Goal: Task Accomplishment & Management: Complete application form

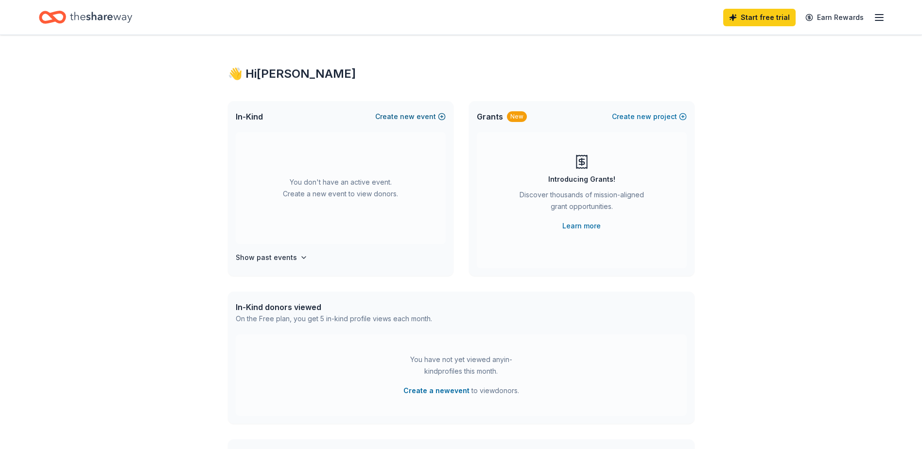
click at [403, 119] on span "new" at bounding box center [407, 117] width 15 height 12
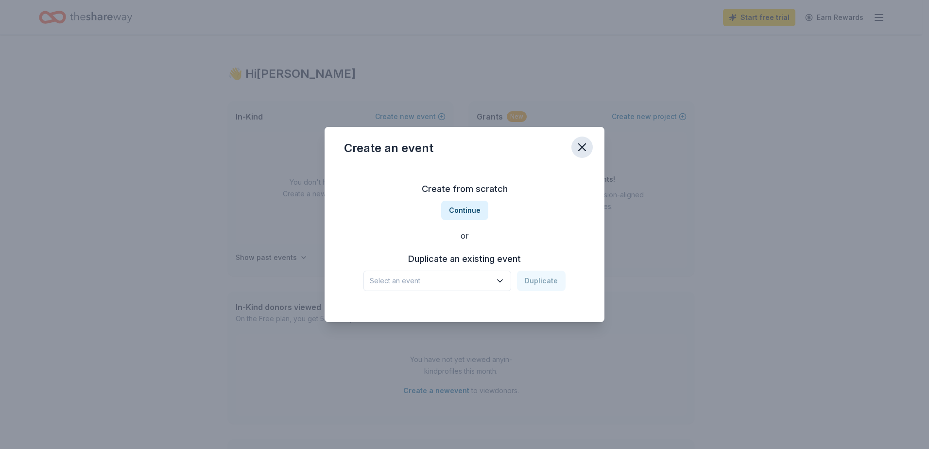
click at [583, 149] on icon "button" at bounding box center [582, 147] width 14 height 14
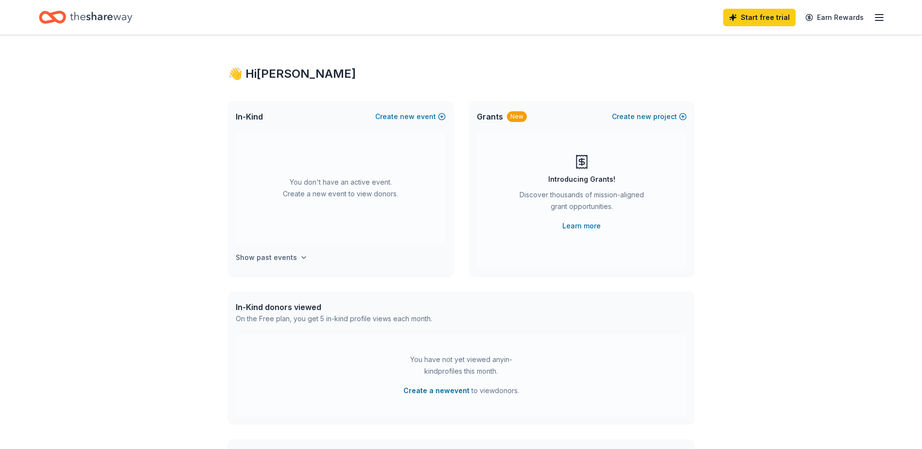
click at [284, 258] on h4 "Show past events" at bounding box center [266, 258] width 61 height 12
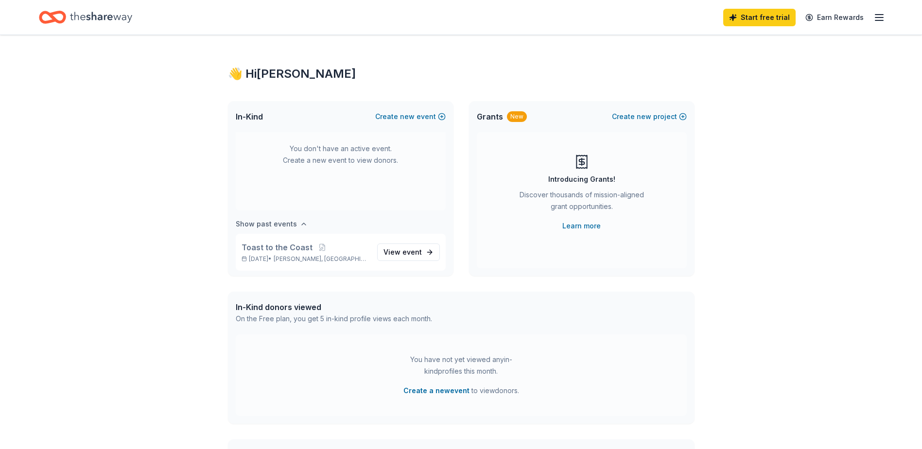
scroll to position [36, 0]
click at [383, 251] on span "View event" at bounding box center [402, 250] width 38 height 12
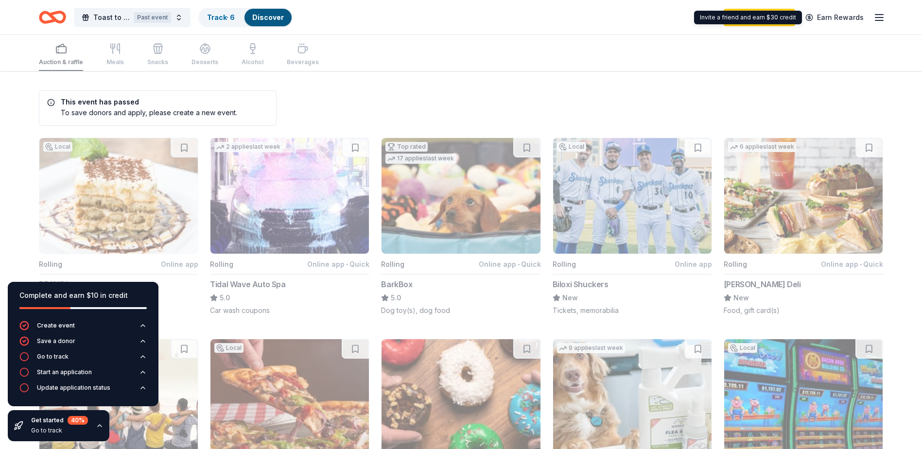
click at [882, 18] on icon "button" at bounding box center [879, 18] width 12 height 12
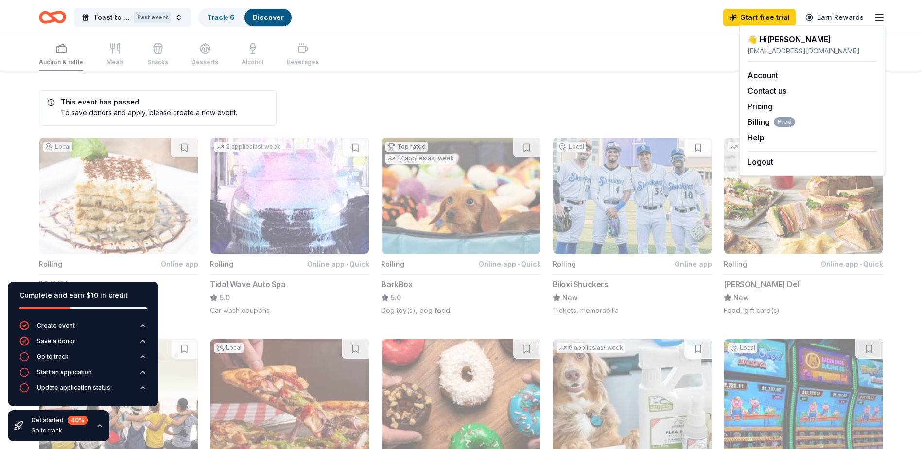
click at [882, 18] on icon "button" at bounding box center [879, 18] width 12 height 12
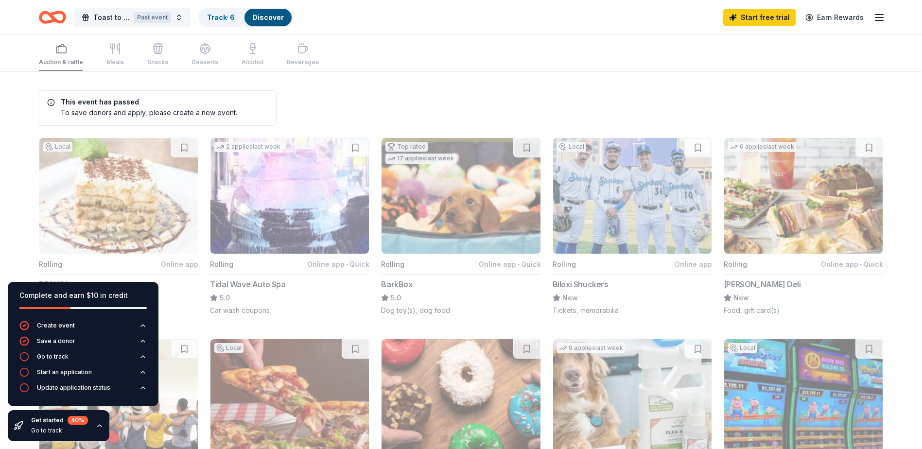
click at [155, 16] on div "Past event" at bounding box center [152, 17] width 37 height 11
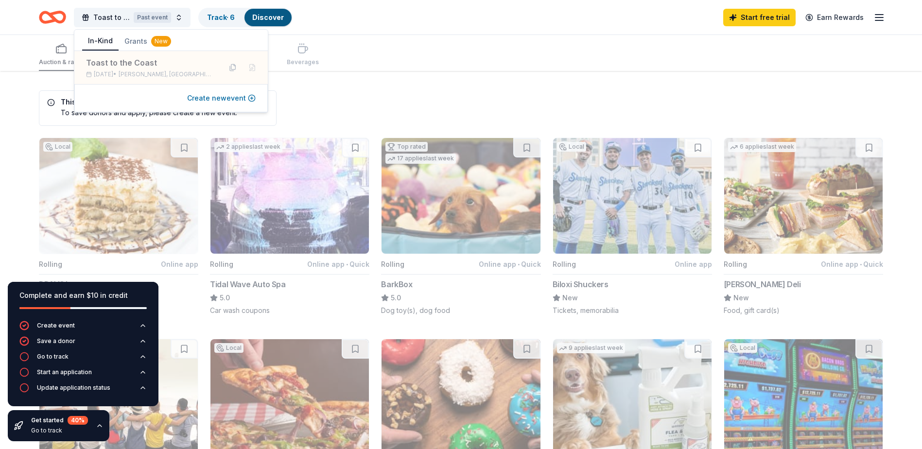
click at [221, 97] on button "Create new event" at bounding box center [221, 98] width 69 height 12
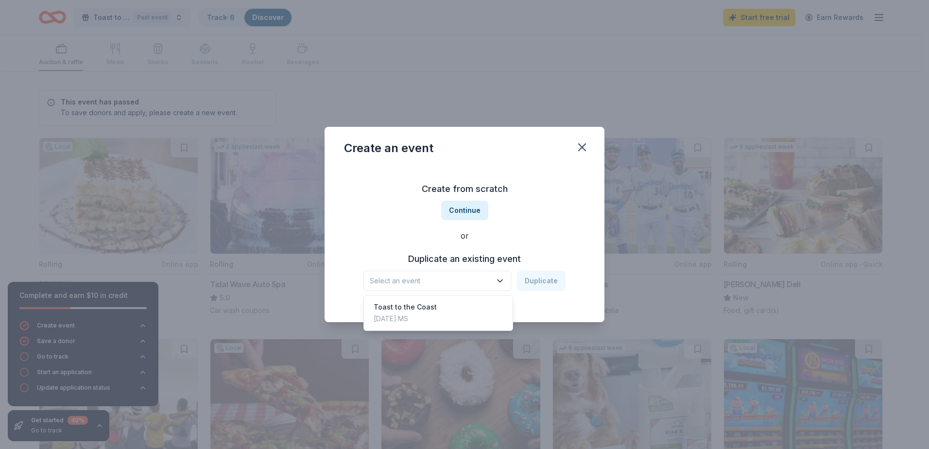
click at [455, 282] on span "Select an event" at bounding box center [431, 281] width 122 height 12
click at [449, 313] on div "Toast to the Coast Oct 21, 2023 · MS" at bounding box center [438, 312] width 145 height 31
click at [551, 286] on button "Duplicate" at bounding box center [541, 281] width 49 height 20
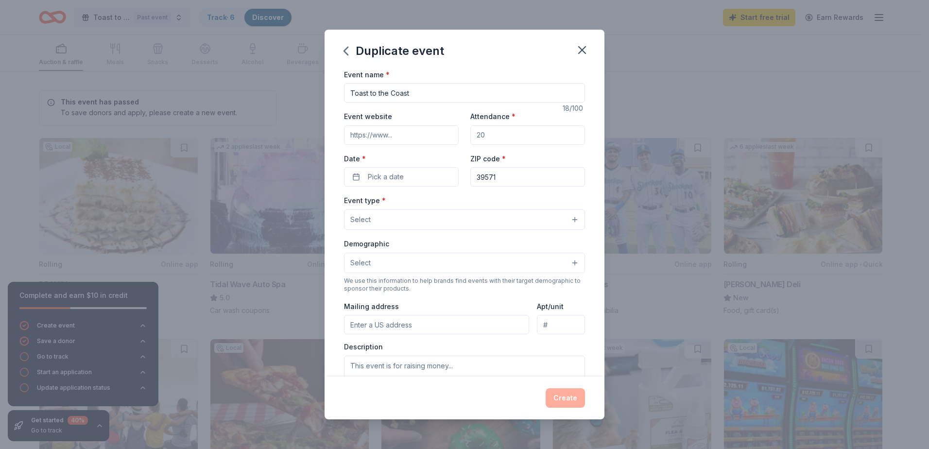
drag, startPoint x: 508, startPoint y: 134, endPoint x: 443, endPoint y: 132, distance: 64.7
click at [443, 132] on div "Event website Attendance * Date * Pick a date ZIP code * 39571" at bounding box center [464, 148] width 241 height 76
click at [483, 136] on input "Attendance *" at bounding box center [527, 134] width 115 height 19
click at [425, 180] on button "Pick a date" at bounding box center [401, 176] width 115 height 19
click at [455, 203] on button "Go to next month" at bounding box center [452, 203] width 14 height 14
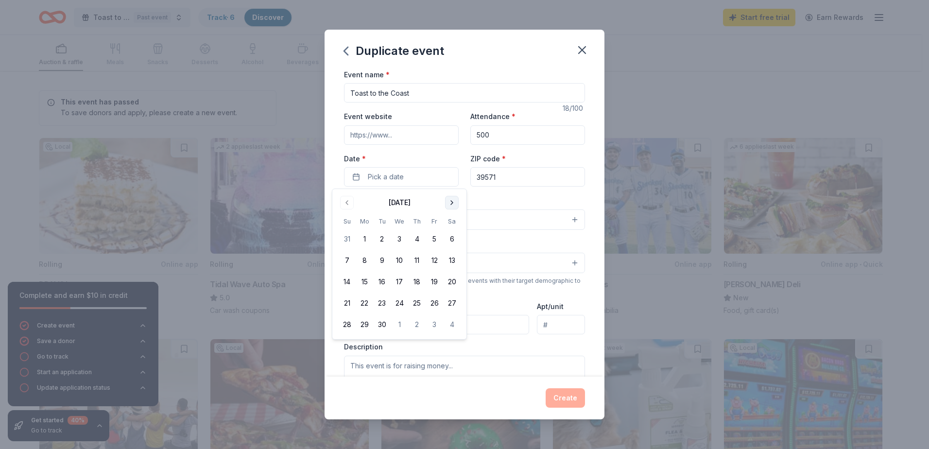
click at [455, 203] on button "Go to next month" at bounding box center [452, 203] width 14 height 14
click at [437, 280] on button "17" at bounding box center [434, 281] width 17 height 17
drag, startPoint x: 497, startPoint y: 132, endPoint x: 441, endPoint y: 136, distance: 56.0
click at [443, 136] on div "Event website Attendance * 500 Date * 10/17/2025 ZIP code * 39571" at bounding box center [464, 148] width 241 height 76
type input "600"
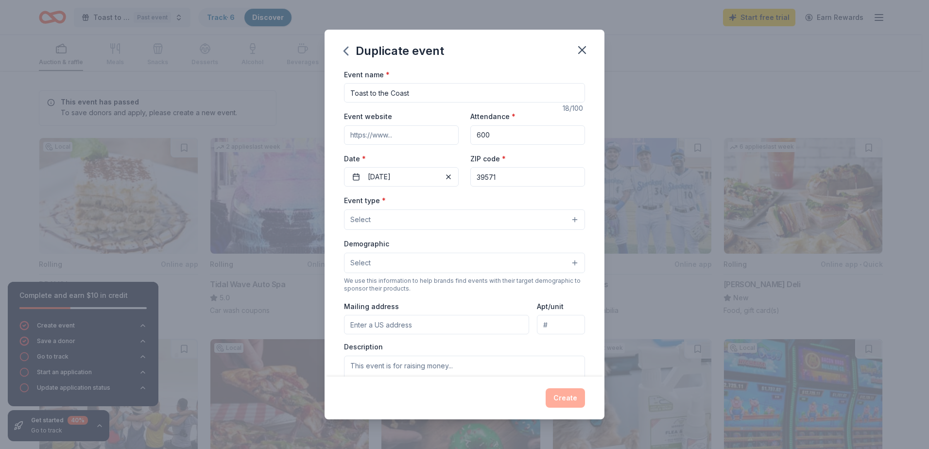
click at [508, 213] on button "Select" at bounding box center [464, 219] width 241 height 20
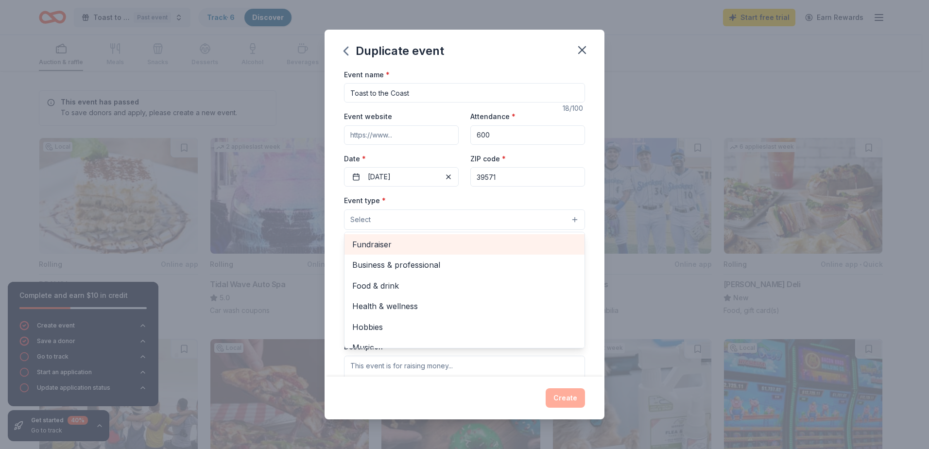
click at [475, 245] on span "Fundraiser" at bounding box center [464, 244] width 225 height 13
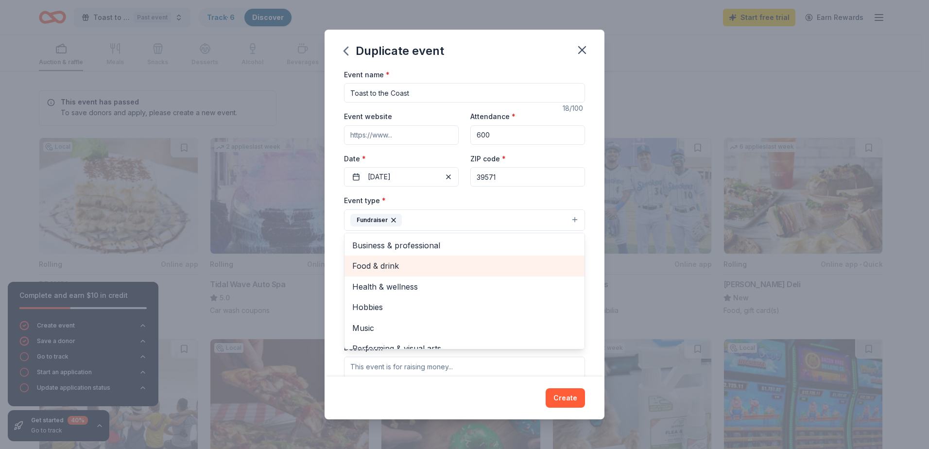
click at [471, 265] on span "Food & drink" at bounding box center [464, 266] width 225 height 13
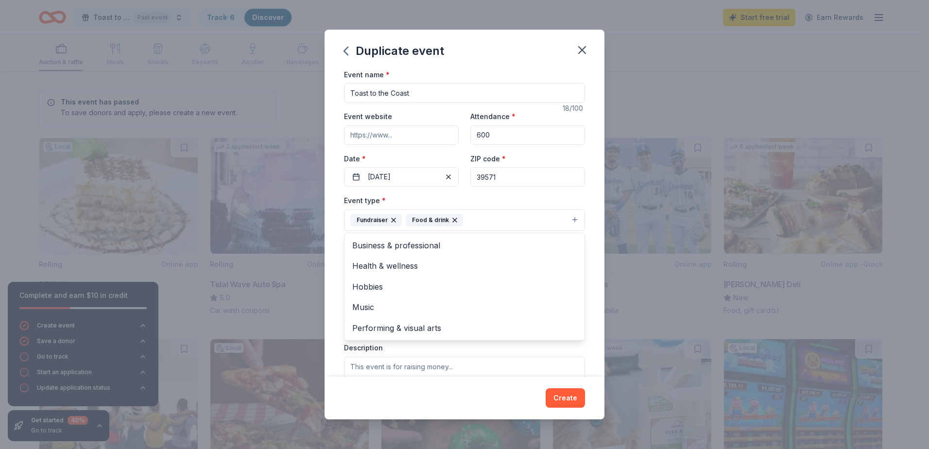
click at [581, 241] on div "Event name * Toast to the Coast 18 /100 Event website Attendance * 600 Date * 1…" at bounding box center [465, 223] width 280 height 309
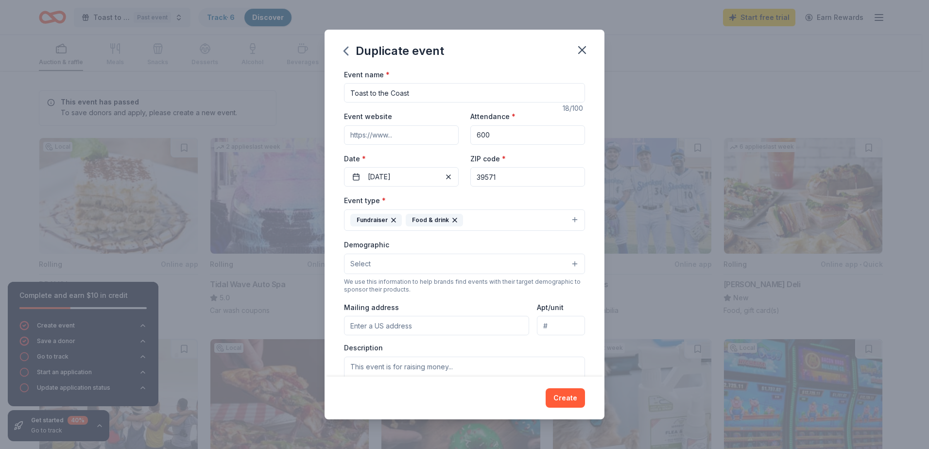
click at [395, 266] on button "Select" at bounding box center [464, 264] width 241 height 20
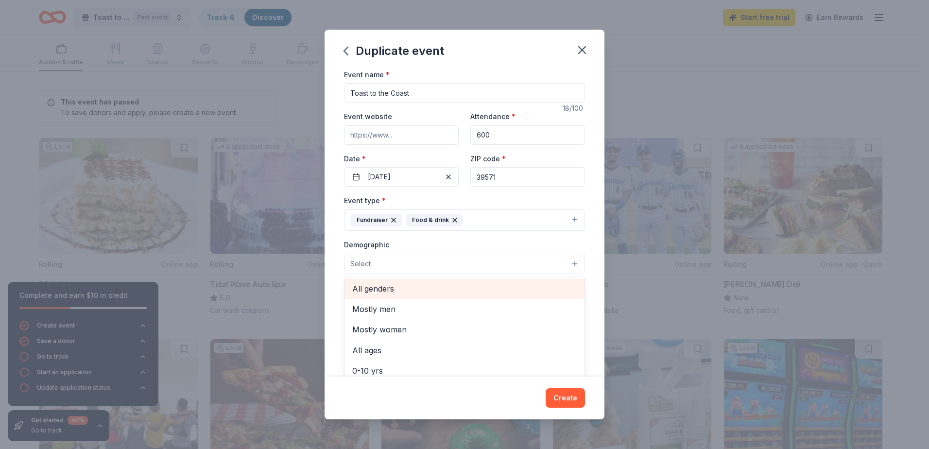
click at [399, 282] on span "All genders" at bounding box center [464, 288] width 225 height 13
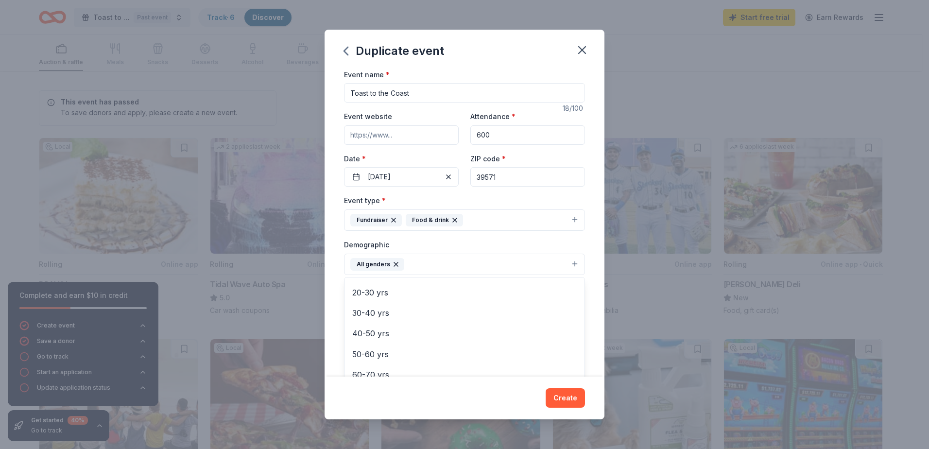
scroll to position [103, 0]
click at [399, 294] on span "20-30 yrs" at bounding box center [464, 290] width 225 height 13
click at [399, 295] on span "30-40 yrs" at bounding box center [464, 290] width 225 height 13
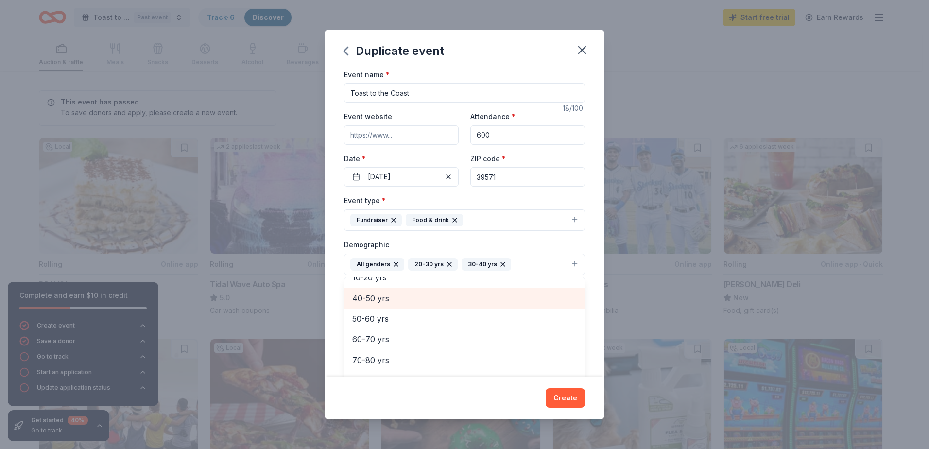
click at [397, 294] on span "40-50 yrs" at bounding box center [464, 298] width 225 height 13
click at [398, 304] on span "10-20 yrs" at bounding box center [464, 298] width 225 height 13
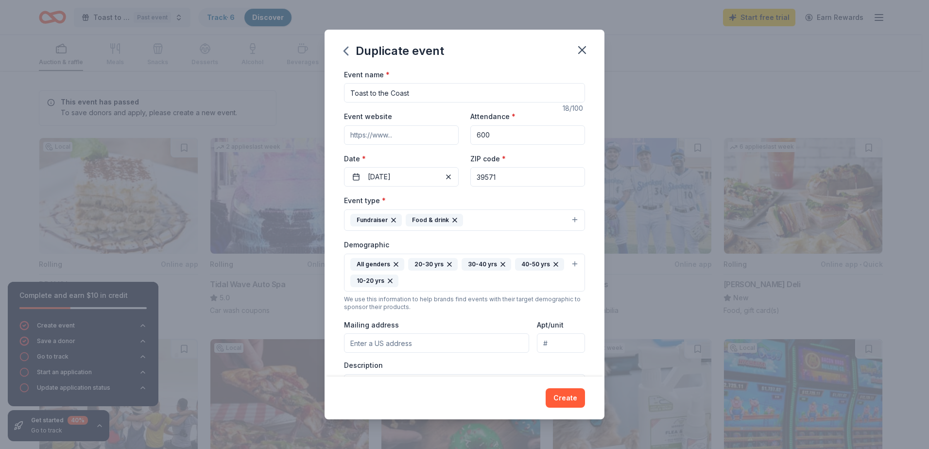
click at [394, 280] on icon "button" at bounding box center [390, 281] width 8 height 8
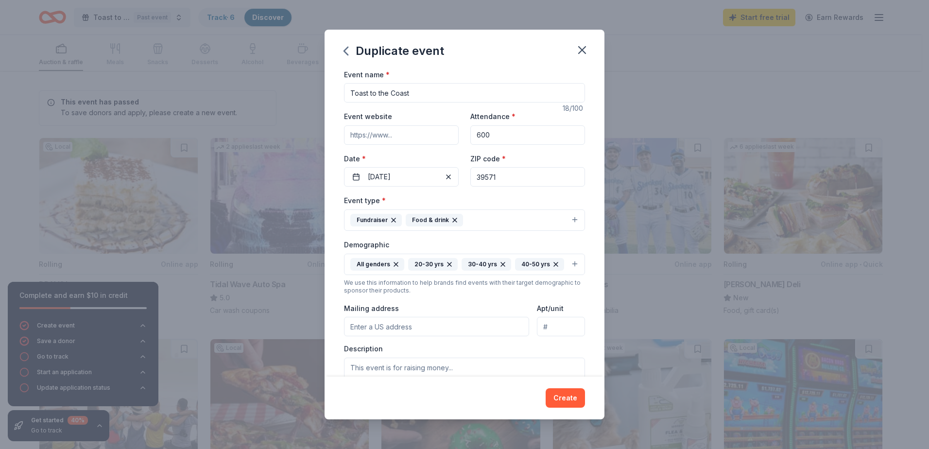
click at [508, 275] on button "All genders 20-30 yrs 30-40 yrs 40-50 yrs" at bounding box center [464, 264] width 241 height 21
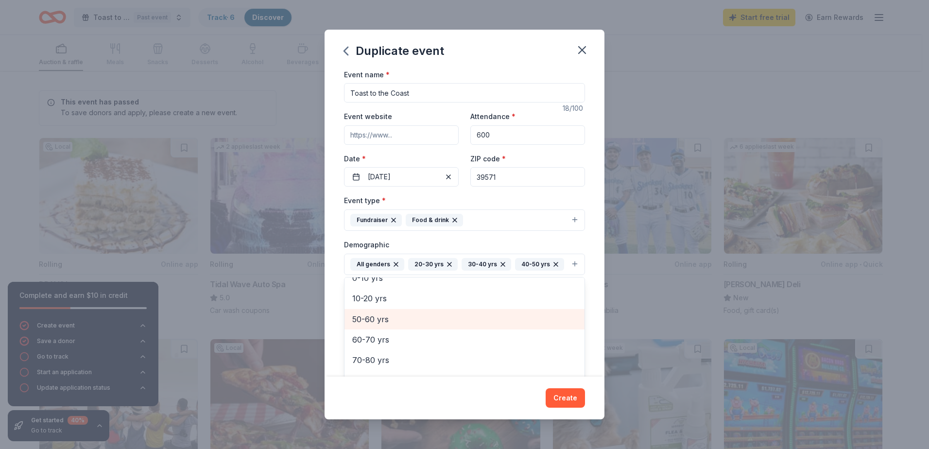
click at [402, 326] on span "50-60 yrs" at bounding box center [464, 319] width 225 height 13
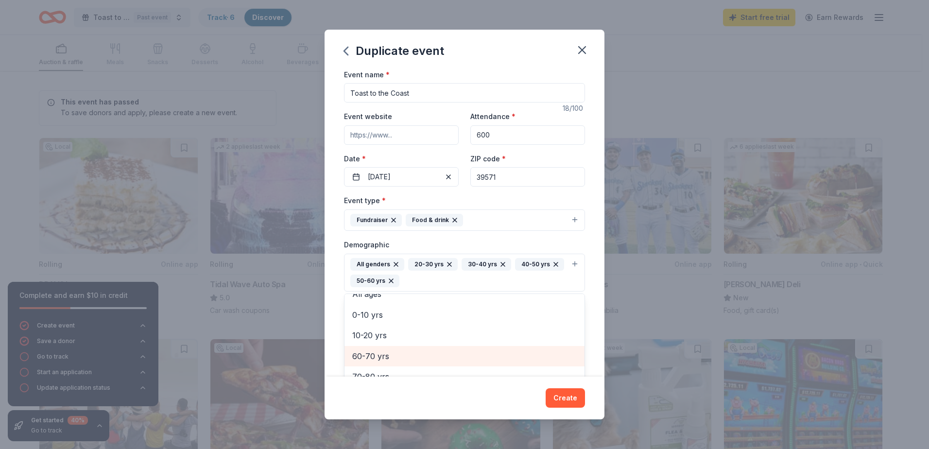
click at [393, 358] on span "60-70 yrs" at bounding box center [464, 356] width 225 height 13
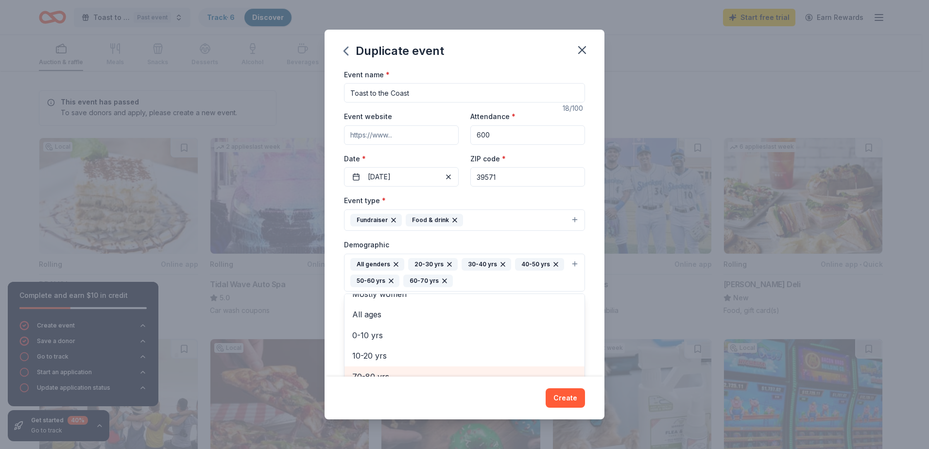
click at [392, 372] on span "70-80 yrs" at bounding box center [464, 376] width 225 height 13
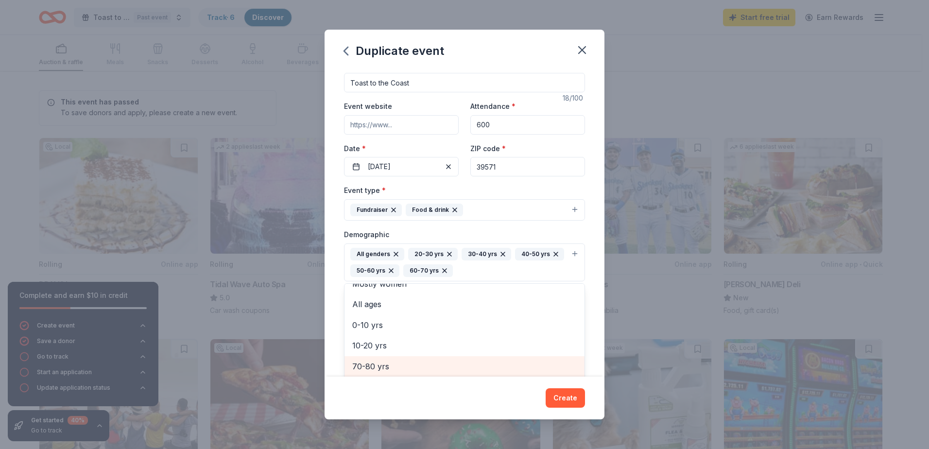
scroll to position [12, 0]
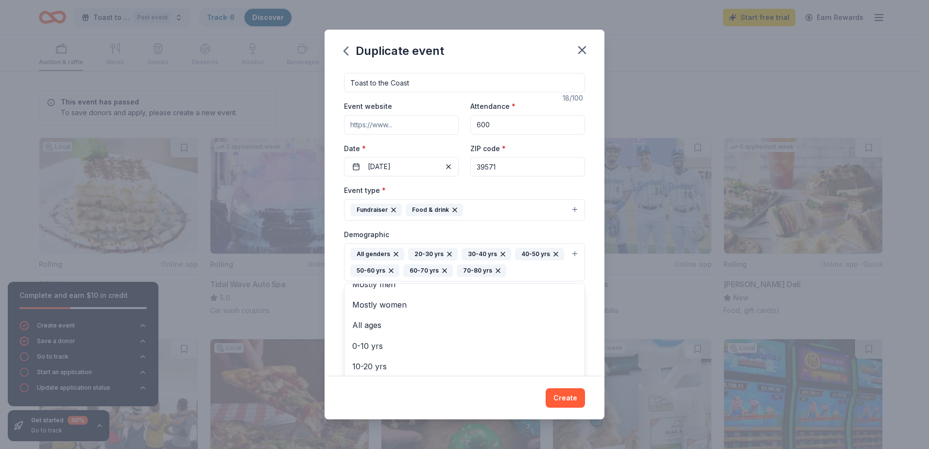
click at [591, 304] on div "Event name * Toast to the Coast 18 /100 Event website Attendance * 600 Date * 1…" at bounding box center [465, 223] width 280 height 309
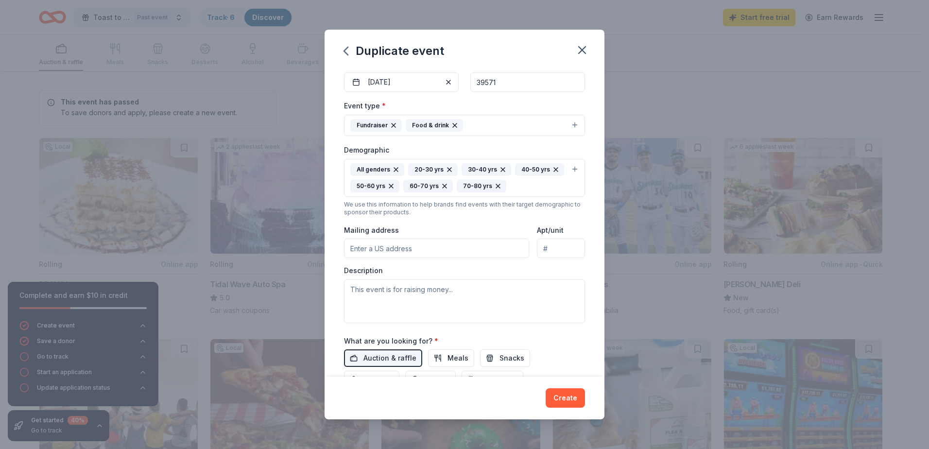
scroll to position [140, 0]
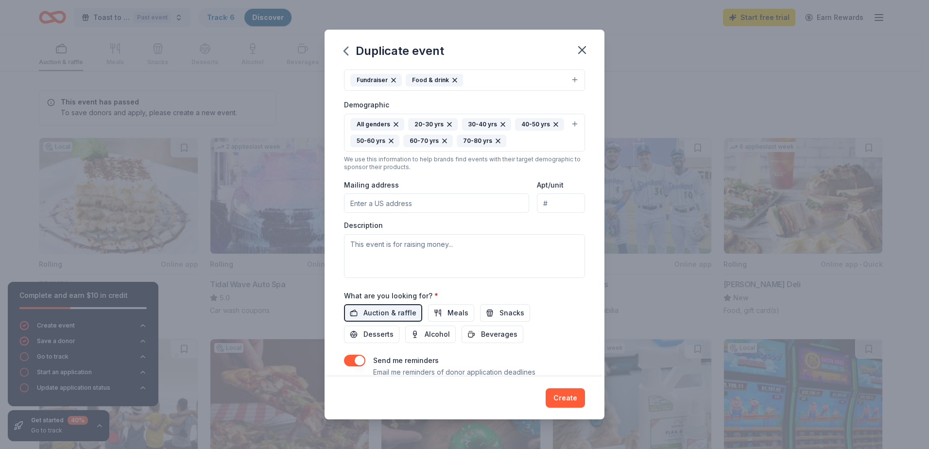
click at [416, 200] on input "Mailing address" at bounding box center [436, 202] width 185 height 19
type input "5065 Espy Avenue, Long Beach, MS, 39560"
click at [423, 258] on textarea at bounding box center [464, 256] width 241 height 44
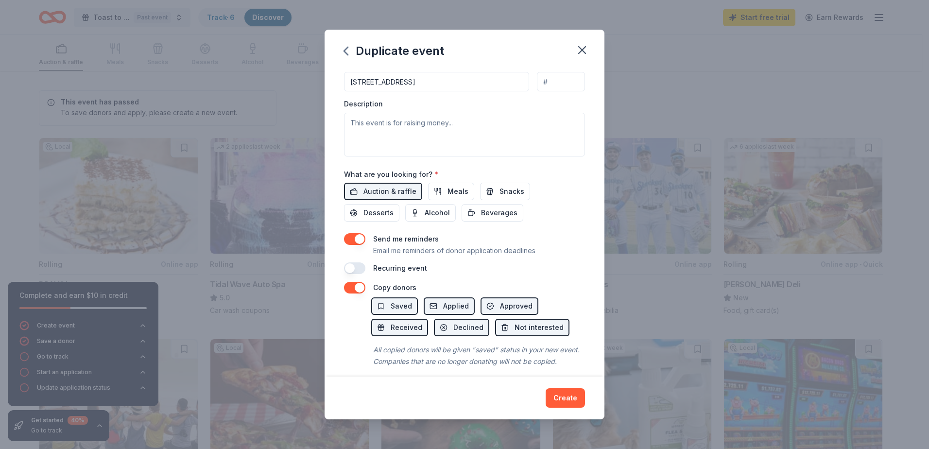
scroll to position [259, 0]
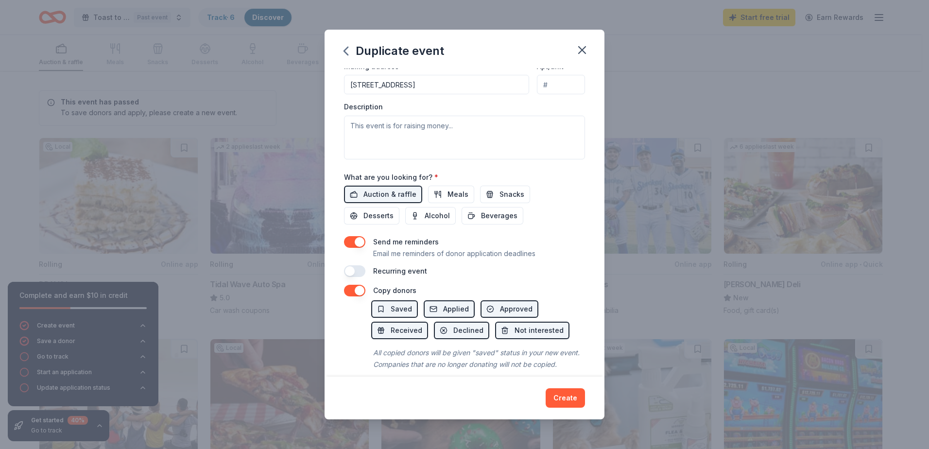
click at [574, 172] on div "What are you looking for? * Auction & raffle Meals Snacks Desserts Alcohol Beve…" at bounding box center [464, 198] width 241 height 54
click at [504, 139] on textarea at bounding box center [464, 138] width 241 height 44
paste textarea "Dear Friend, The 42nd annual Toast to the Coast will take place on Friday, Octo…"
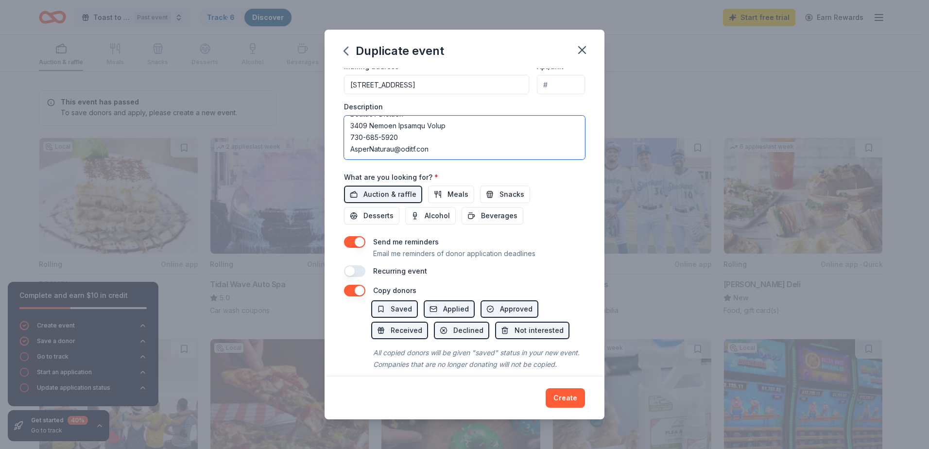
scroll to position [0, 0]
drag, startPoint x: 444, startPoint y: 132, endPoint x: 332, endPoint y: 116, distance: 112.5
click at [332, 116] on div "Event name * Toast to the Coast 18 /100 Event website Attendance * 600 Date * 1…" at bounding box center [465, 223] width 280 height 309
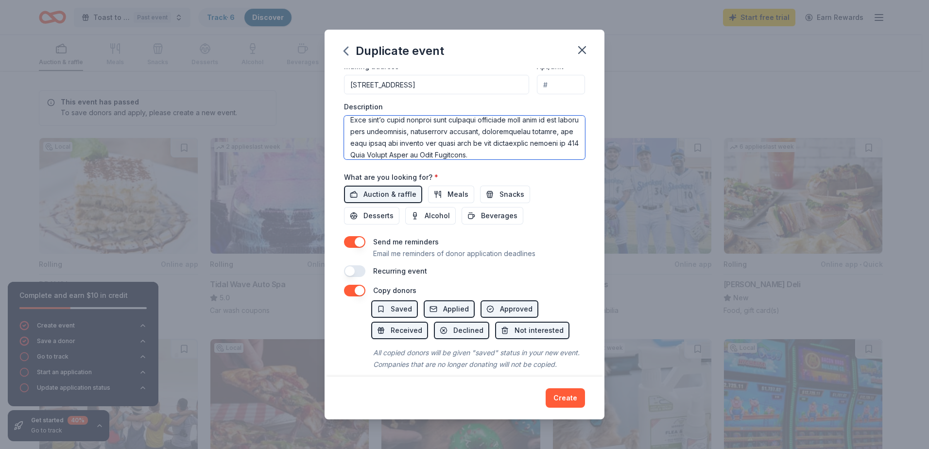
scroll to position [76, 0]
drag, startPoint x: 516, startPoint y: 133, endPoint x: 454, endPoint y: 145, distance: 62.5
click at [454, 145] on textarea at bounding box center [464, 138] width 241 height 44
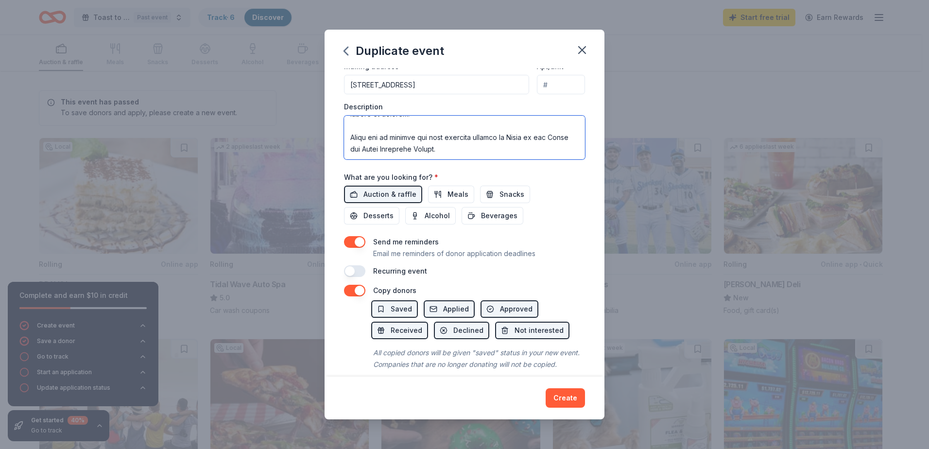
scroll to position [239, 0]
type textarea "The 42nd annual Toast to the Coast will take place on Friday, October 17, 2025.…"
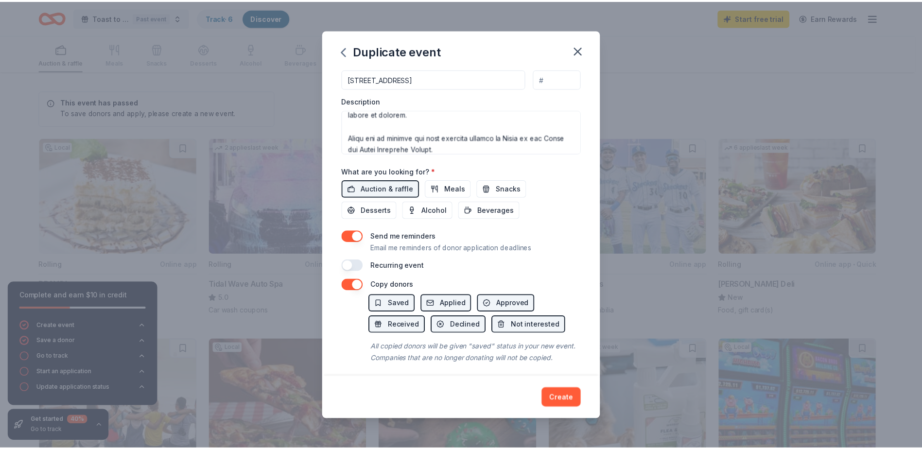
scroll to position [281, 0]
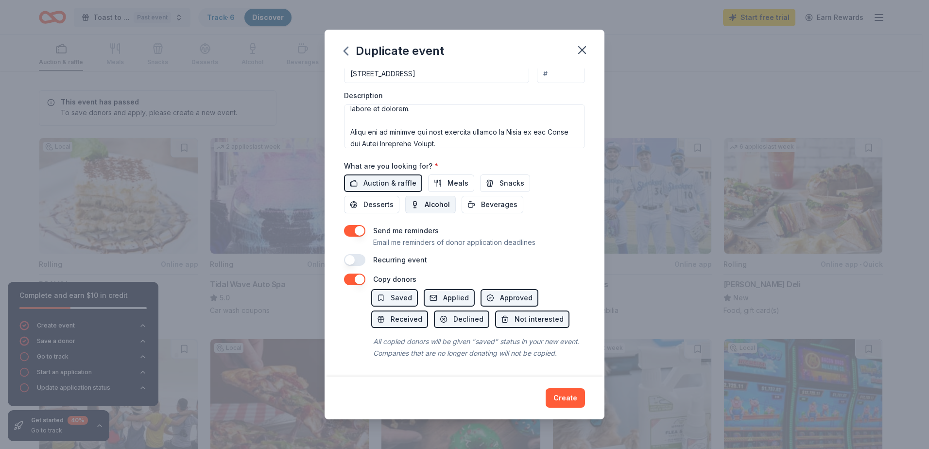
click at [425, 199] on span "Alcohol" at bounding box center [437, 205] width 25 height 12
click at [428, 199] on span "Alcohol" at bounding box center [437, 205] width 25 height 12
click at [562, 397] on button "Create" at bounding box center [565, 397] width 39 height 19
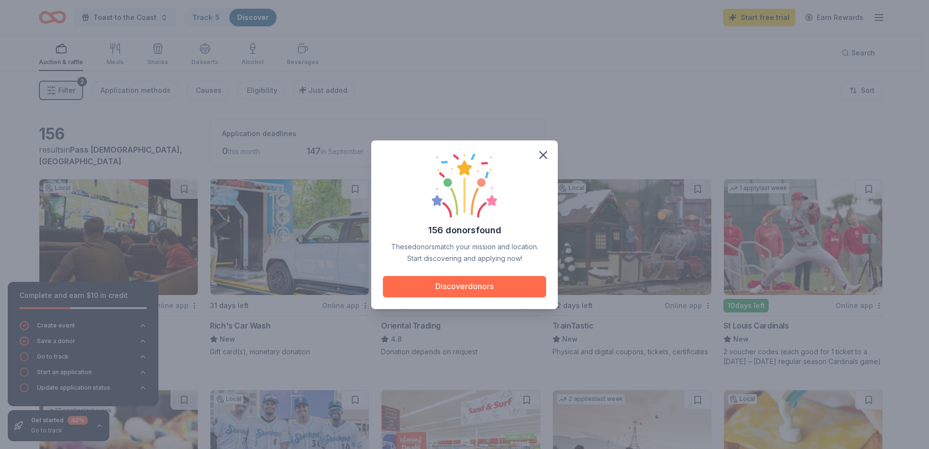
click at [478, 284] on button "Discover donors" at bounding box center [464, 286] width 163 height 21
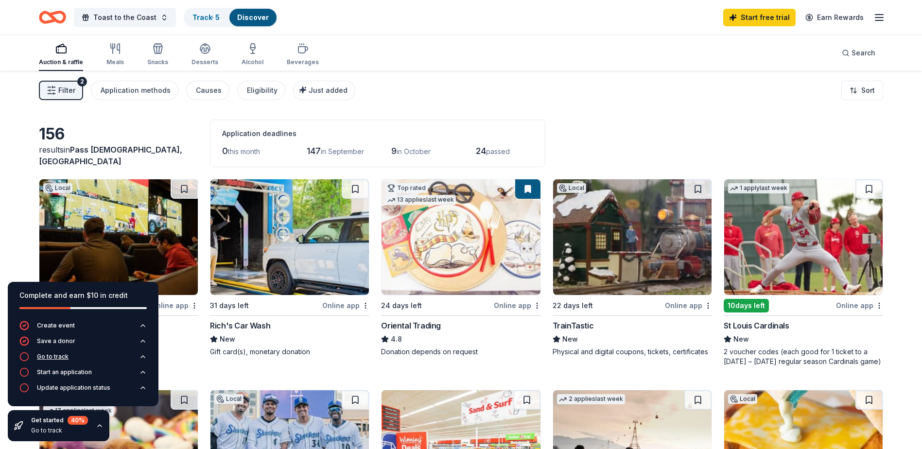
click at [60, 359] on div "Go to track" at bounding box center [53, 357] width 32 height 8
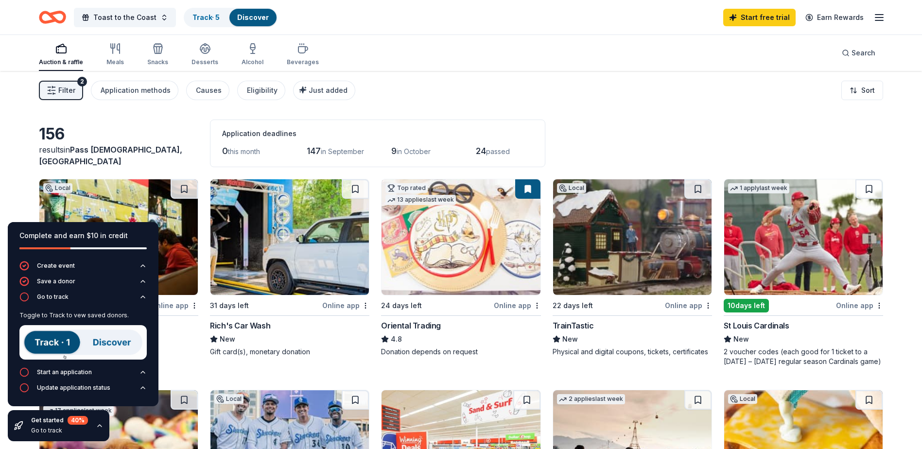
click at [58, 341] on img at bounding box center [82, 342] width 127 height 35
click at [102, 341] on img at bounding box center [82, 342] width 127 height 35
click at [45, 344] on img at bounding box center [82, 342] width 127 height 35
click at [59, 373] on div "Start an application" at bounding box center [64, 372] width 55 height 8
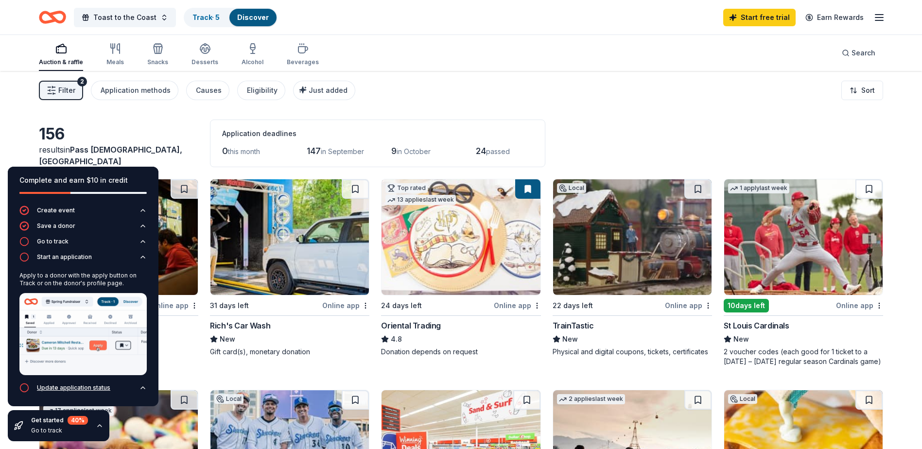
click at [72, 388] on div "Update application status" at bounding box center [73, 388] width 73 height 8
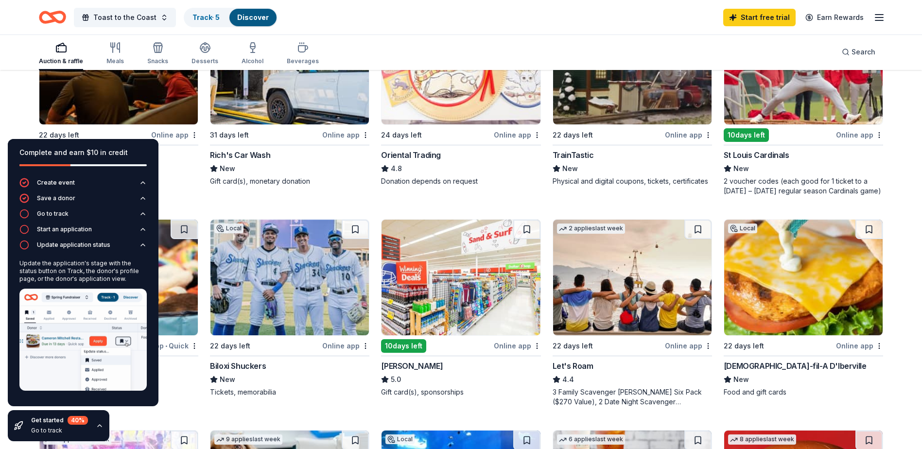
scroll to position [219, 0]
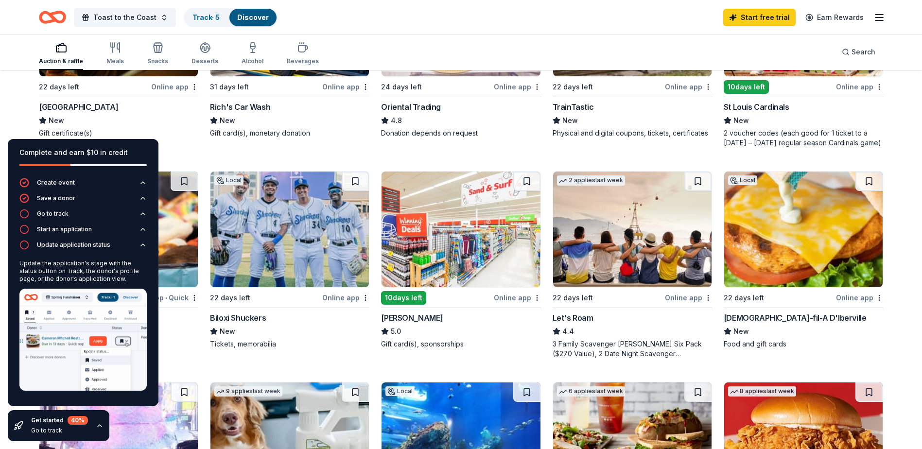
click at [103, 105] on div "Scarlet Pearl Casino Resort" at bounding box center [78, 107] width 79 height 12
click at [205, 14] on link "Track · 6" at bounding box center [206, 17] width 28 height 8
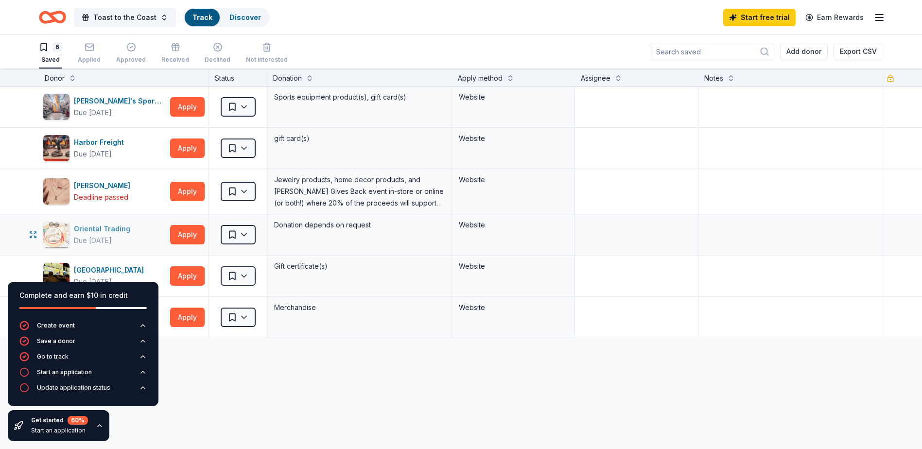
scroll to position [0, 0]
click at [64, 373] on div "Start an application" at bounding box center [64, 372] width 55 height 8
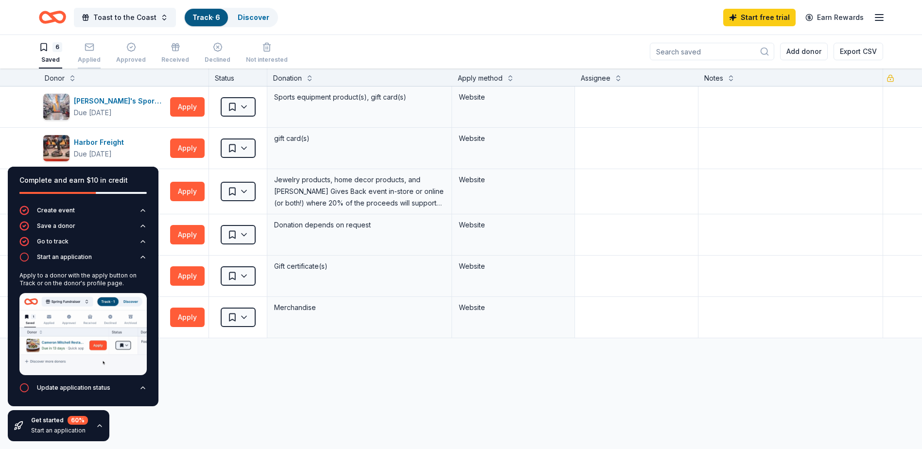
click at [95, 50] on div "button" at bounding box center [89, 47] width 23 height 10
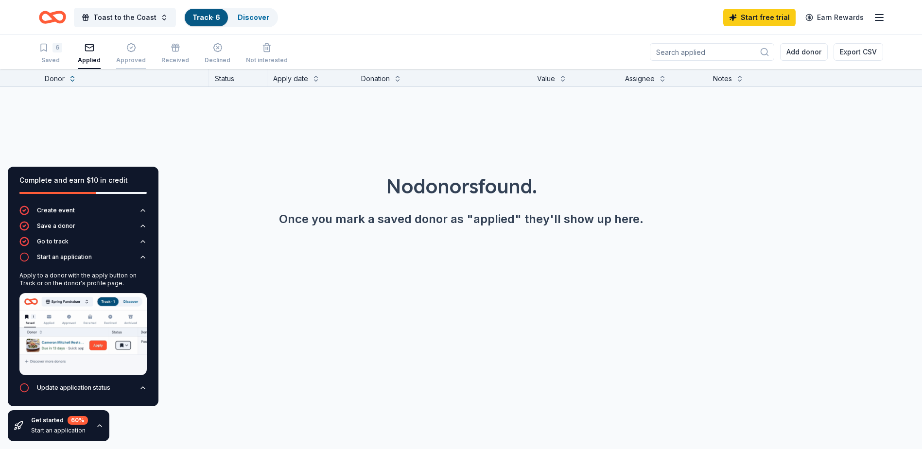
click at [136, 47] on div "button" at bounding box center [131, 48] width 30 height 10
click at [54, 50] on div "6" at bounding box center [57, 48] width 10 height 10
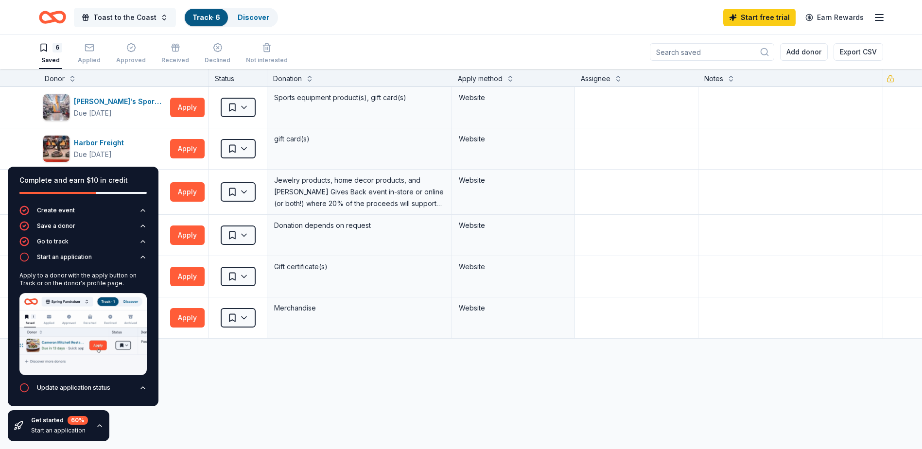
click at [148, 16] on span "Toast to the Coast" at bounding box center [124, 18] width 63 height 12
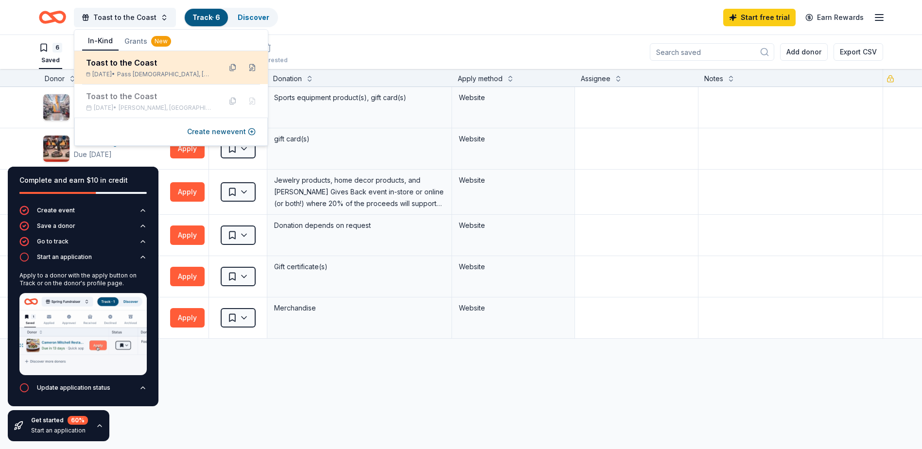
click at [135, 71] on span "Pass Christian, MS" at bounding box center [165, 74] width 96 height 8
click at [252, 69] on button at bounding box center [252, 68] width 16 height 16
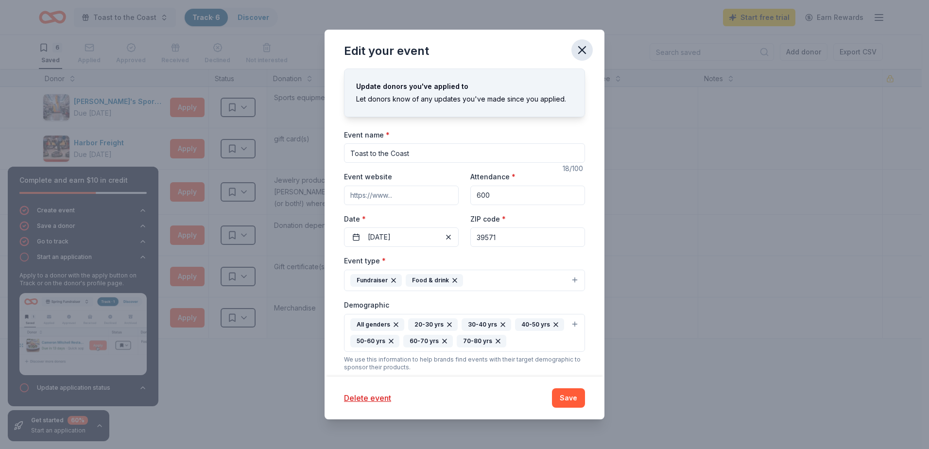
click at [581, 50] on icon "button" at bounding box center [582, 50] width 7 height 7
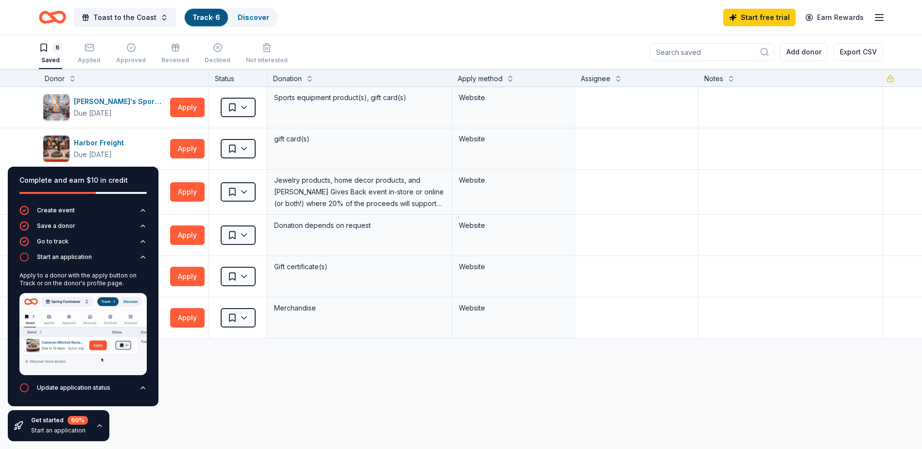
click at [66, 423] on div "Get started 60 %" at bounding box center [59, 420] width 57 height 9
click at [73, 434] on div "Start an application" at bounding box center [59, 431] width 57 height 8
click at [99, 422] on icon "button" at bounding box center [100, 426] width 8 height 8
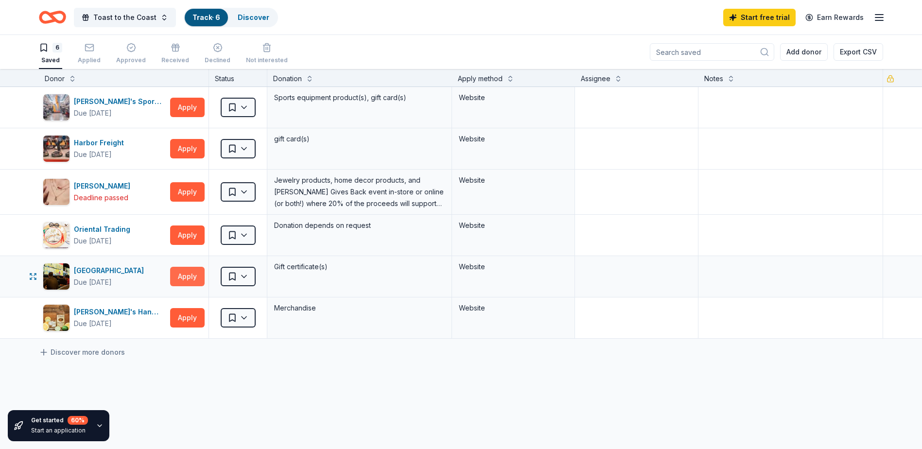
click at [180, 277] on button "Apply" at bounding box center [187, 276] width 35 height 19
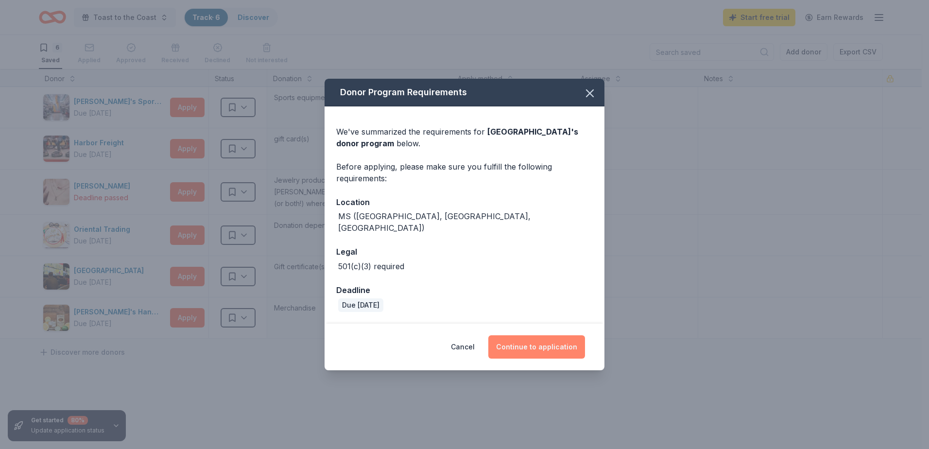
click at [537, 345] on button "Continue to application" at bounding box center [536, 346] width 97 height 23
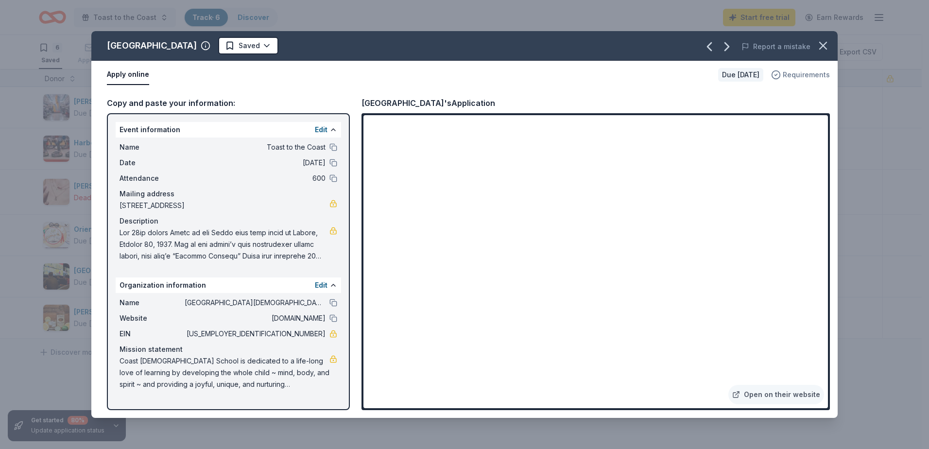
click at [806, 73] on span "Requirements" at bounding box center [806, 75] width 47 height 12
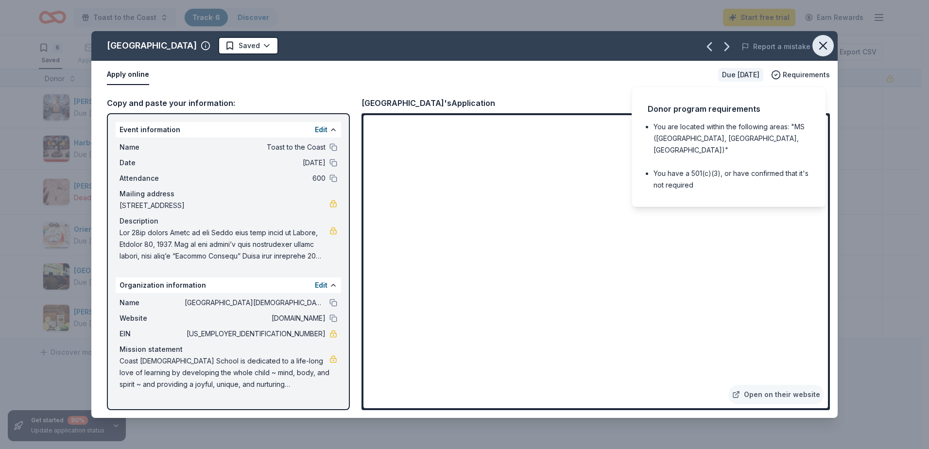
click at [823, 46] on icon "button" at bounding box center [823, 45] width 7 height 7
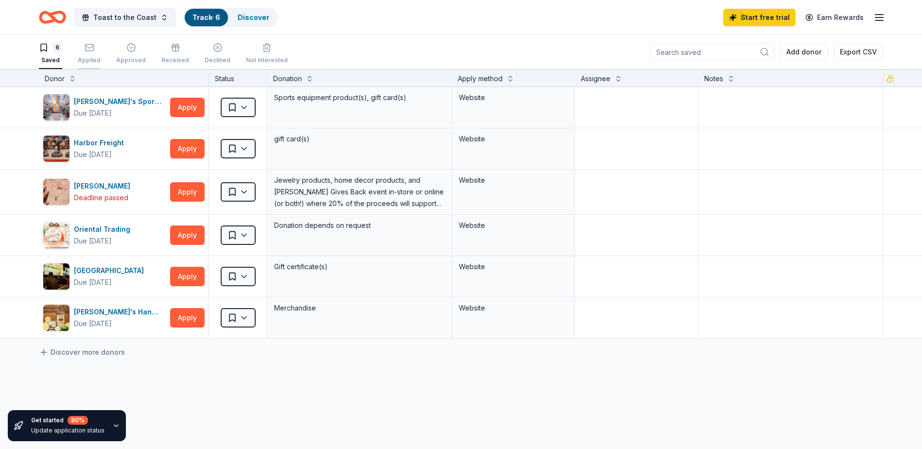
click at [95, 54] on div "Applied" at bounding box center [89, 53] width 23 height 21
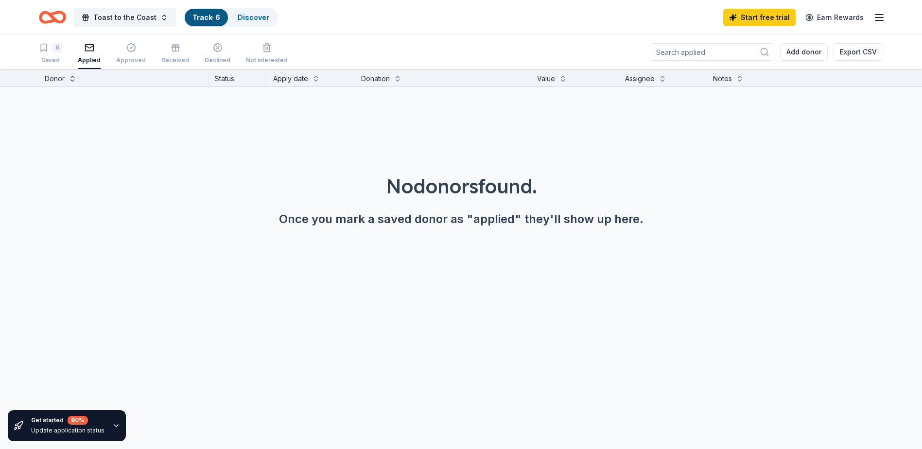
click at [880, 17] on icon "button" at bounding box center [879, 18] width 12 height 12
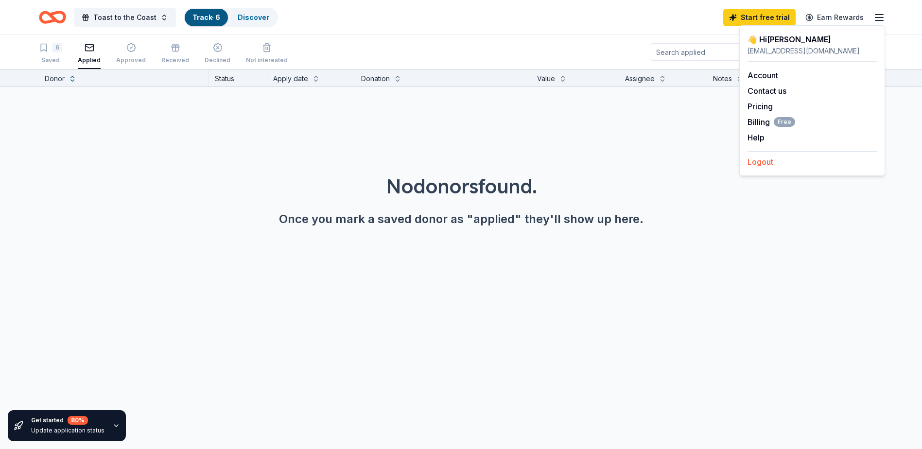
click at [764, 164] on button "Logout" at bounding box center [760, 162] width 26 height 12
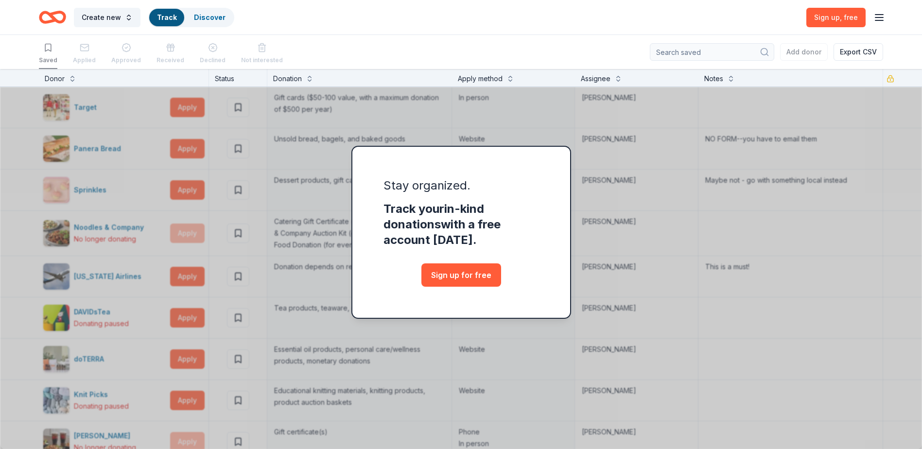
click at [878, 18] on icon "button" at bounding box center [879, 18] width 12 height 12
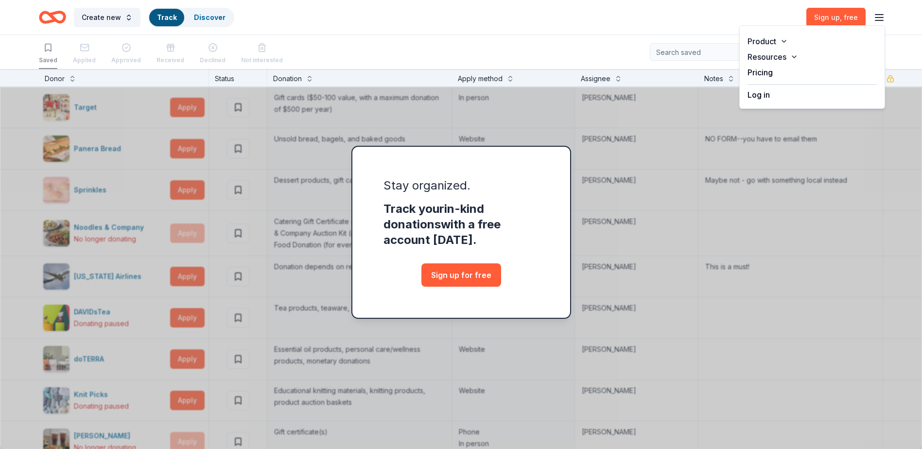
click at [755, 100] on button "Log in" at bounding box center [758, 95] width 22 height 12
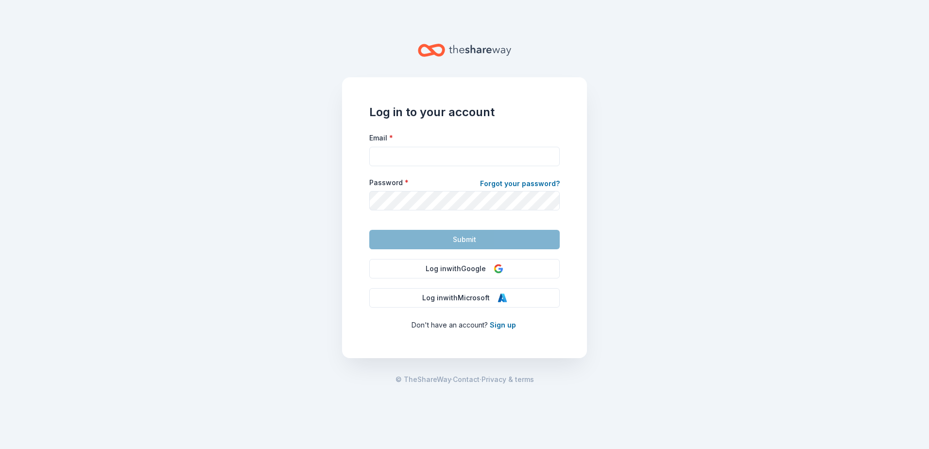
click at [369, 166] on div at bounding box center [369, 166] width 0 height 0
click at [466, 268] on button "Log in with Google" at bounding box center [464, 268] width 191 height 19
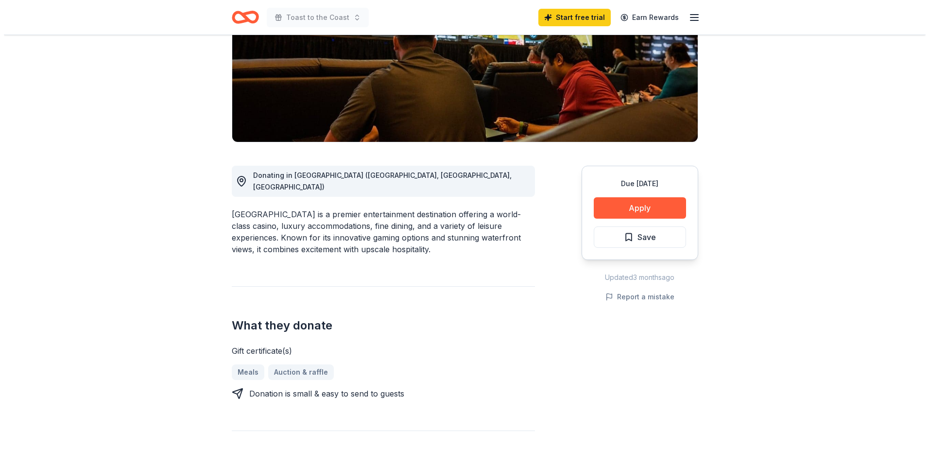
scroll to position [168, 0]
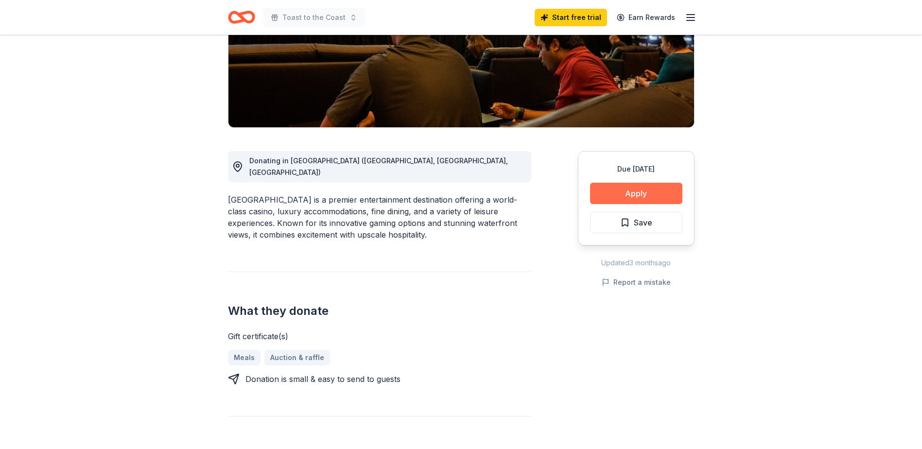
click at [632, 194] on button "Apply" at bounding box center [636, 193] width 92 height 21
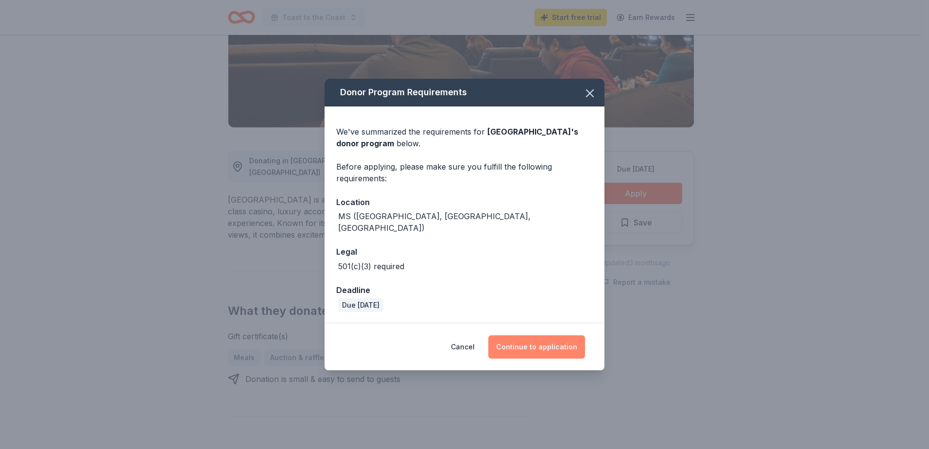
click at [539, 339] on button "Continue to application" at bounding box center [536, 346] width 97 height 23
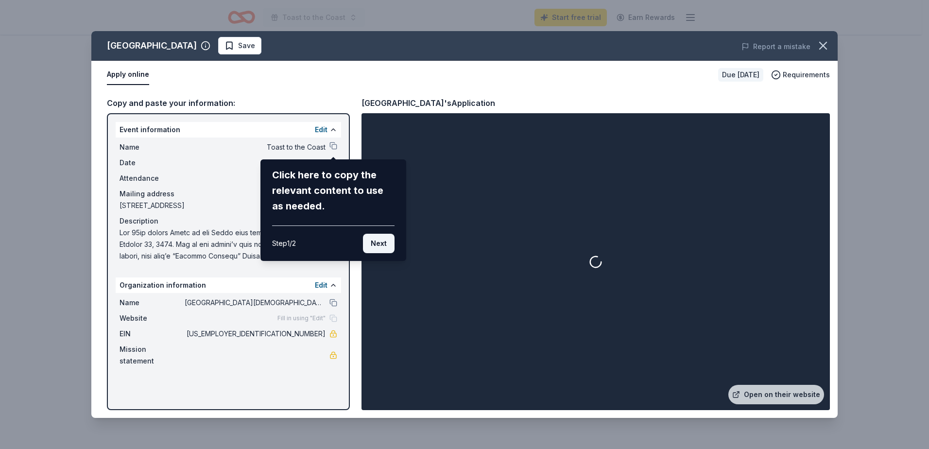
click at [381, 245] on button "Next" at bounding box center [379, 243] width 32 height 19
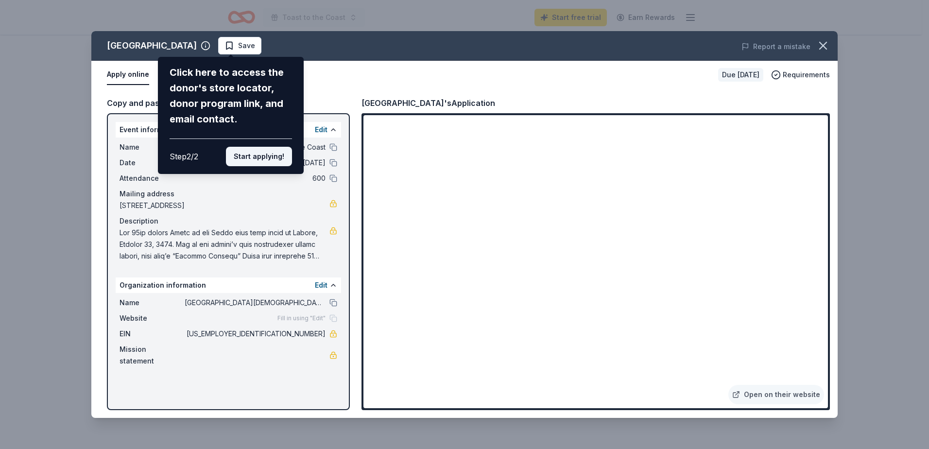
click at [258, 153] on button "Start applying!" at bounding box center [259, 156] width 66 height 19
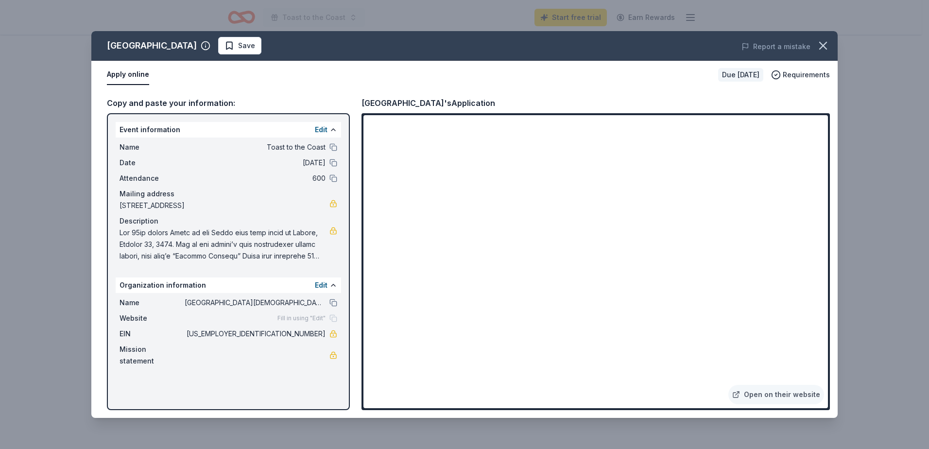
click at [253, 47] on div "Scarlet Pearl Casino Resort Save Report a mistake Apply online Due in 22 days R…" at bounding box center [464, 224] width 747 height 387
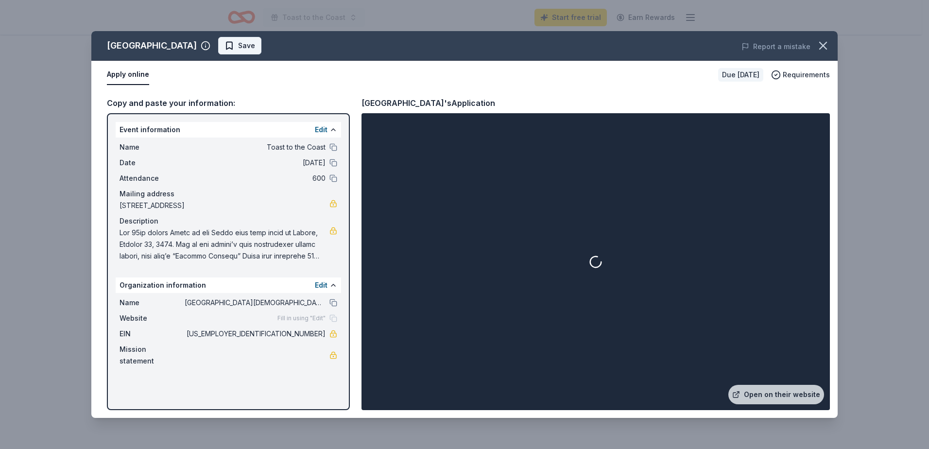
click at [254, 44] on span "Save" at bounding box center [240, 46] width 31 height 12
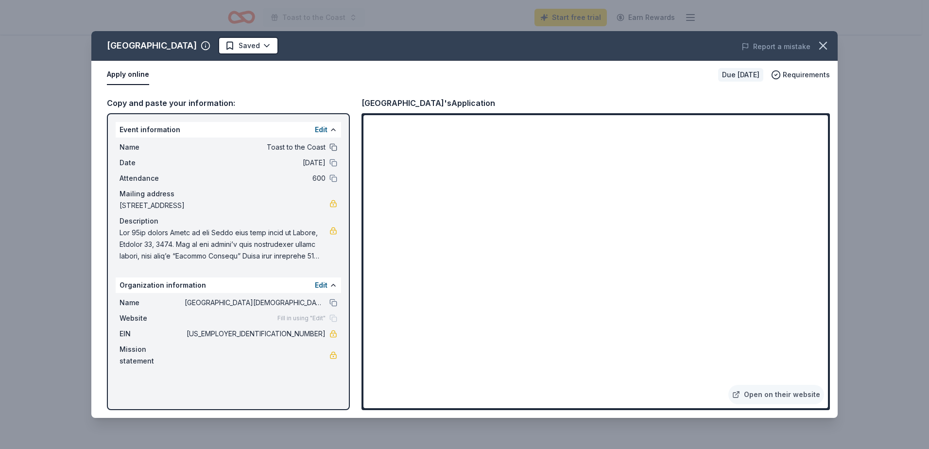
click at [336, 147] on button at bounding box center [334, 147] width 8 height 8
click at [325, 318] on span "Fill in using "Edit"" at bounding box center [302, 318] width 48 height 8
click at [324, 127] on button "Edit" at bounding box center [321, 130] width 13 height 12
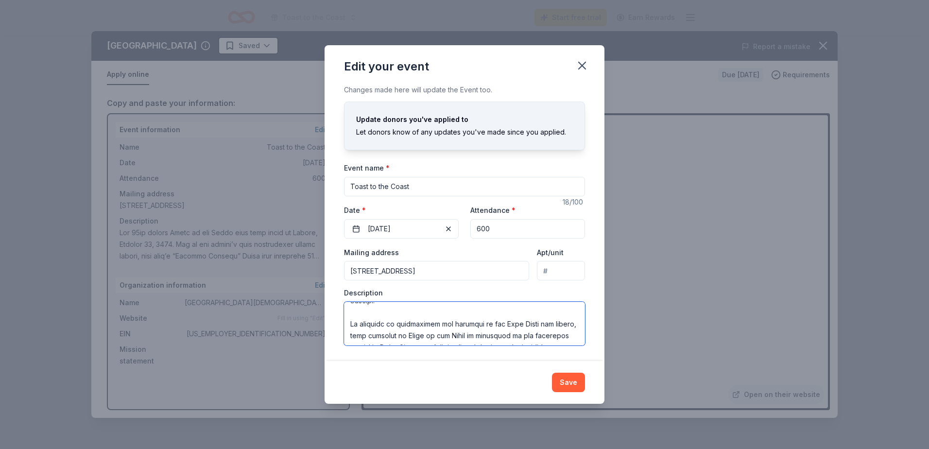
scroll to position [245, 0]
click at [570, 380] on button "Save" at bounding box center [568, 382] width 33 height 19
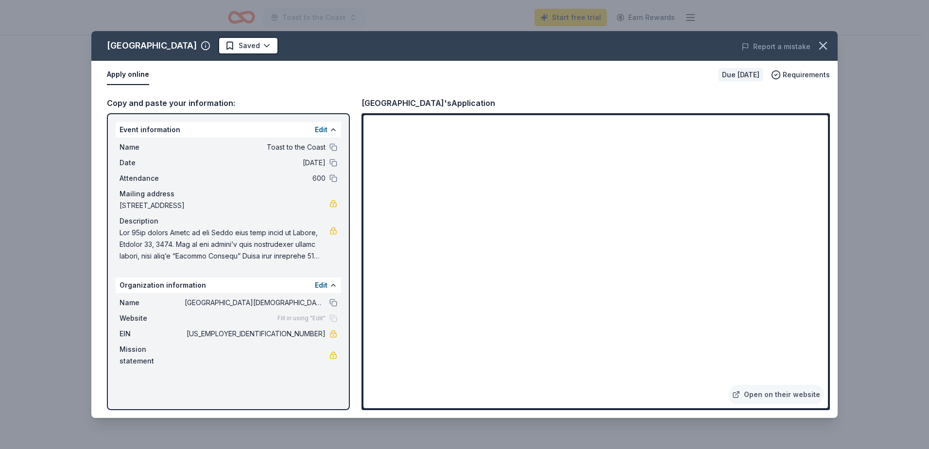
click at [328, 285] on div "Edit" at bounding box center [326, 285] width 22 height 12
click at [320, 284] on button "Edit" at bounding box center [321, 285] width 13 height 12
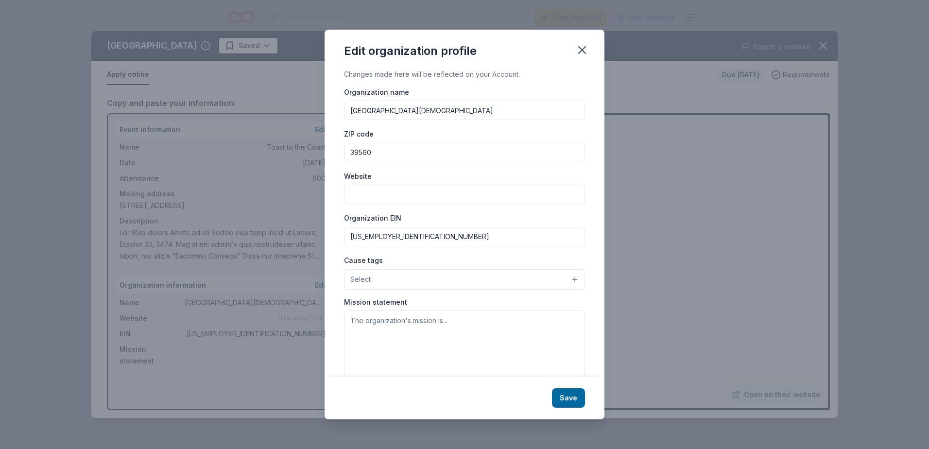
click at [366, 195] on input "Website" at bounding box center [464, 194] width 241 height 19
type input "www.coastepiscopalschool.org"
click at [444, 276] on button "Select" at bounding box center [464, 279] width 241 height 20
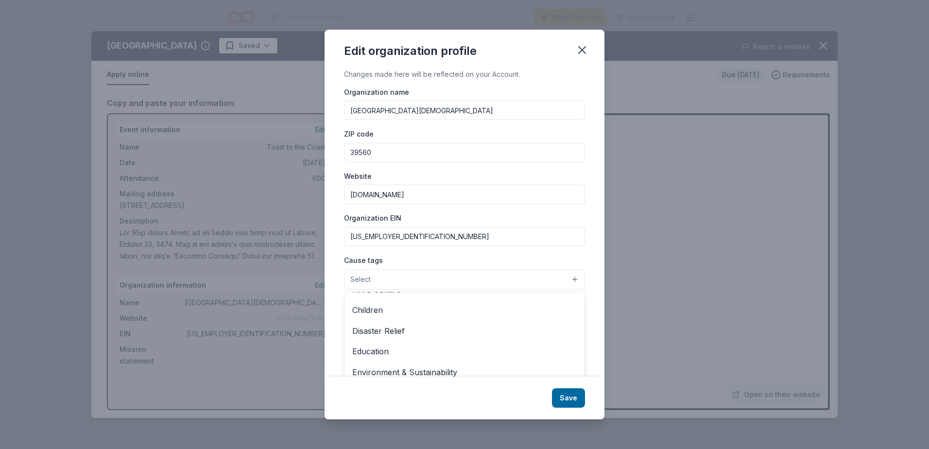
scroll to position [42, 0]
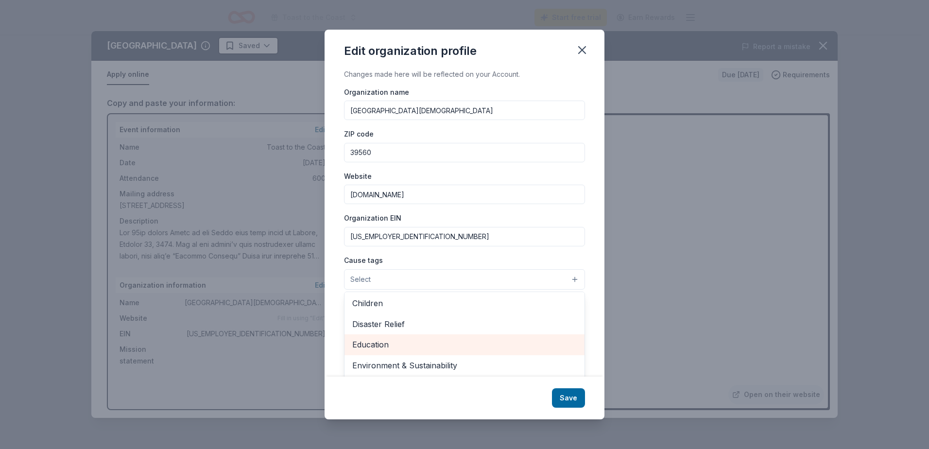
click at [456, 340] on span "Education" at bounding box center [464, 344] width 225 height 13
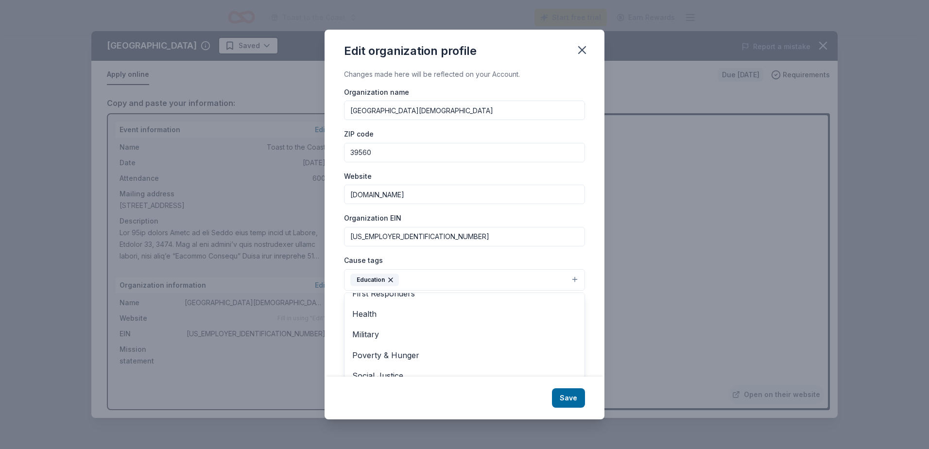
scroll to position [0, 0]
click at [589, 278] on div "Changes made here will be reflected on your Account. Organization name Coast Ep…" at bounding box center [465, 223] width 280 height 309
click at [382, 330] on textarea at bounding box center [464, 345] width 241 height 67
paste textarea "Coast Episcopal School is dedicated to a life-long love of learning by developi…"
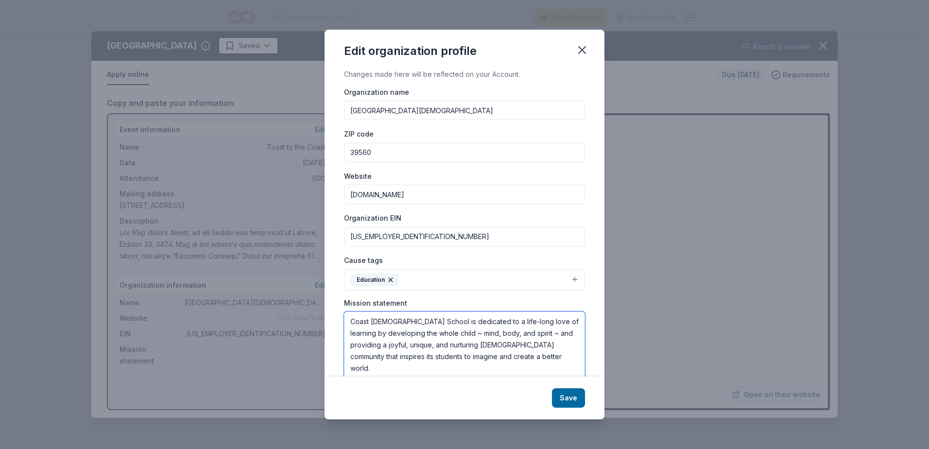
type textarea "Coast Episcopal School is dedicated to a life-long love of learning by developi…"
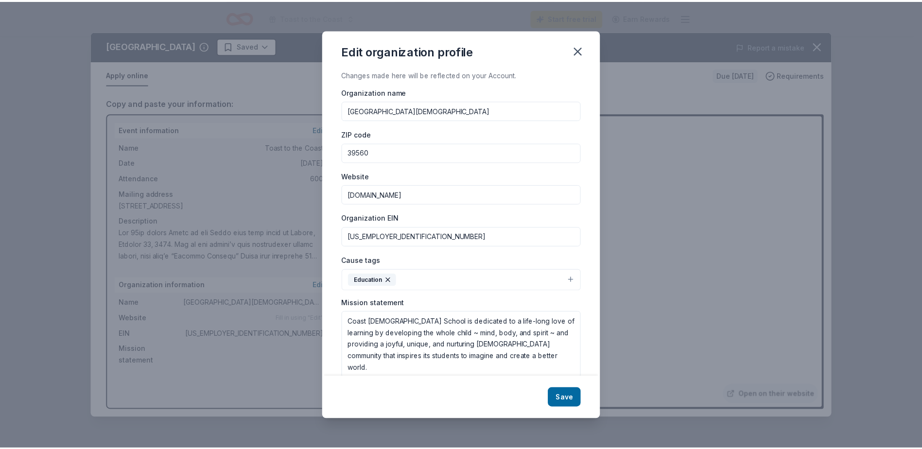
scroll to position [17, 0]
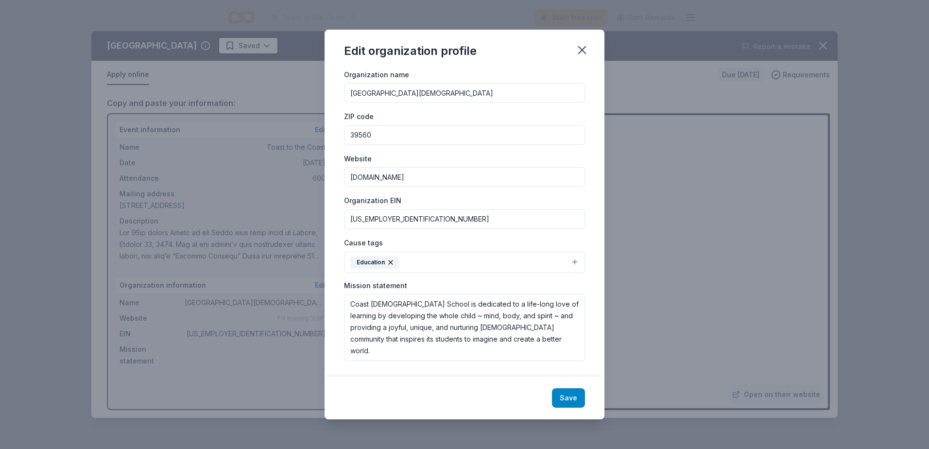
click at [572, 397] on button "Save" at bounding box center [568, 397] width 33 height 19
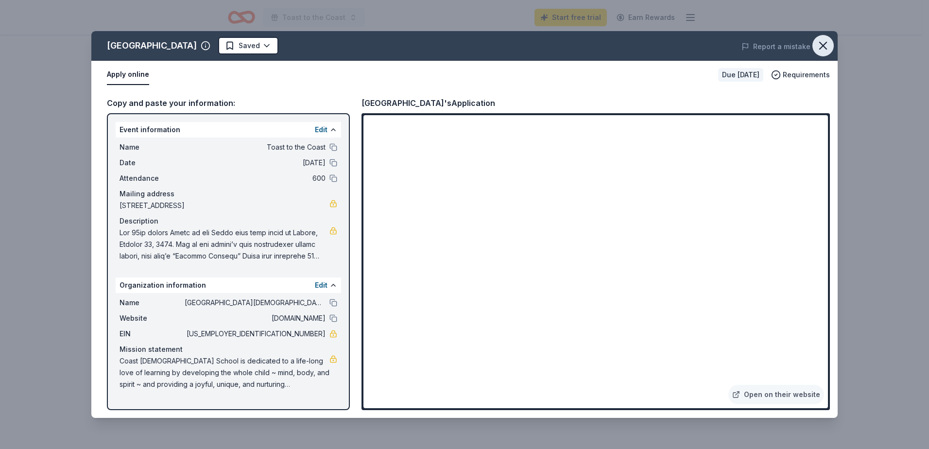
click at [823, 47] on icon "button" at bounding box center [823, 46] width 14 height 14
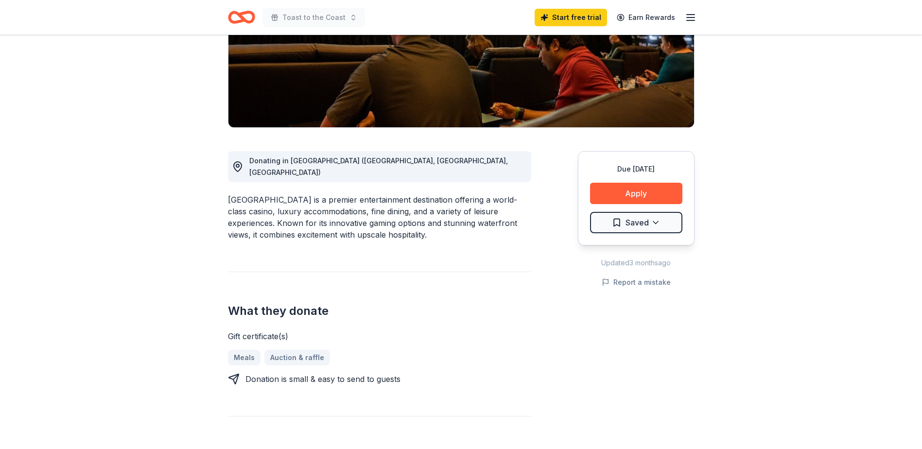
click at [689, 20] on line "button" at bounding box center [691, 20] width 8 height 0
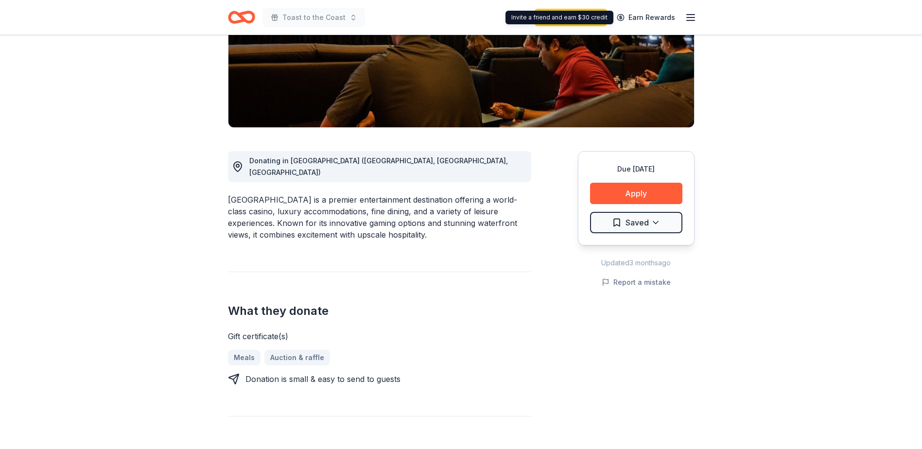
click at [695, 20] on icon "button" at bounding box center [691, 18] width 12 height 12
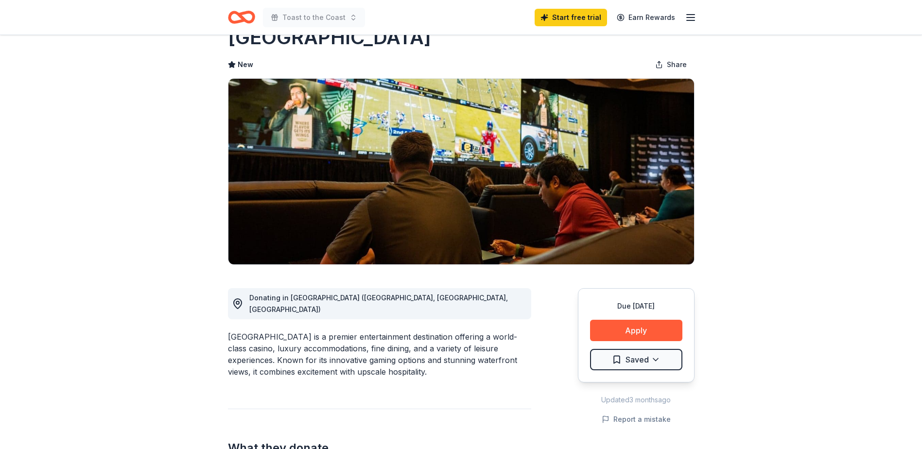
scroll to position [32, 0]
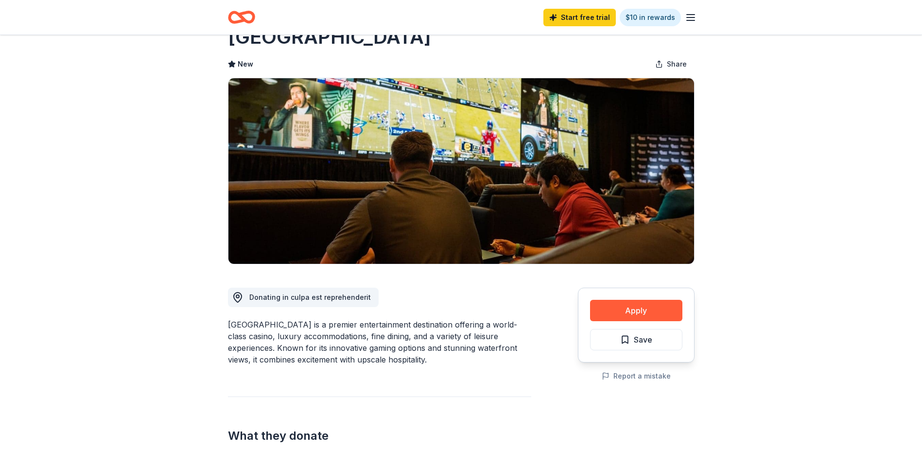
scroll to position [32, 0]
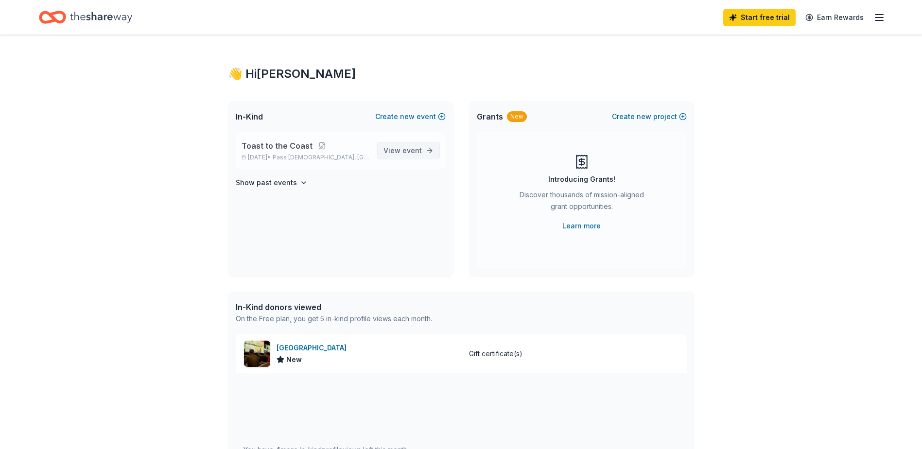
click at [419, 155] on span "View event" at bounding box center [402, 151] width 38 height 12
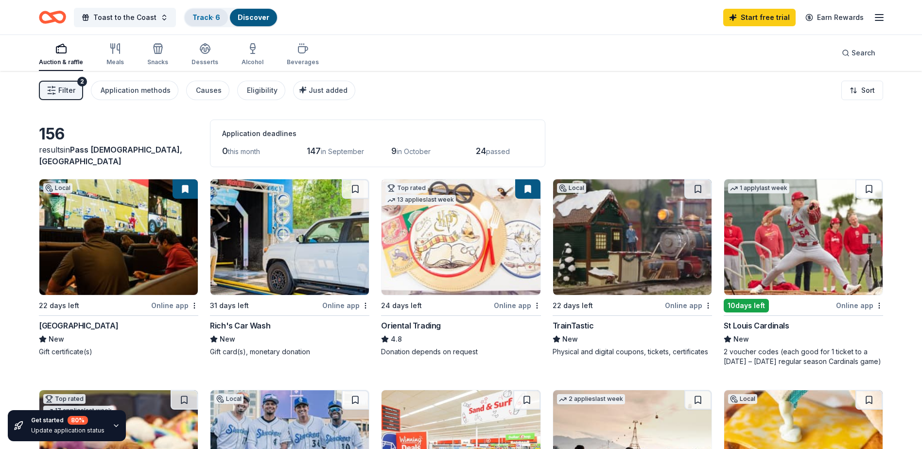
click at [202, 14] on link "Track · 6" at bounding box center [206, 17] width 28 height 8
click at [103, 25] on button "Toast to the Coast" at bounding box center [125, 17] width 102 height 19
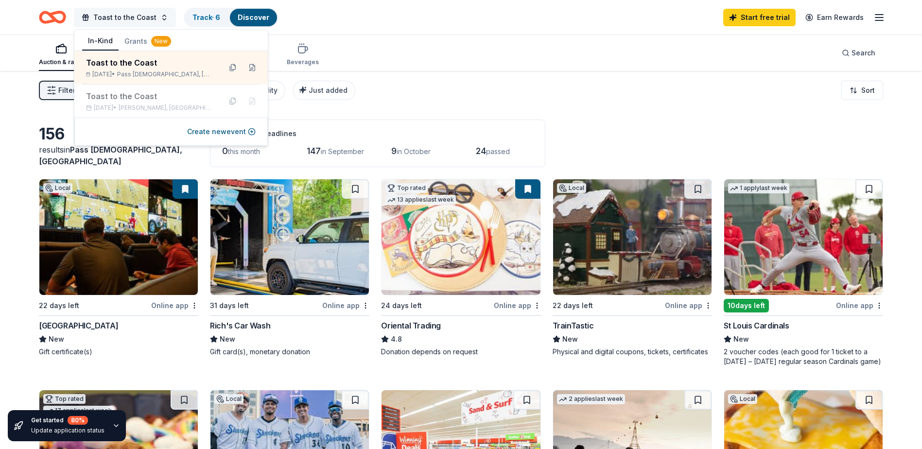
scroll to position [0, 0]
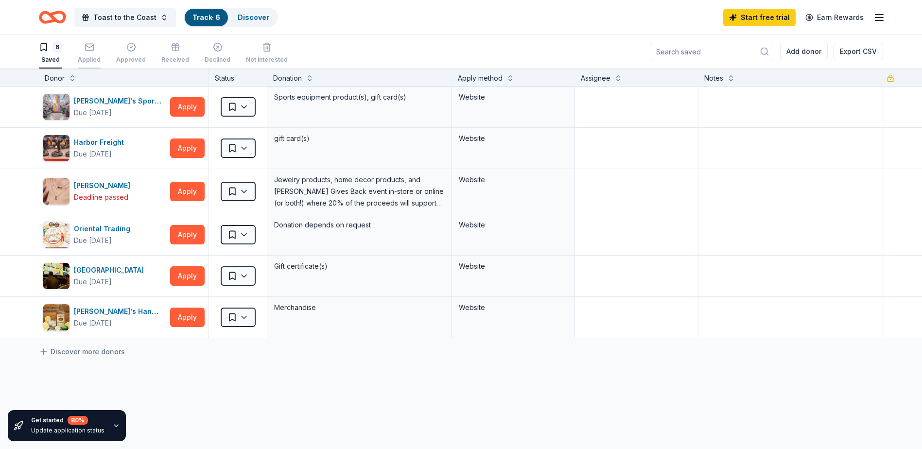
click at [85, 51] on icon "button" at bounding box center [90, 47] width 10 height 10
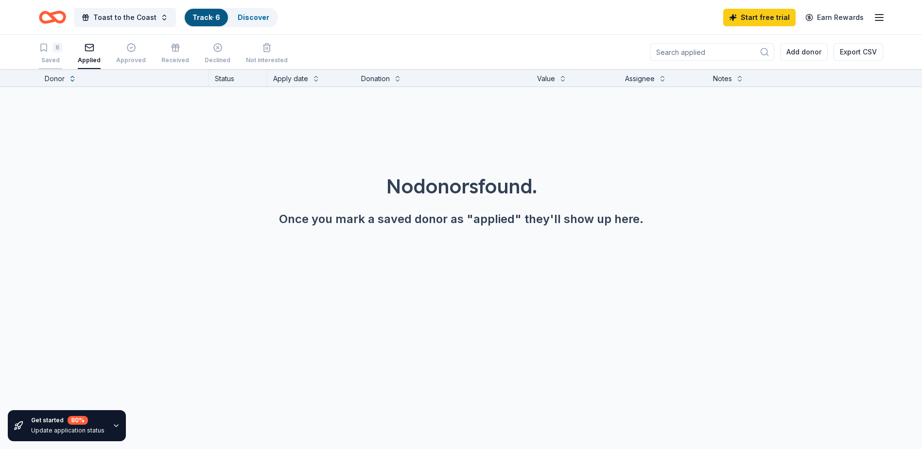
click at [51, 52] on div "6" at bounding box center [50, 48] width 23 height 10
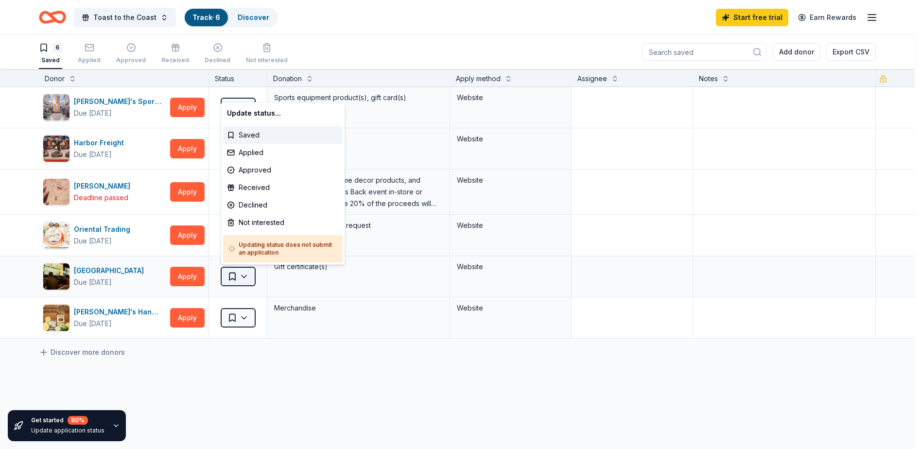
click at [247, 277] on html "Toast to the Coast Track · 6 Discover Start free trial Earn Rewards 6 Saved App…" at bounding box center [461, 224] width 922 height 449
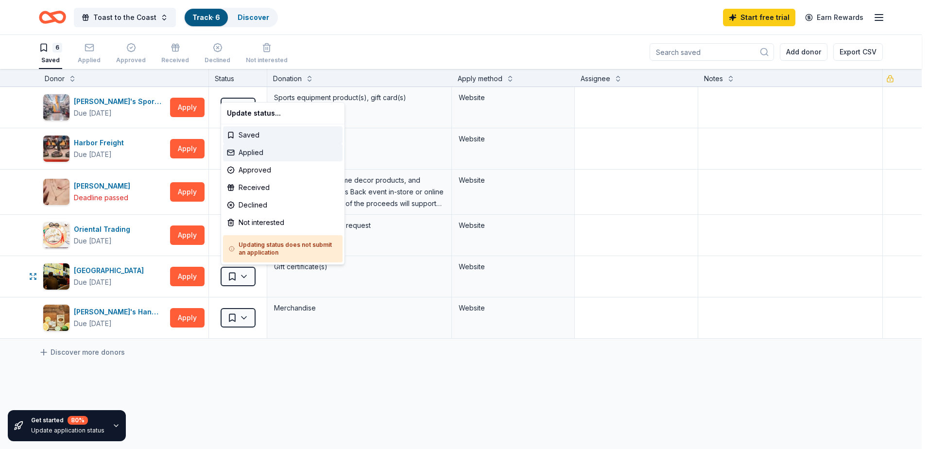
click at [261, 151] on div "Applied" at bounding box center [283, 152] width 120 height 17
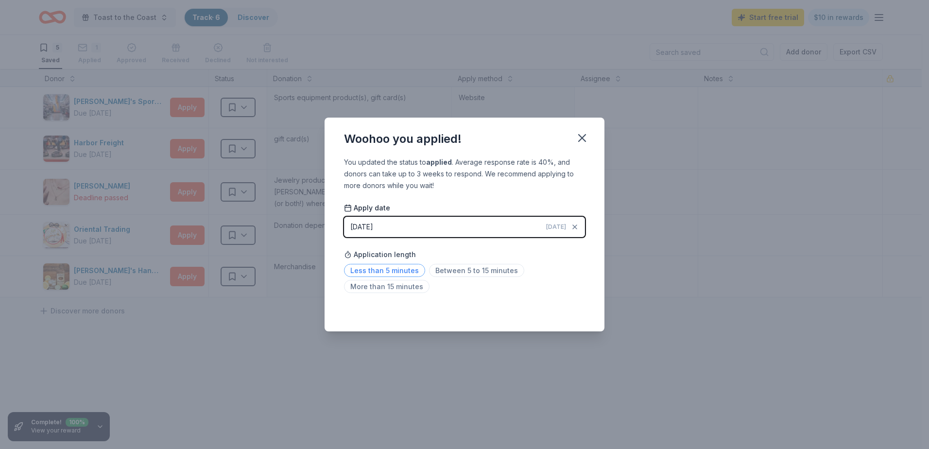
click at [396, 269] on span "Less than 5 minutes" at bounding box center [384, 270] width 81 height 13
click at [579, 139] on icon "button" at bounding box center [582, 138] width 14 height 14
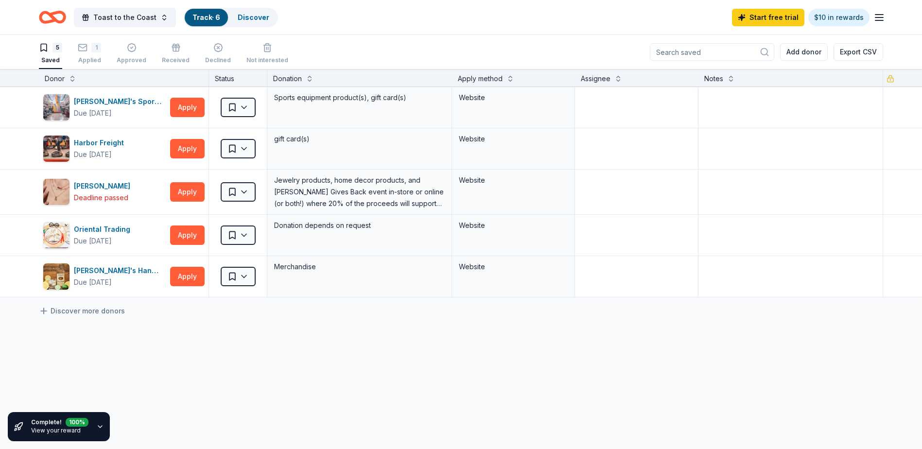
click at [99, 426] on icon "button" at bounding box center [100, 427] width 8 height 8
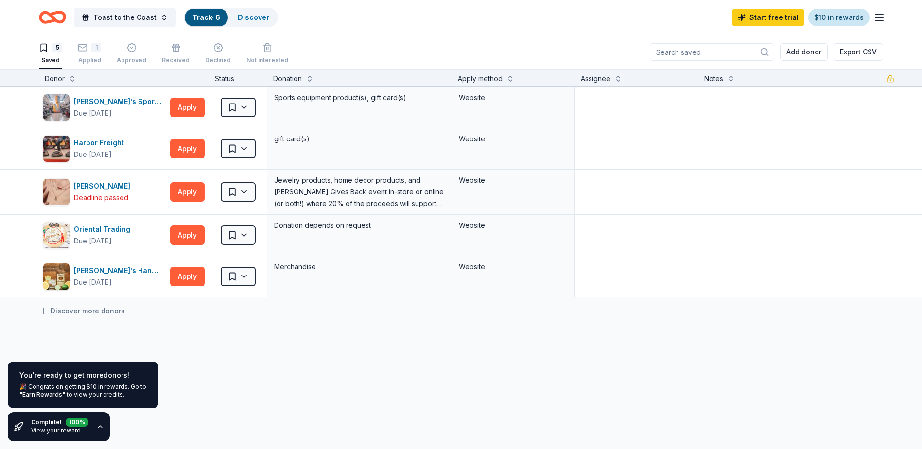
click at [848, 15] on link "$10 in rewards" at bounding box center [838, 17] width 61 height 17
click at [762, 17] on link "Start free trial" at bounding box center [768, 17] width 72 height 17
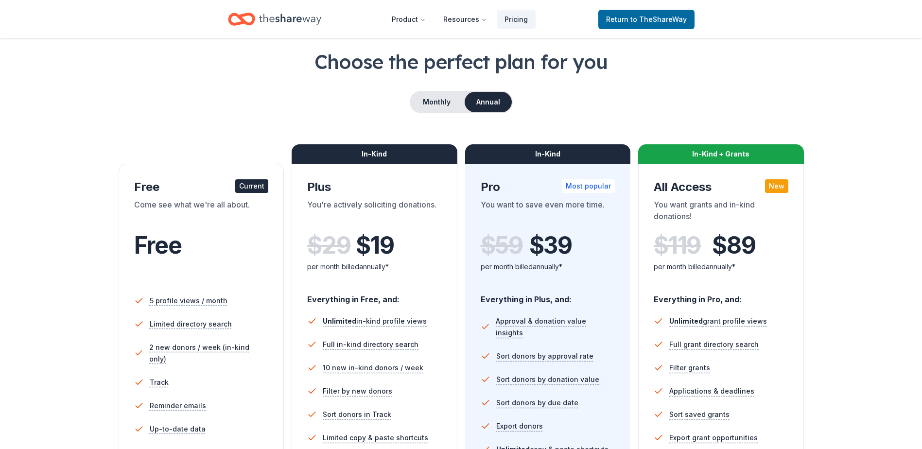
scroll to position [16, 0]
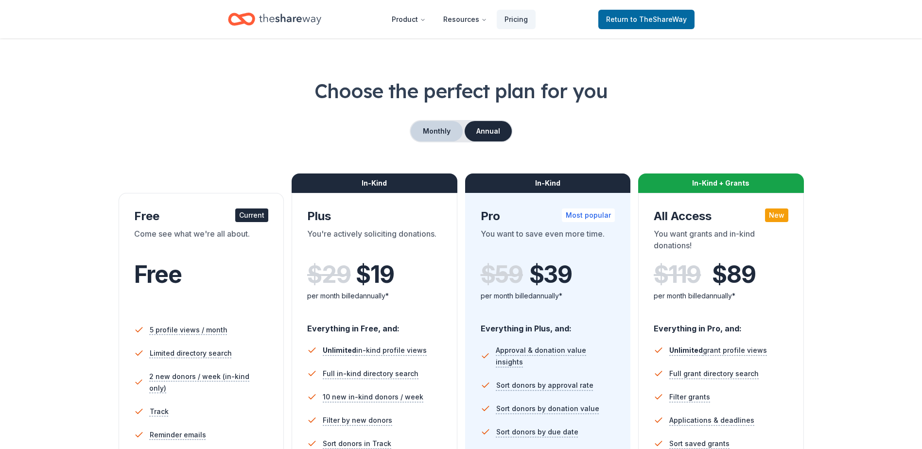
click at [425, 134] on button "Monthly" at bounding box center [437, 131] width 52 height 20
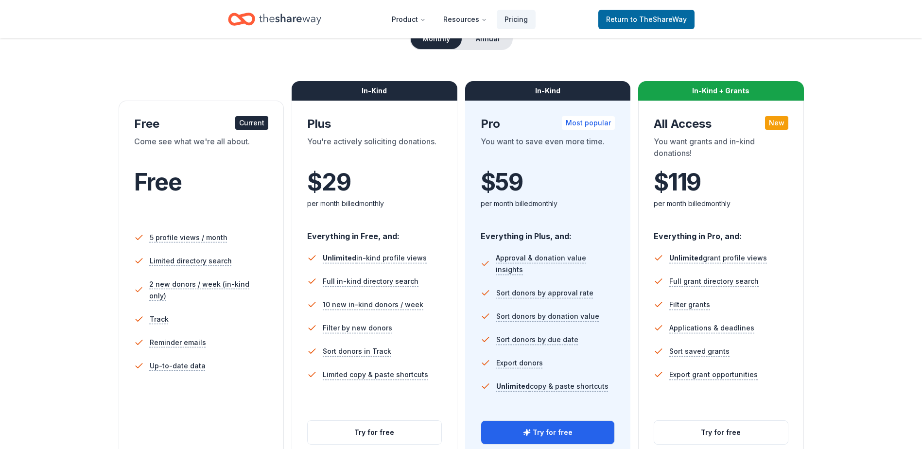
scroll to position [0, 0]
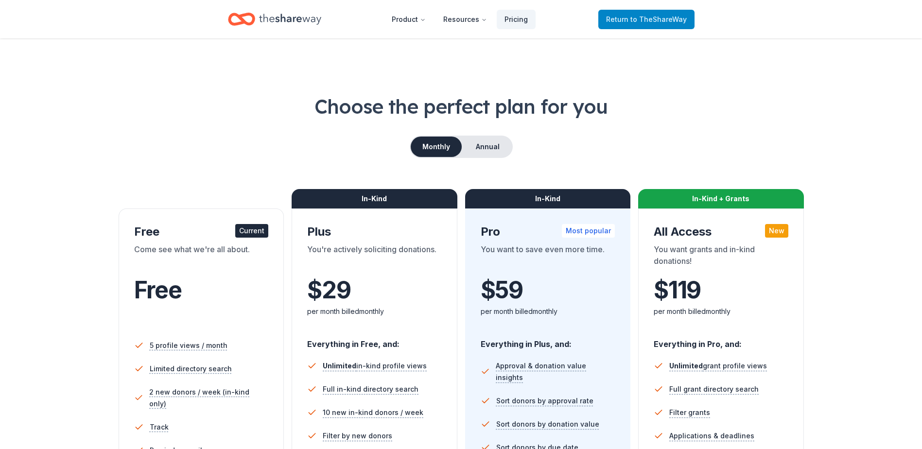
click at [646, 17] on span "to TheShareWay" at bounding box center [658, 19] width 56 height 8
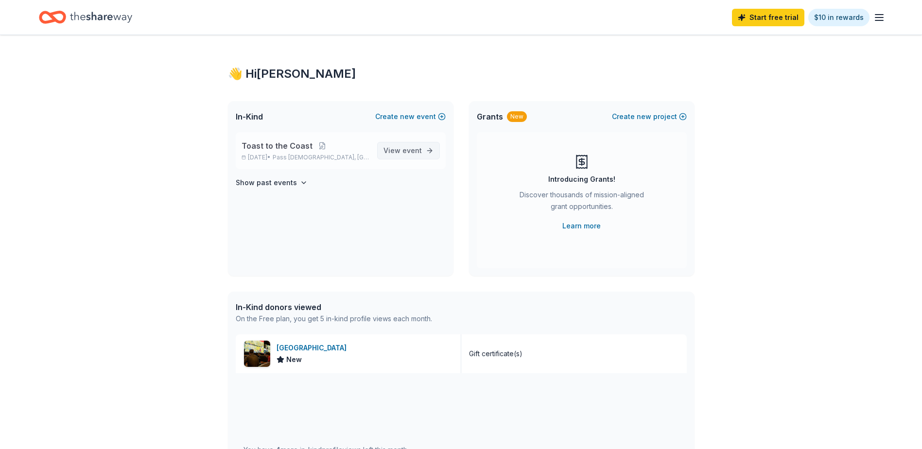
click at [422, 151] on link "View event" at bounding box center [408, 150] width 63 height 17
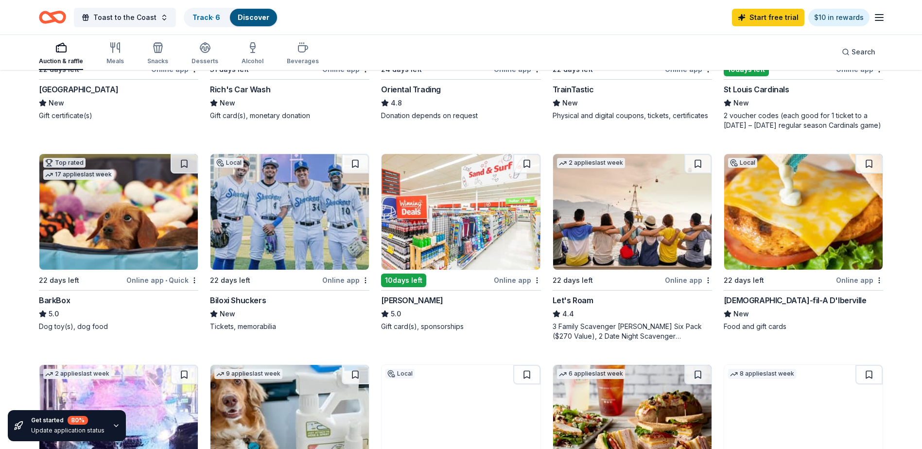
scroll to position [278, 0]
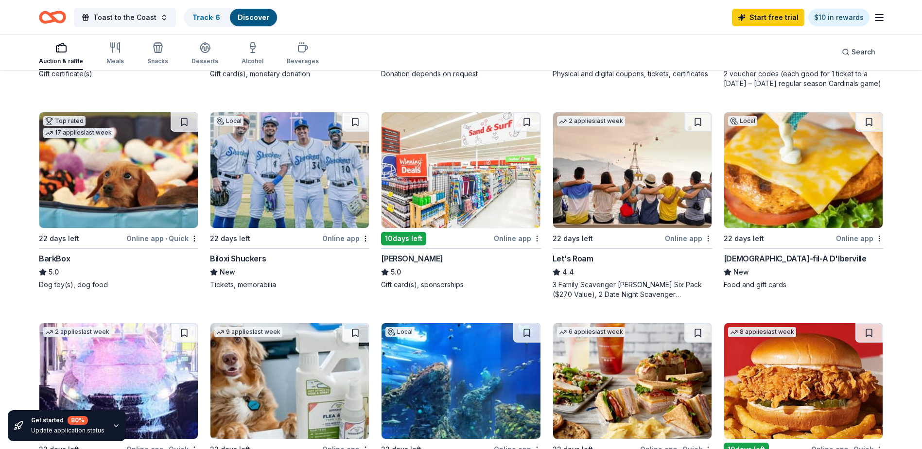
click at [135, 187] on img at bounding box center [118, 170] width 158 height 116
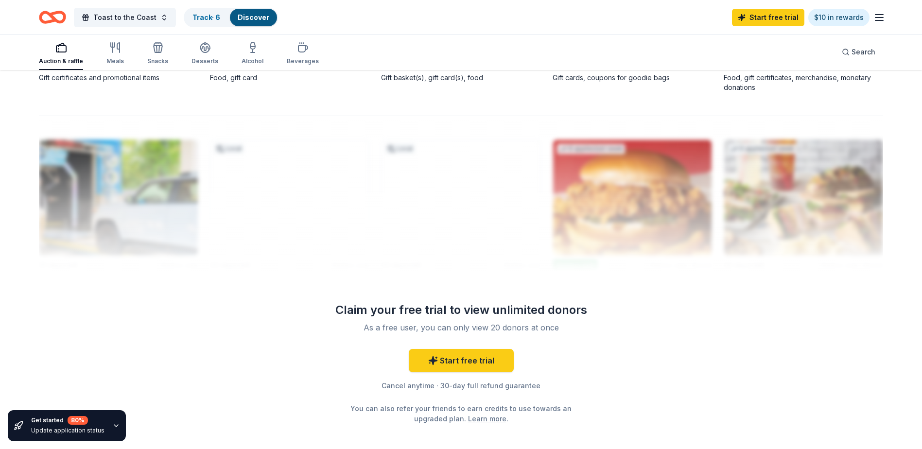
scroll to position [944, 0]
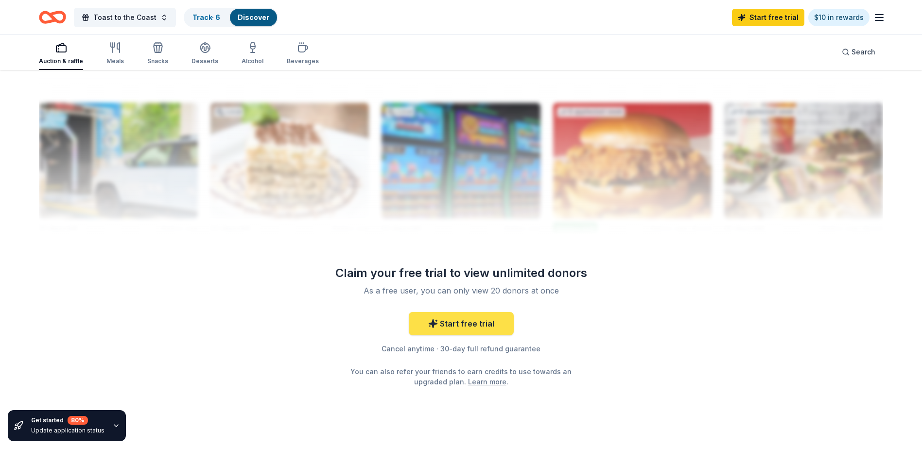
click at [471, 317] on link "Start free trial" at bounding box center [461, 323] width 105 height 23
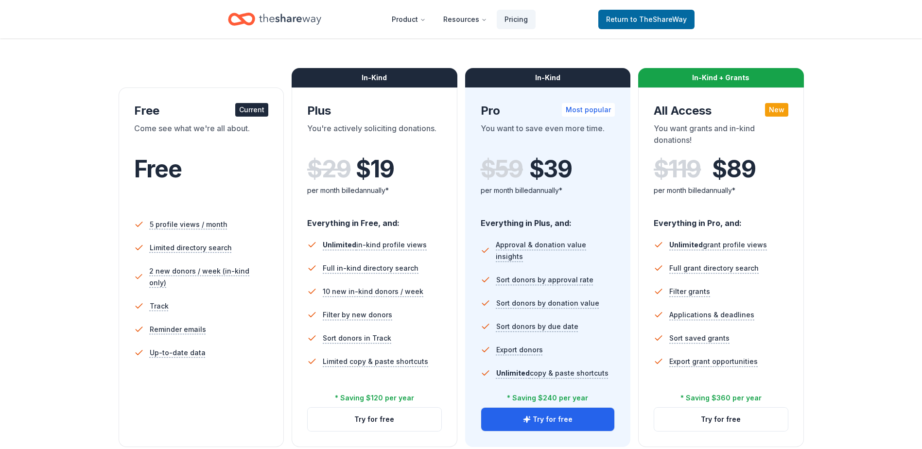
scroll to position [113, 0]
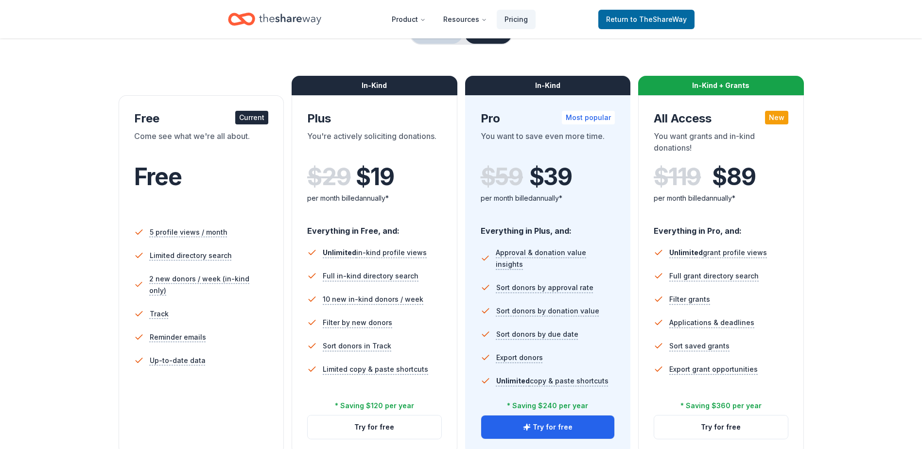
click at [440, 42] on button "Monthly" at bounding box center [437, 33] width 52 height 20
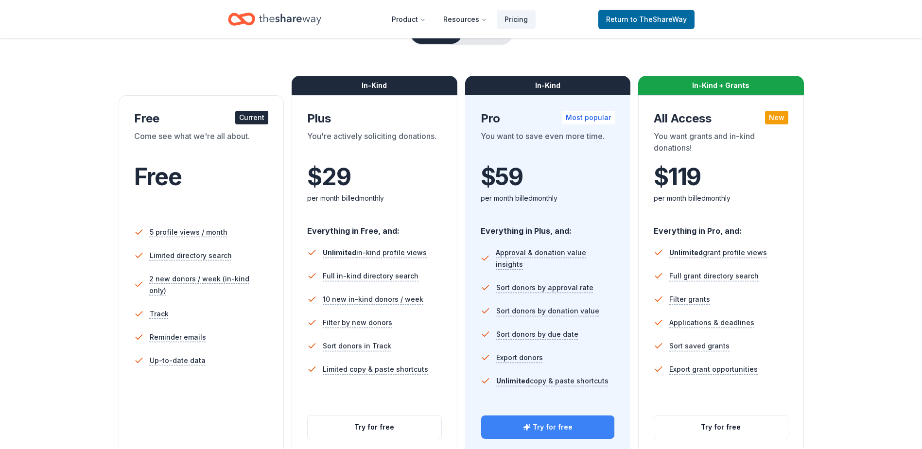
click at [549, 431] on button "Try for free" at bounding box center [548, 427] width 134 height 23
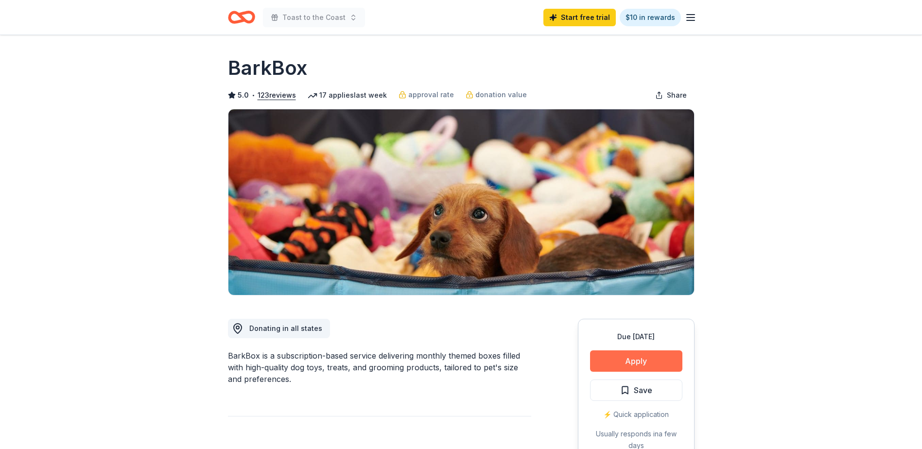
click at [637, 357] on button "Apply" at bounding box center [636, 360] width 92 height 21
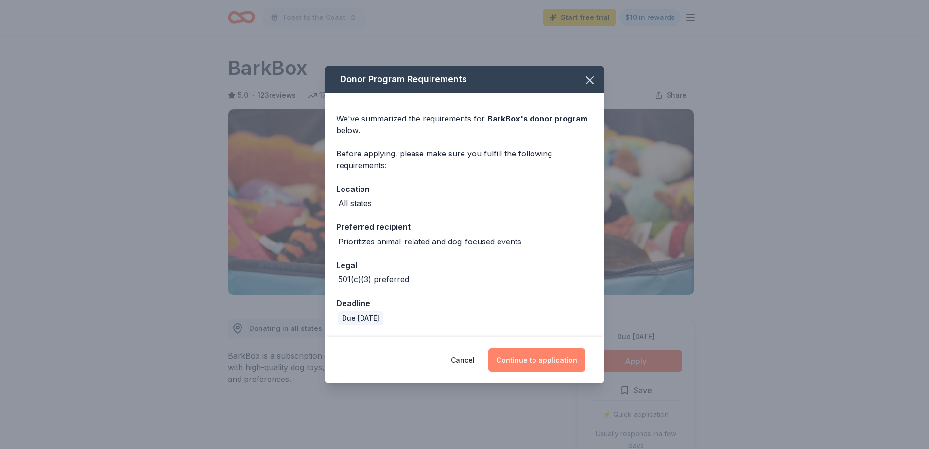
click at [533, 357] on button "Continue to application" at bounding box center [536, 359] width 97 height 23
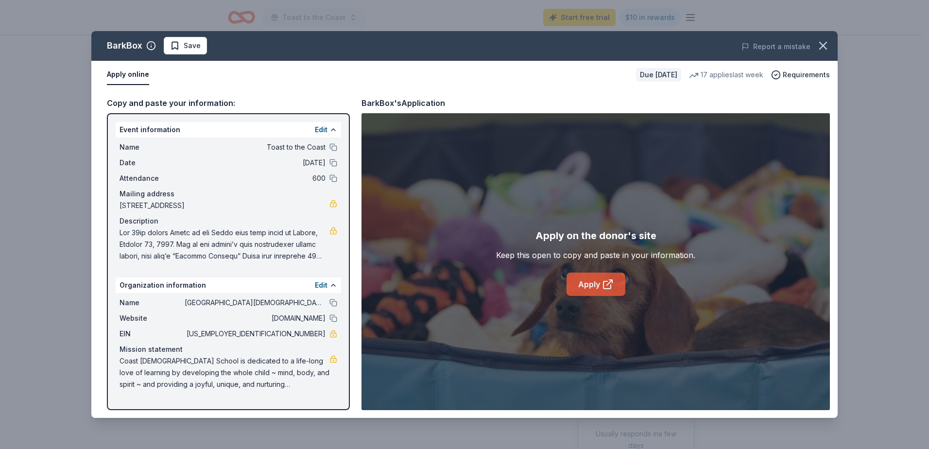
click at [597, 285] on link "Apply" at bounding box center [596, 284] width 59 height 23
click at [825, 42] on icon "button" at bounding box center [823, 46] width 14 height 14
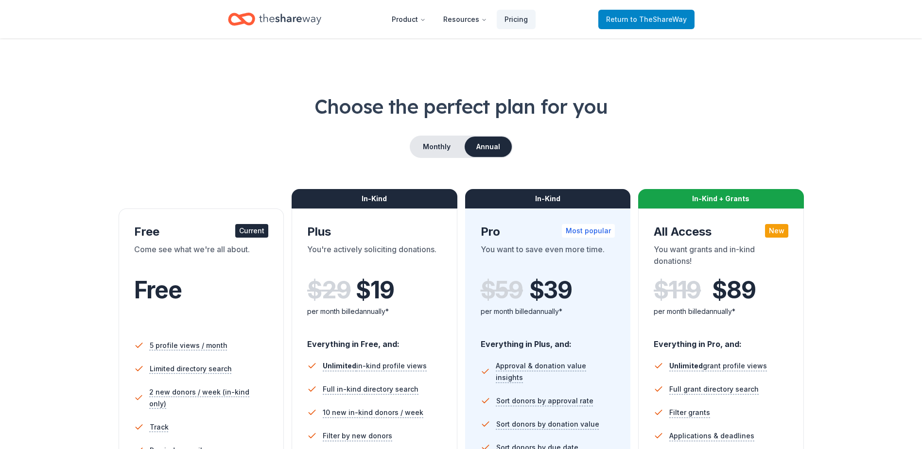
click at [647, 19] on span "to TheShareWay" at bounding box center [658, 19] width 56 height 8
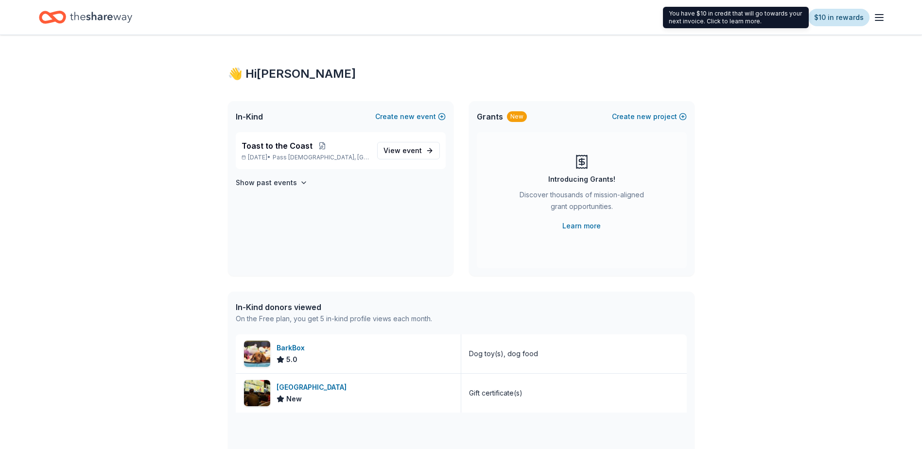
click at [838, 19] on link "$10 in rewards" at bounding box center [838, 17] width 61 height 17
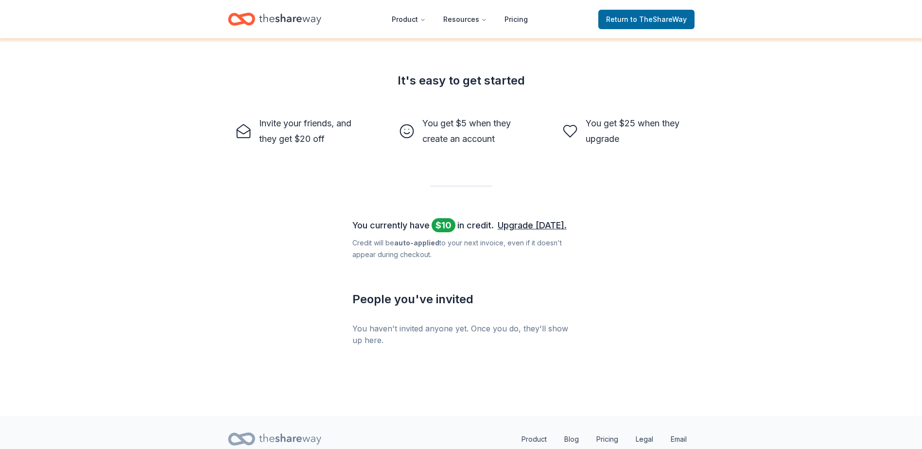
scroll to position [301, 0]
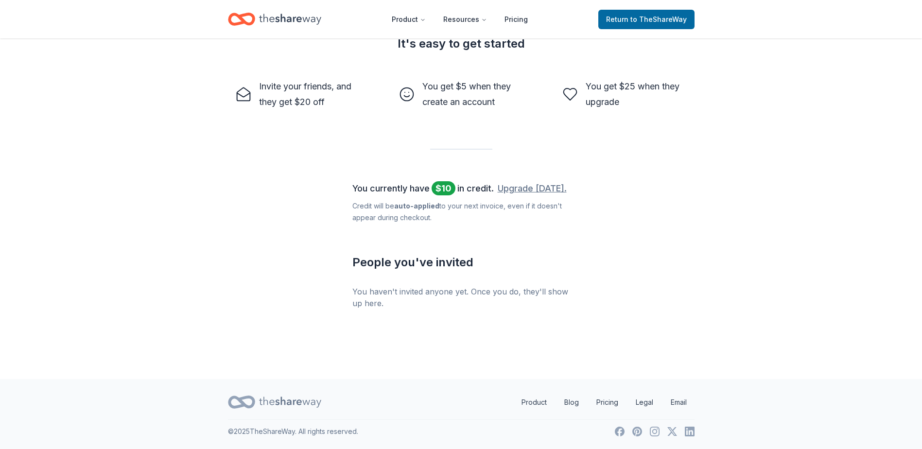
click at [534, 186] on link "Upgrade [DATE]." at bounding box center [532, 189] width 69 height 16
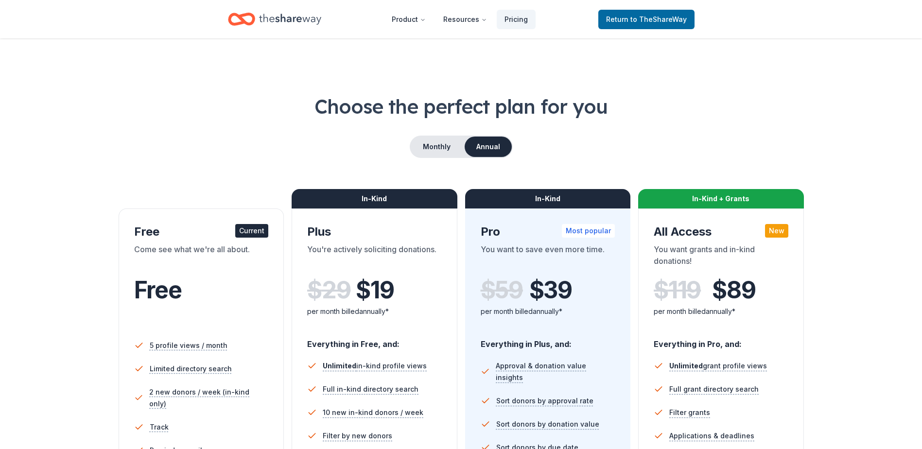
click at [444, 160] on div "Choose the perfect plan for you Monthly Annual Free Current Come see what we're…" at bounding box center [461, 330] width 844 height 475
click at [444, 147] on button "Monthly" at bounding box center [437, 147] width 52 height 20
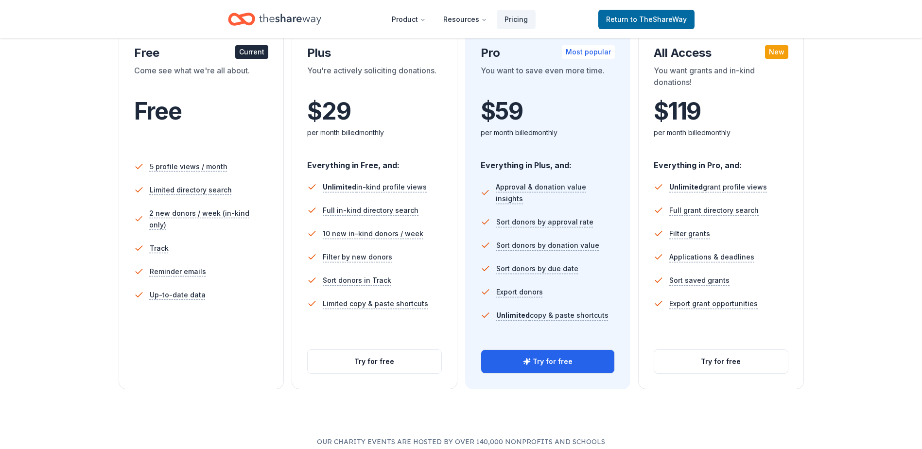
scroll to position [349, 0]
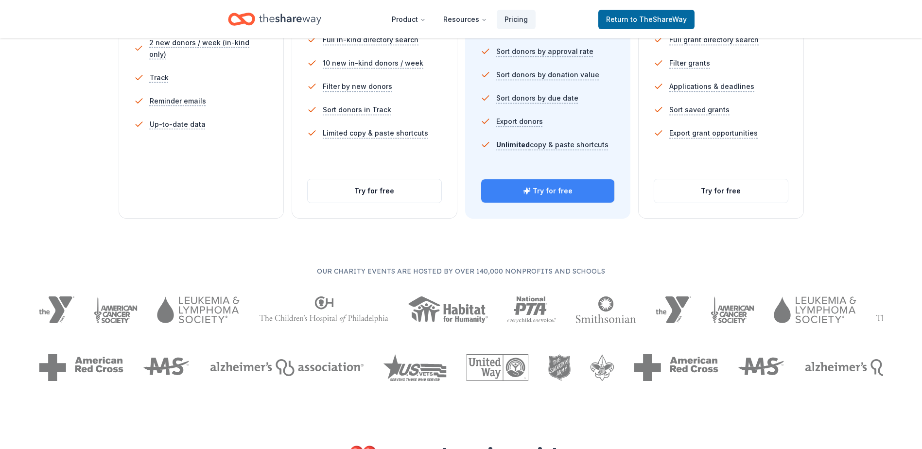
click at [577, 189] on button "Try for free" at bounding box center [548, 190] width 134 height 23
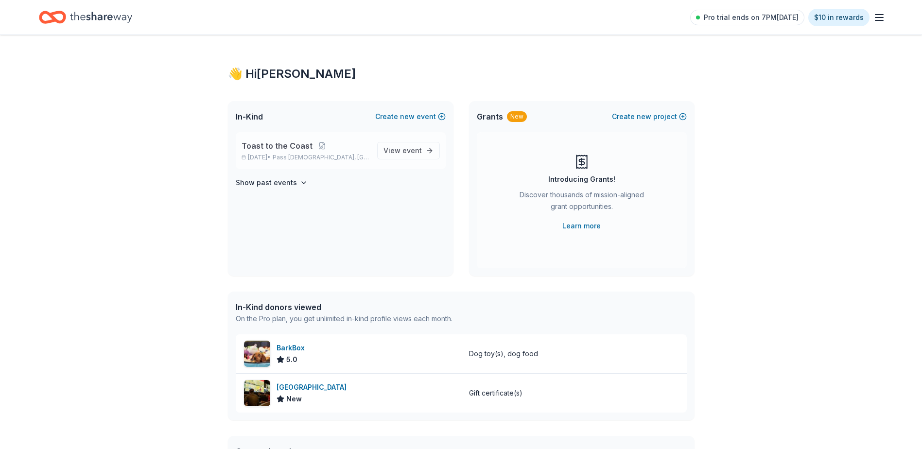
click at [280, 139] on div "Toast to the Coast [DATE] • Pass [DEMOGRAPHIC_DATA], MS View event" at bounding box center [341, 150] width 210 height 37
click at [405, 153] on span "event" at bounding box center [411, 150] width 19 height 8
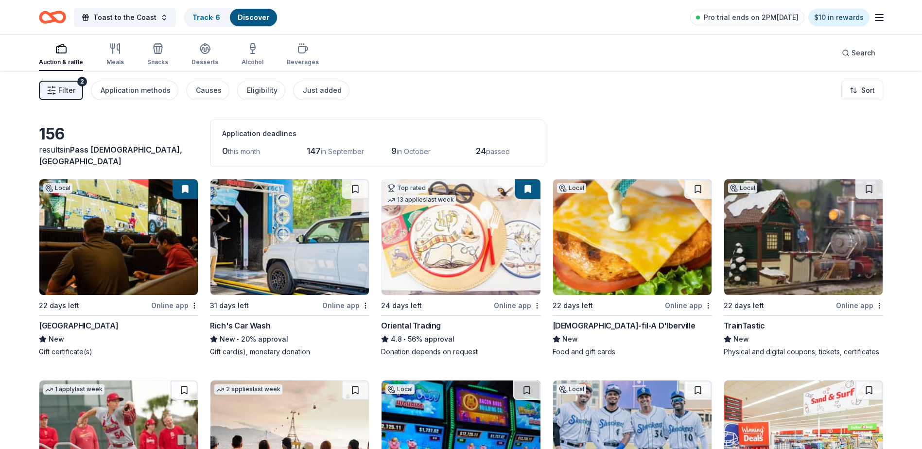
click at [62, 89] on span "Filter" at bounding box center [66, 91] width 17 height 12
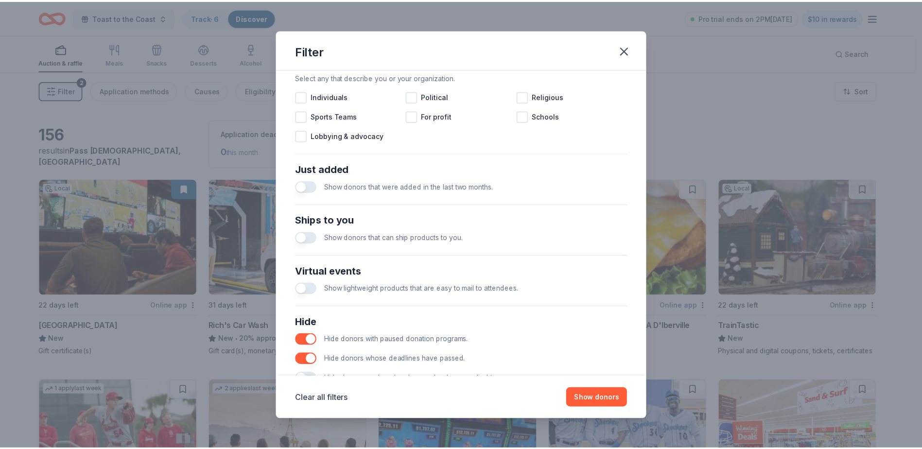
scroll to position [332, 0]
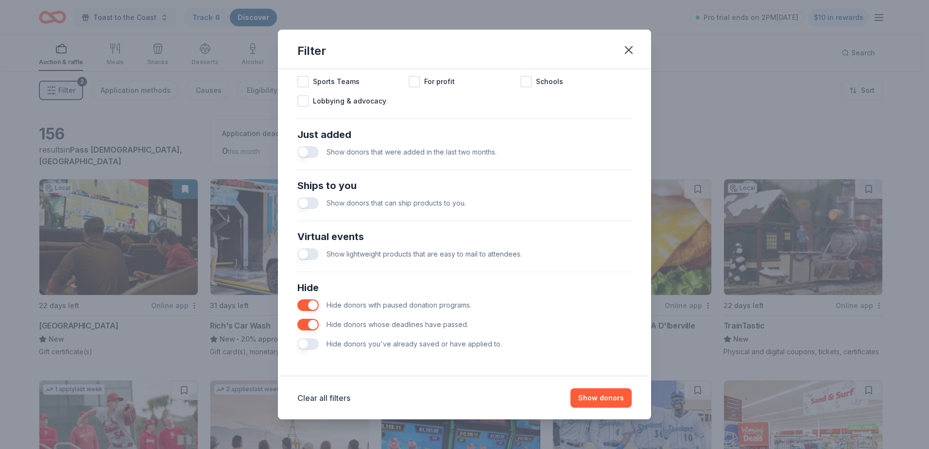
click at [313, 324] on button "button" at bounding box center [307, 325] width 21 height 12
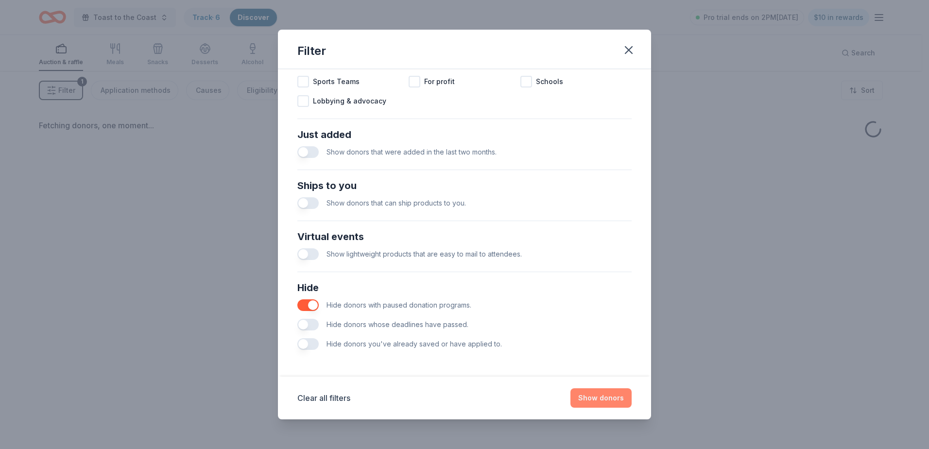
click at [599, 402] on button "Show donors" at bounding box center [601, 397] width 61 height 19
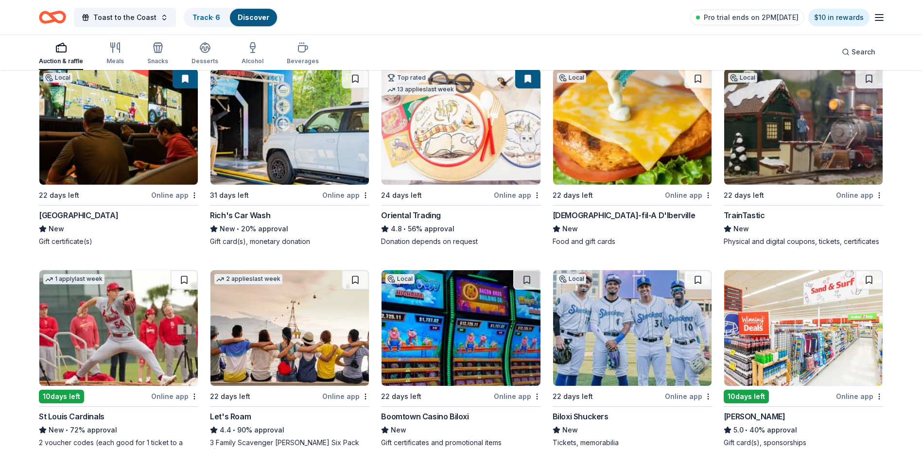
scroll to position [144, 0]
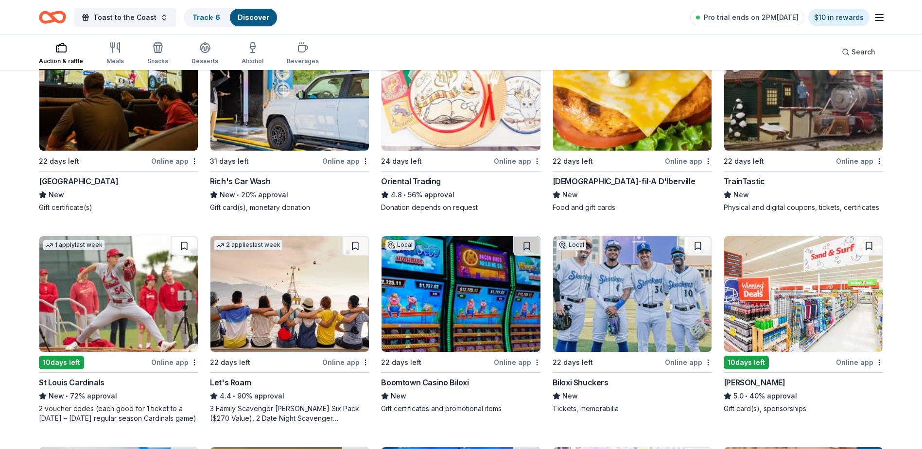
click at [483, 133] on img at bounding box center [461, 93] width 158 height 116
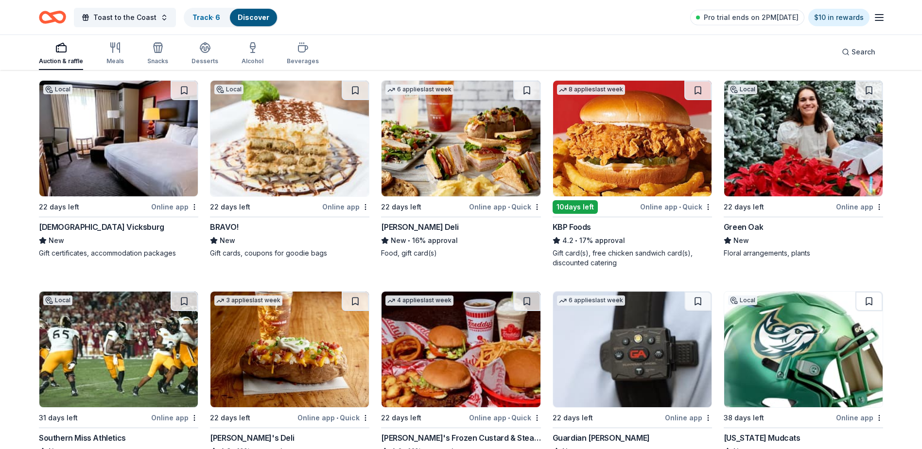
scroll to position [698, 0]
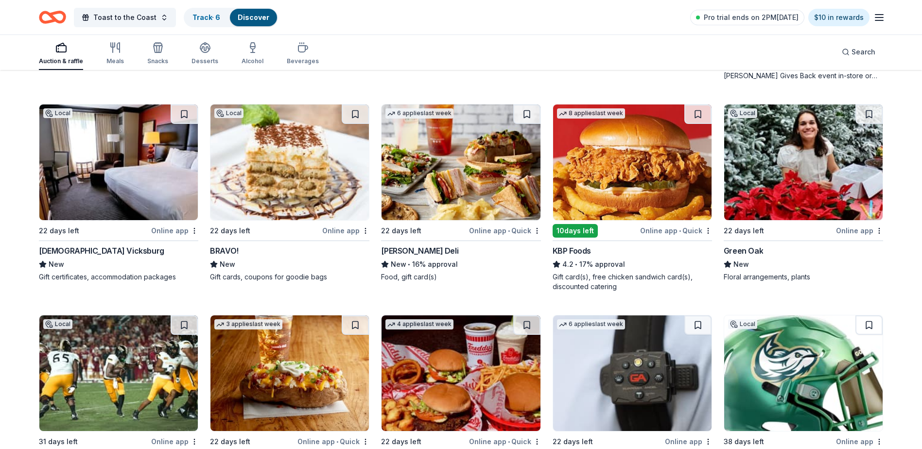
click at [284, 161] on img at bounding box center [289, 162] width 158 height 116
click at [135, 157] on img at bounding box center [118, 162] width 158 height 116
click at [448, 155] on img at bounding box center [461, 162] width 158 height 116
click at [633, 157] on img at bounding box center [632, 162] width 158 height 116
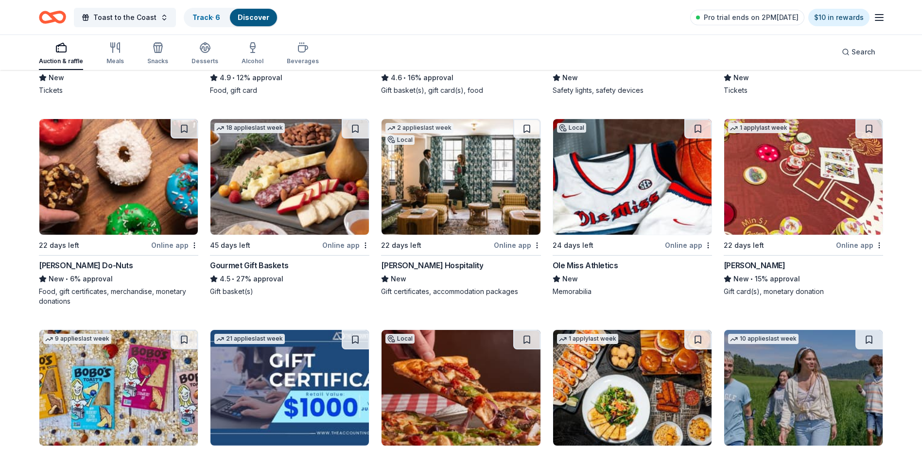
scroll to position [1097, 0]
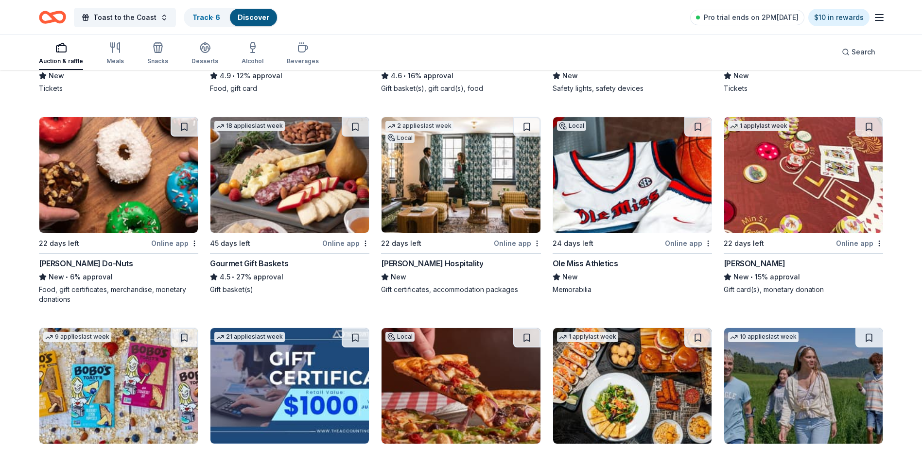
click at [302, 194] on img at bounding box center [289, 175] width 158 height 116
click at [583, 204] on img at bounding box center [632, 175] width 158 height 116
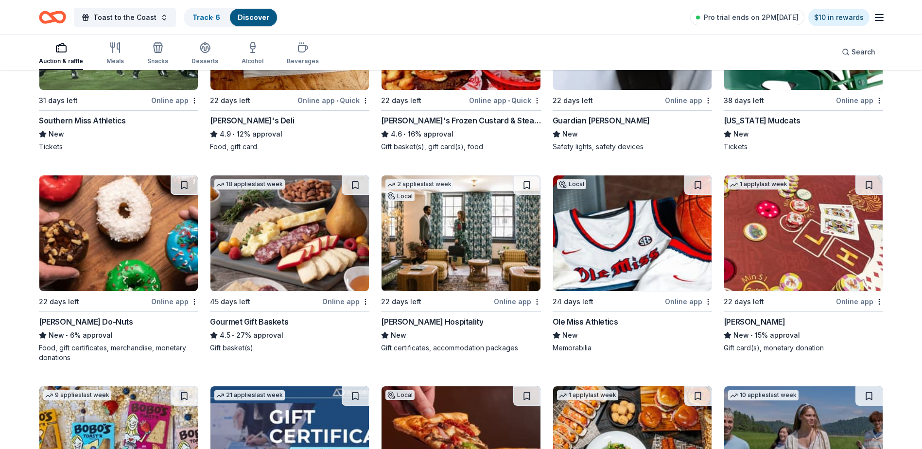
scroll to position [1002, 0]
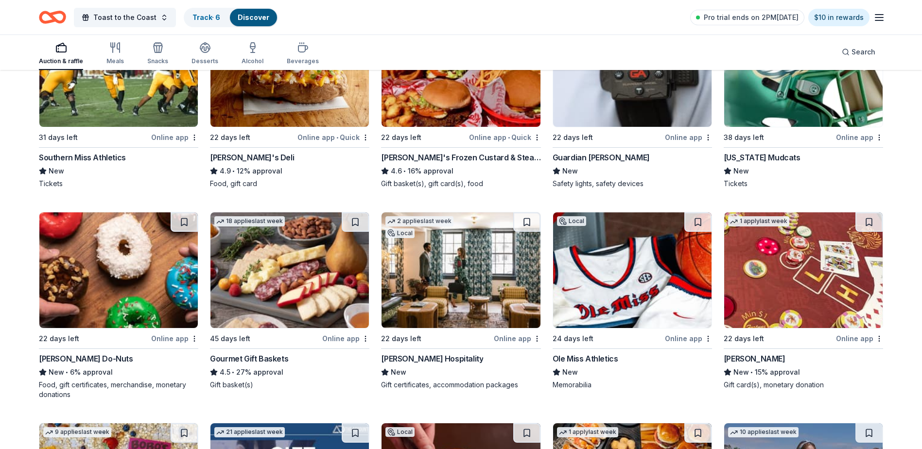
click at [119, 118] on img at bounding box center [118, 69] width 158 height 116
click at [777, 287] on img at bounding box center [803, 270] width 158 height 116
click at [465, 292] on img at bounding box center [461, 270] width 158 height 116
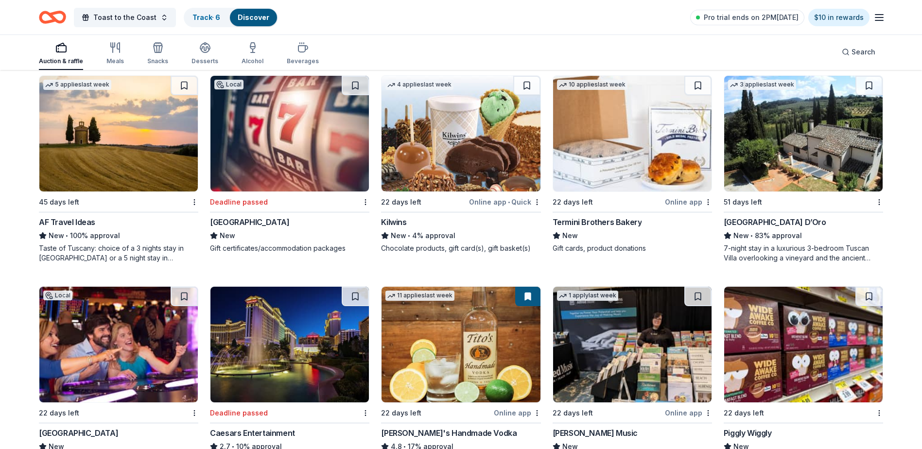
scroll to position [1611, 0]
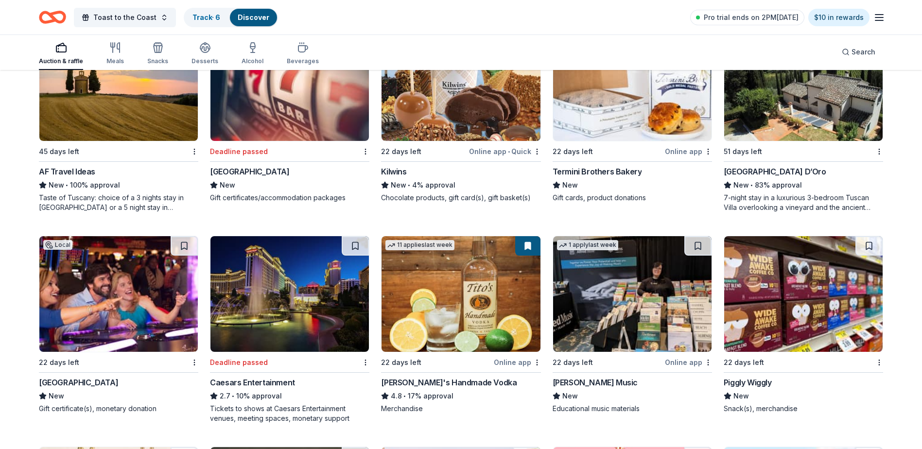
click at [464, 109] on img at bounding box center [461, 83] width 158 height 116
click at [452, 279] on img at bounding box center [461, 294] width 158 height 116
click at [263, 295] on img at bounding box center [289, 294] width 158 height 116
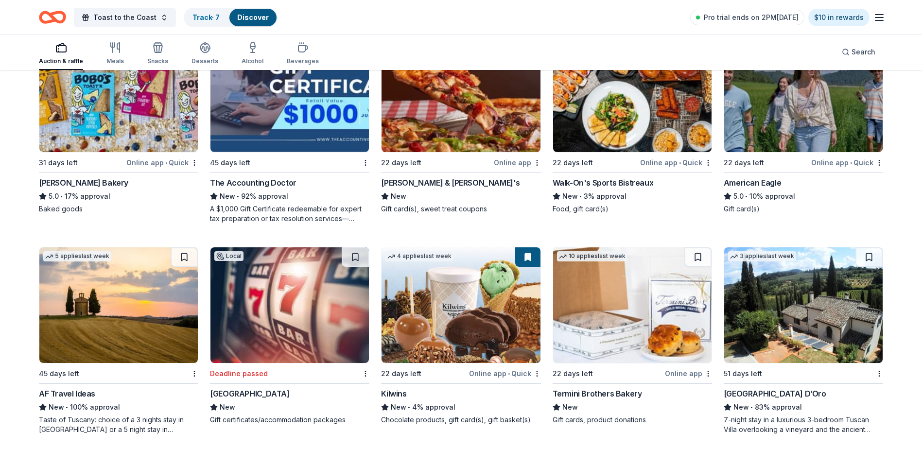
scroll to position [1392, 0]
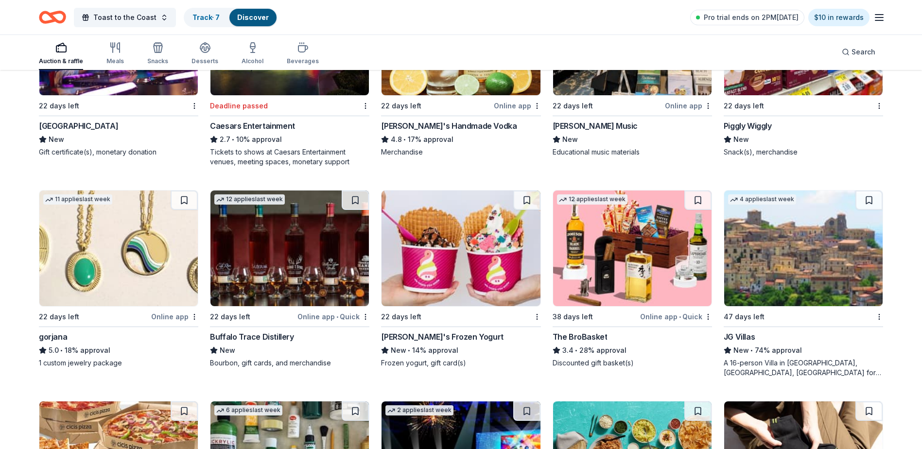
scroll to position [1871, 0]
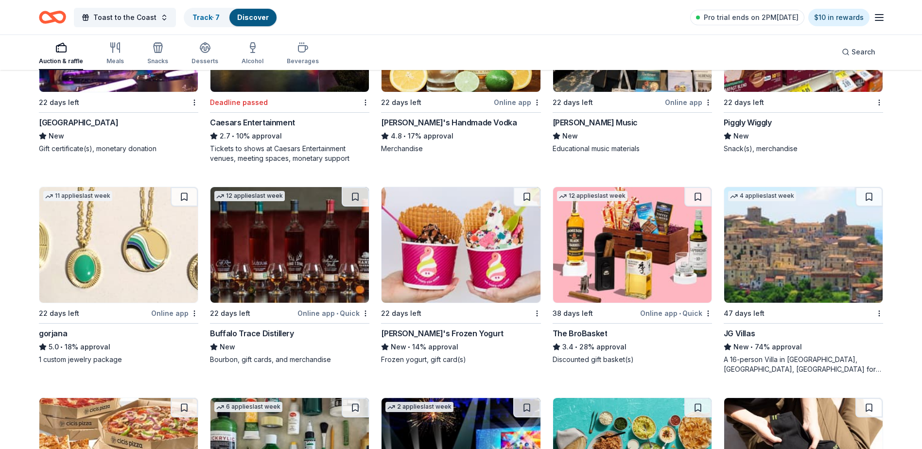
drag, startPoint x: 88, startPoint y: 238, endPoint x: 130, endPoint y: 303, distance: 77.0
click at [130, 303] on div "11 applies last week" at bounding box center [118, 245] width 159 height 117
click at [261, 258] on img at bounding box center [289, 245] width 158 height 116
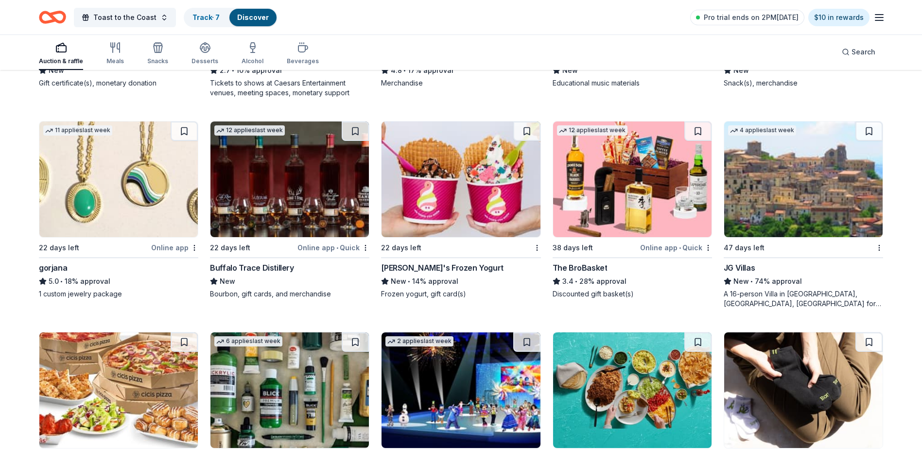
scroll to position [1952, 0]
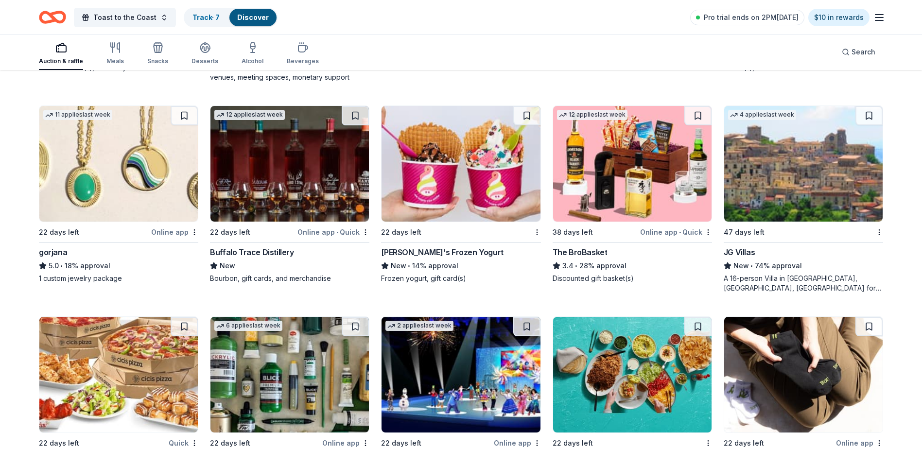
click at [632, 179] on img at bounding box center [632, 164] width 158 height 116
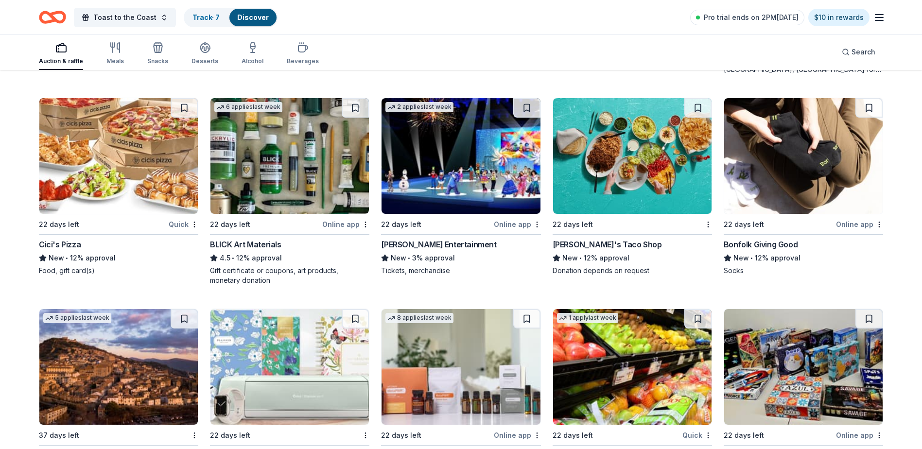
scroll to position [2184, 0]
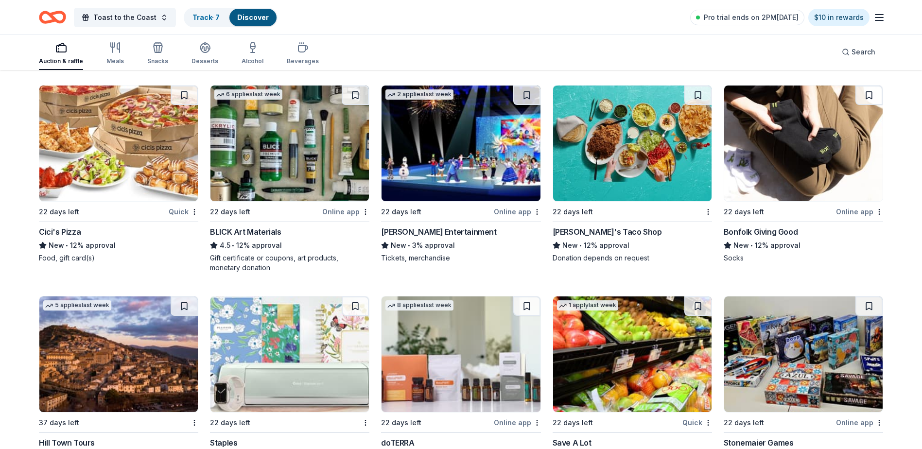
click at [434, 157] on img at bounding box center [461, 144] width 158 height 116
click at [280, 138] on img at bounding box center [289, 144] width 158 height 116
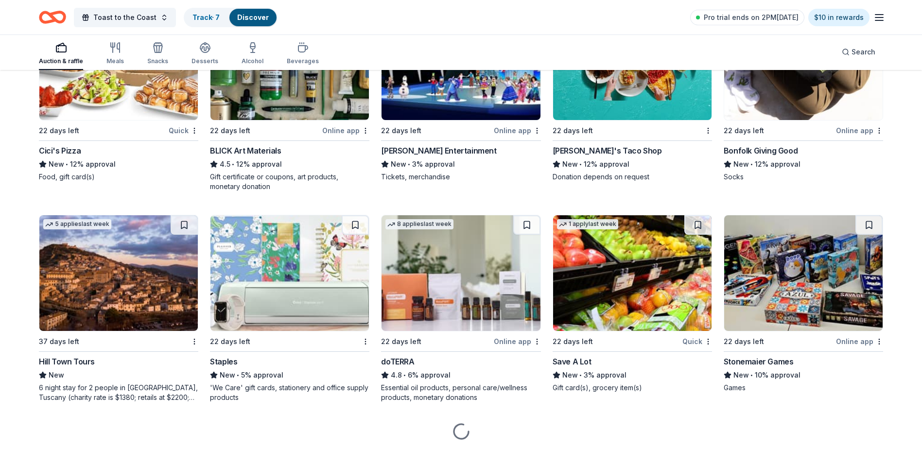
scroll to position [2296, 0]
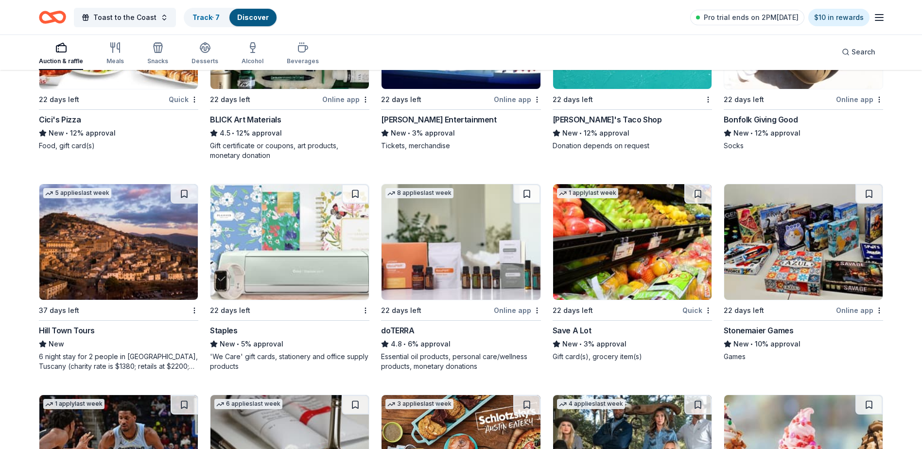
click at [783, 253] on img at bounding box center [803, 242] width 158 height 116
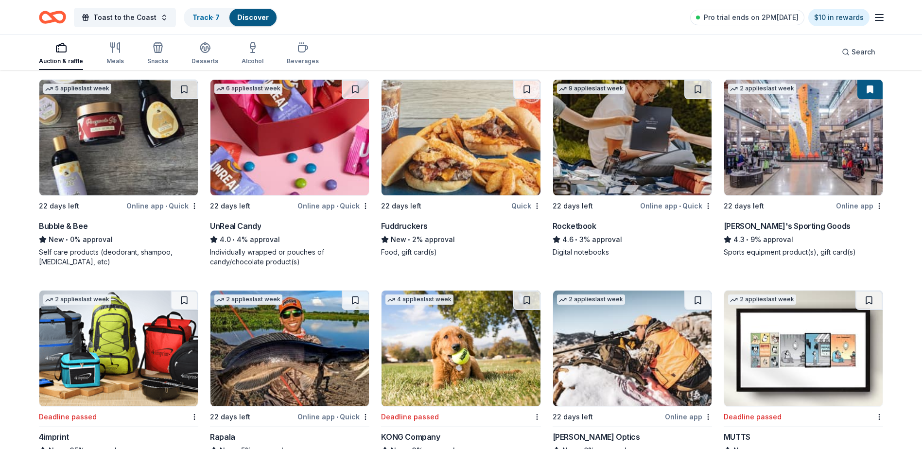
scroll to position [3003, 0]
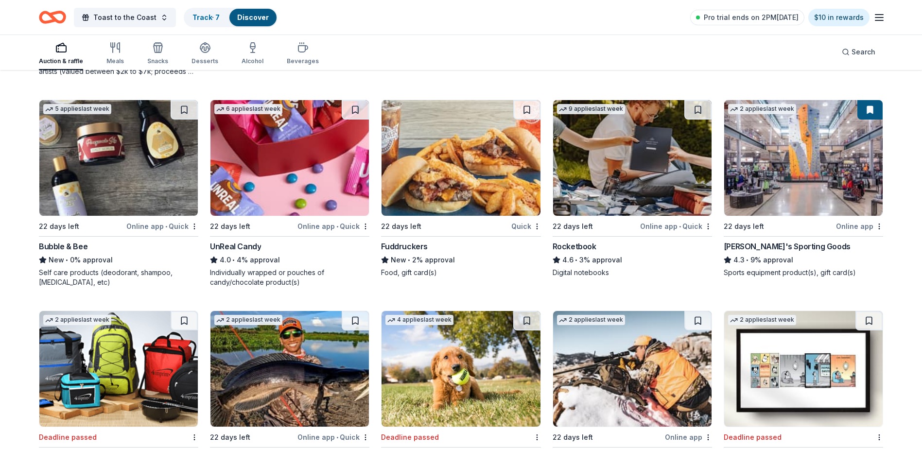
click at [791, 210] on img at bounding box center [803, 158] width 158 height 116
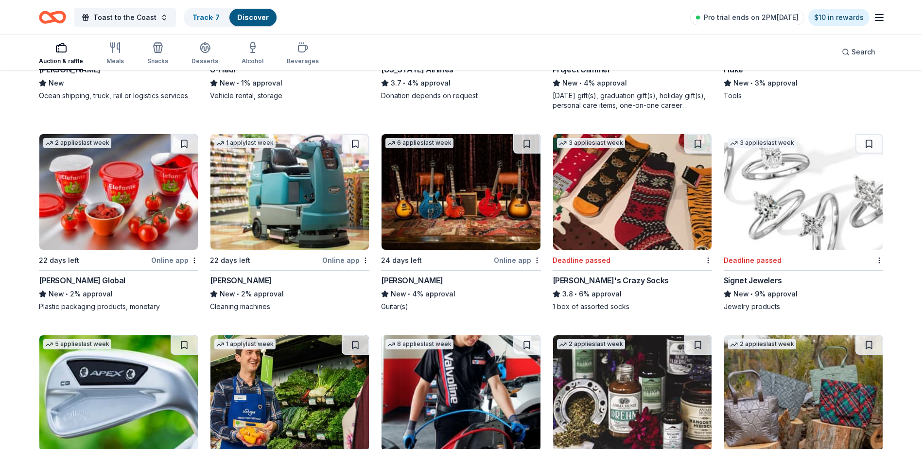
scroll to position [3622, 0]
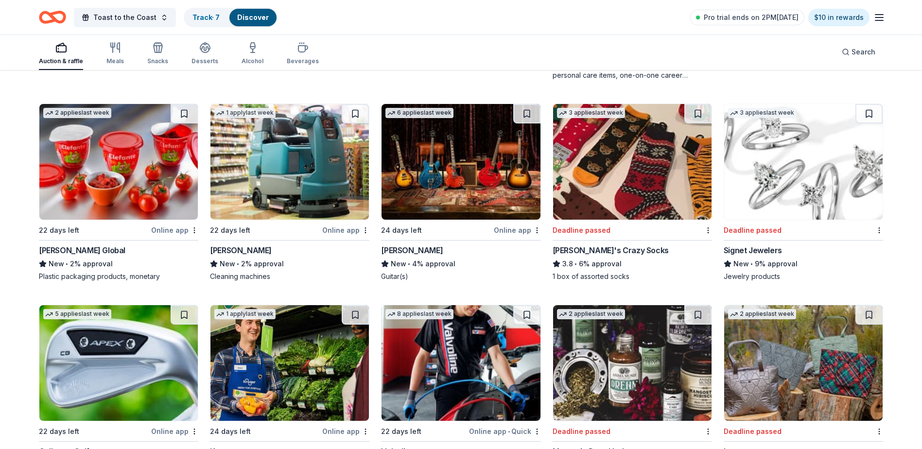
click at [471, 201] on img at bounding box center [461, 162] width 158 height 116
click at [624, 184] on img at bounding box center [632, 162] width 158 height 116
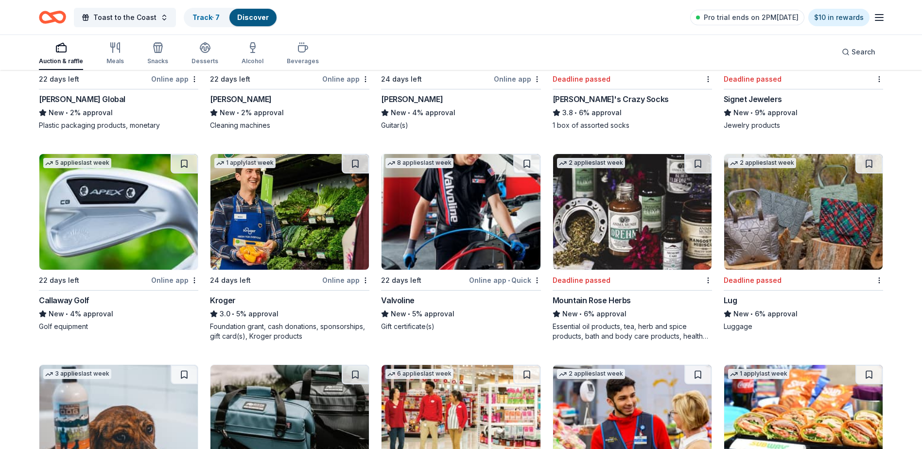
scroll to position [3843, 0]
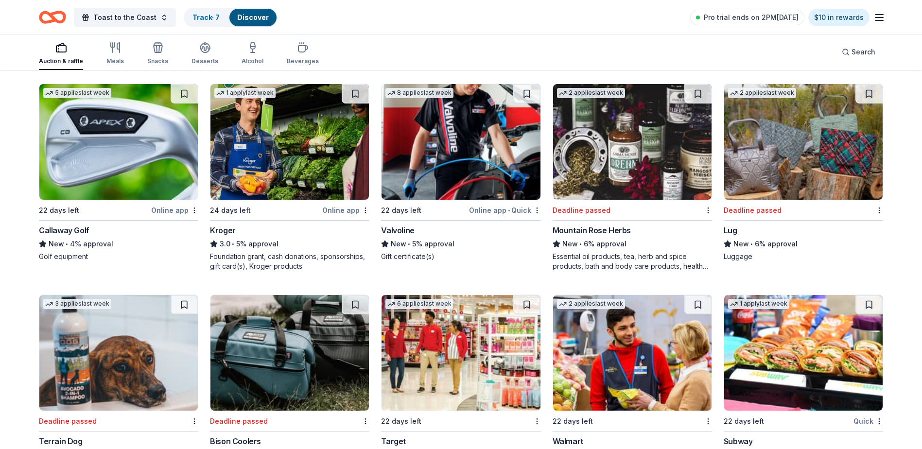
click at [143, 157] on img at bounding box center [118, 142] width 158 height 116
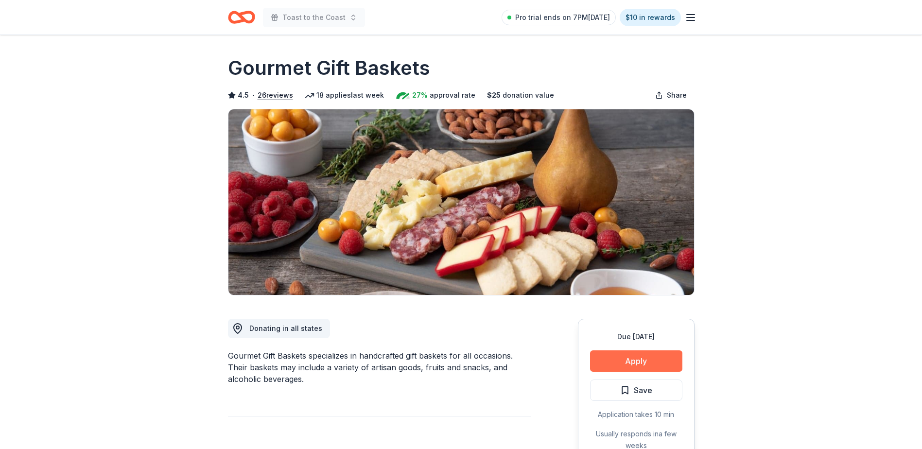
click at [634, 360] on button "Apply" at bounding box center [636, 360] width 92 height 21
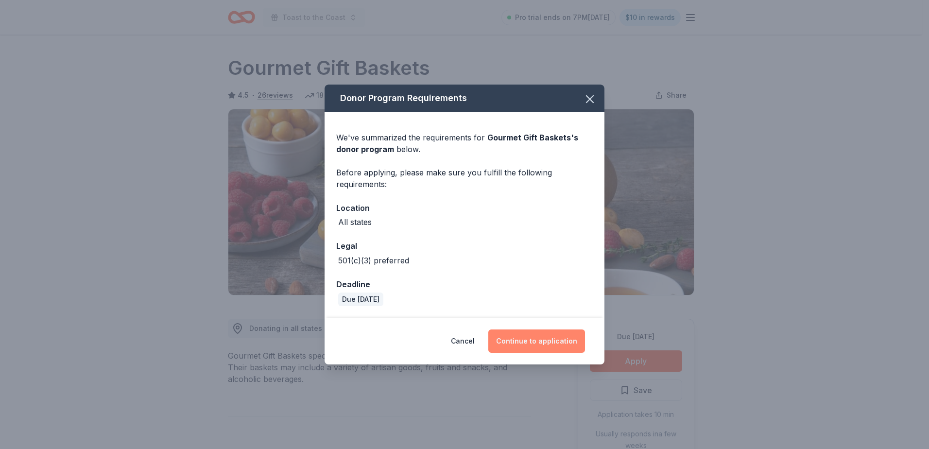
click at [557, 335] on button "Continue to application" at bounding box center [536, 341] width 97 height 23
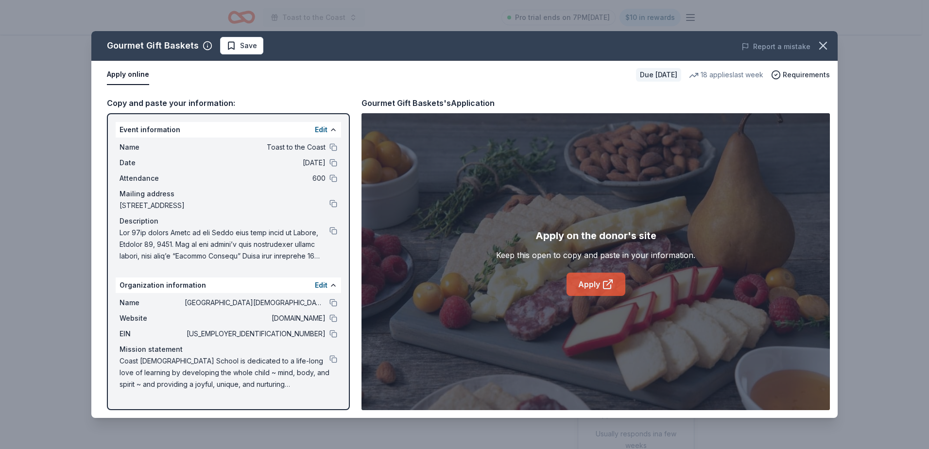
click at [595, 276] on link "Apply" at bounding box center [596, 284] width 59 height 23
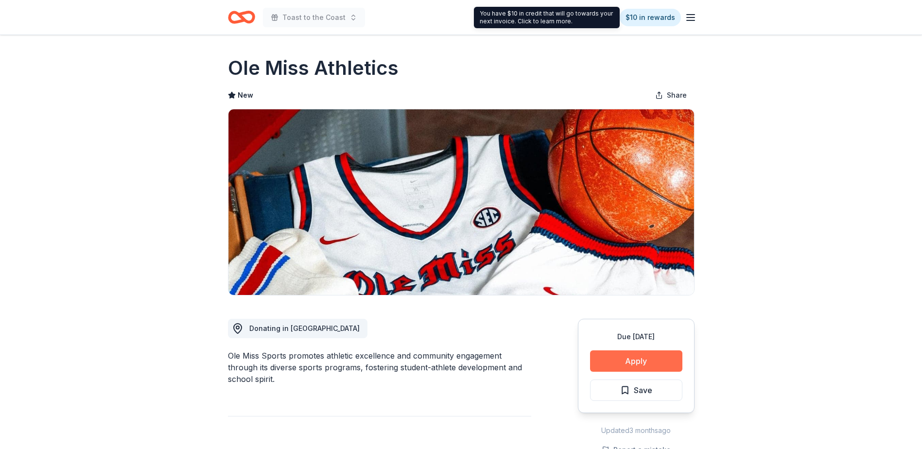
click at [636, 360] on button "Apply" at bounding box center [636, 360] width 92 height 21
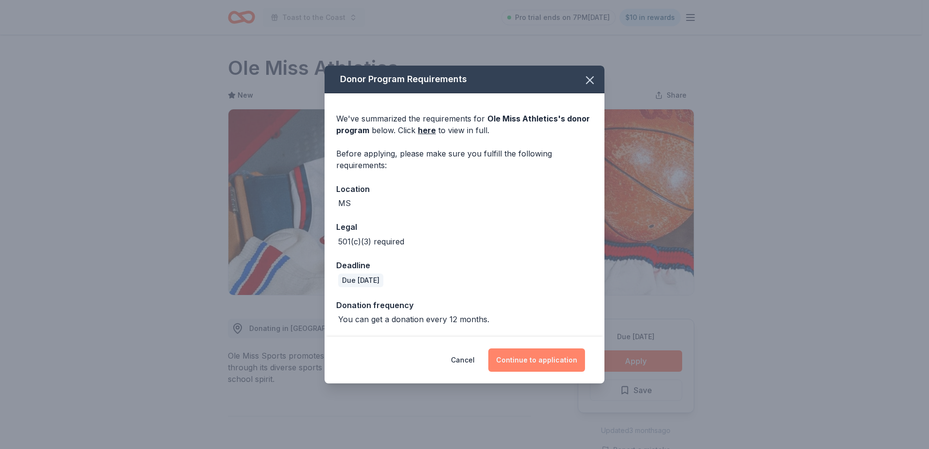
click at [545, 357] on button "Continue to application" at bounding box center [536, 359] width 97 height 23
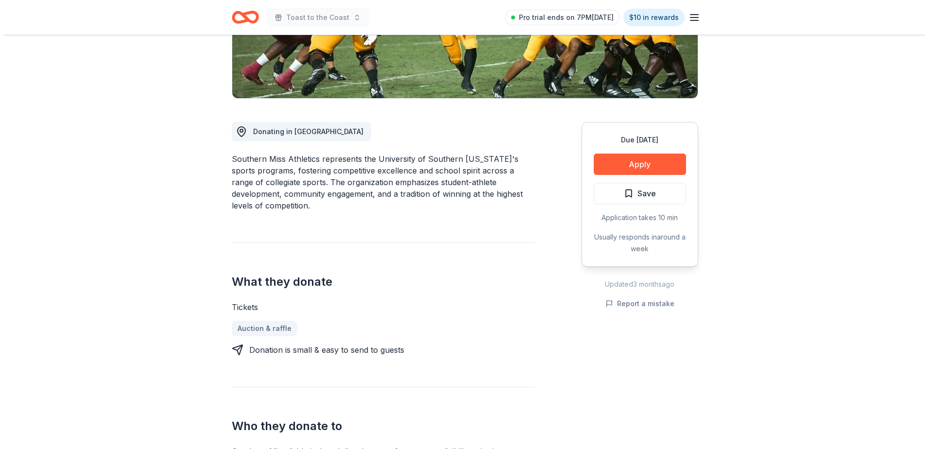
scroll to position [177, 0]
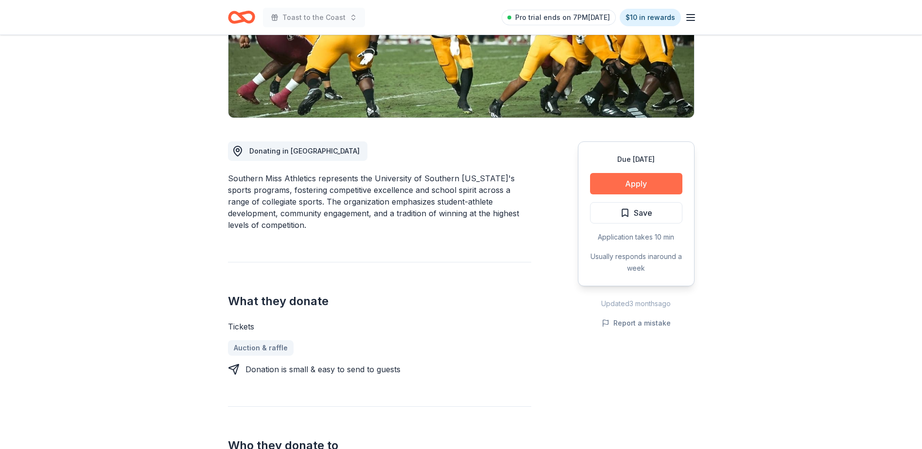
click at [628, 183] on button "Apply" at bounding box center [636, 183] width 92 height 21
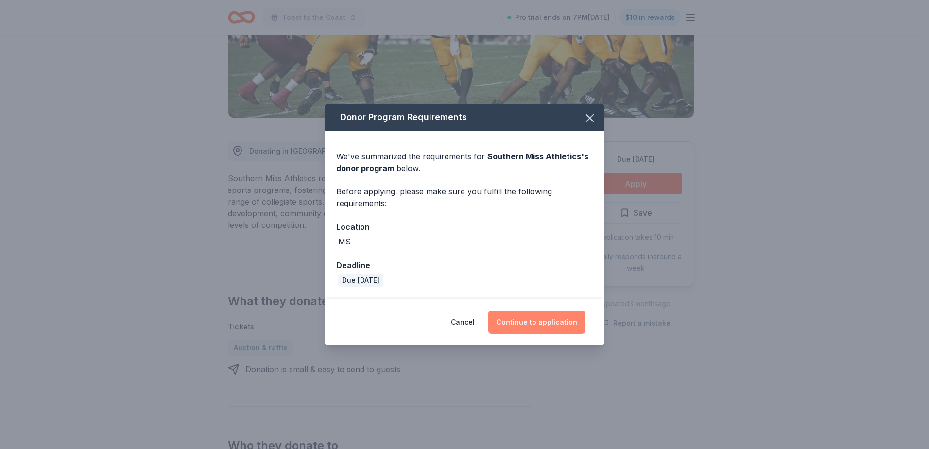
click at [534, 320] on button "Continue to application" at bounding box center [536, 322] width 97 height 23
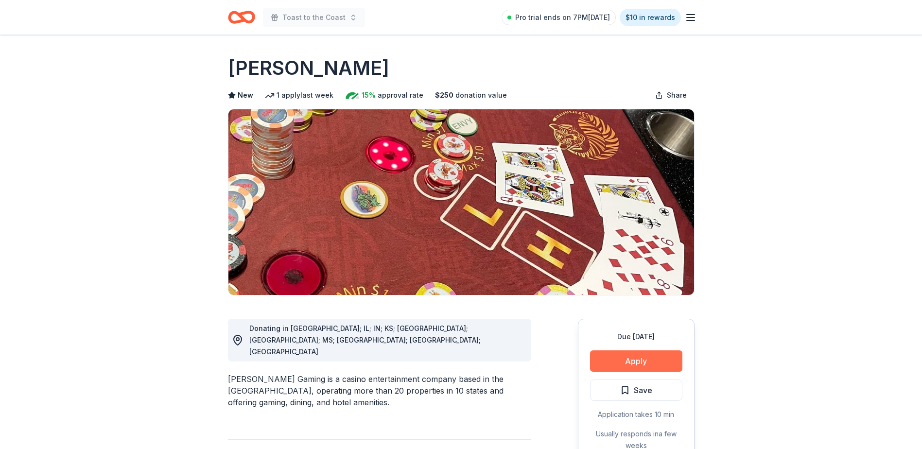
click at [653, 358] on button "Apply" at bounding box center [636, 360] width 92 height 21
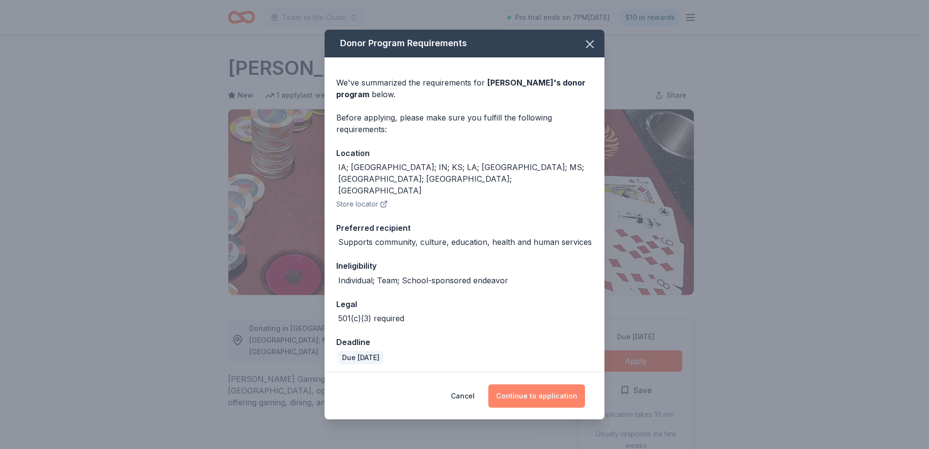
click at [552, 384] on button "Continue to application" at bounding box center [536, 395] width 97 height 23
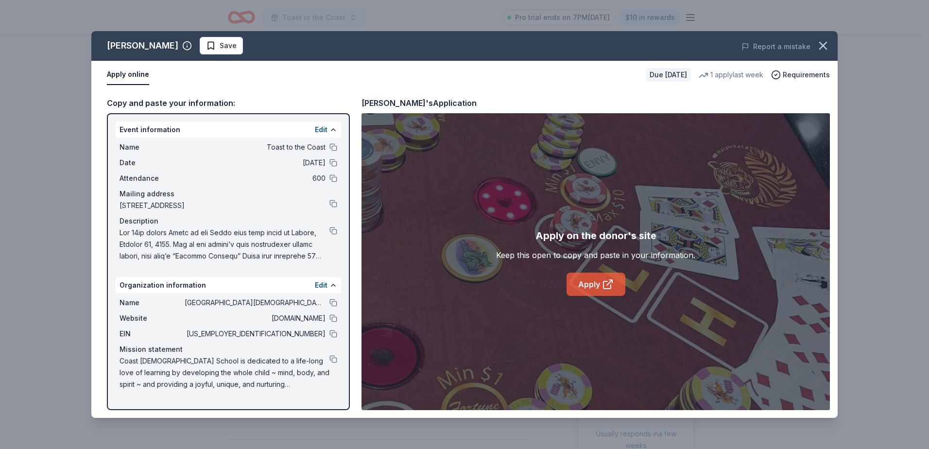
click at [591, 282] on link "Apply" at bounding box center [596, 284] width 59 height 23
click at [334, 335] on button at bounding box center [334, 334] width 8 height 8
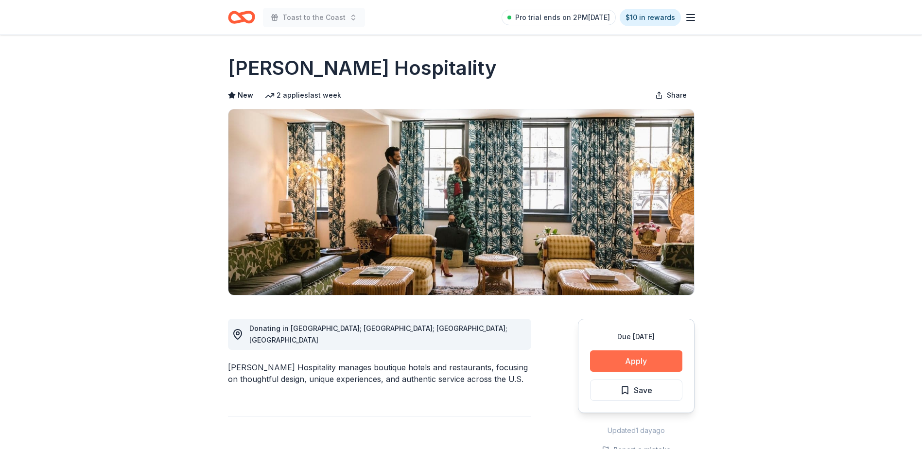
click at [637, 361] on button "Apply" at bounding box center [636, 360] width 92 height 21
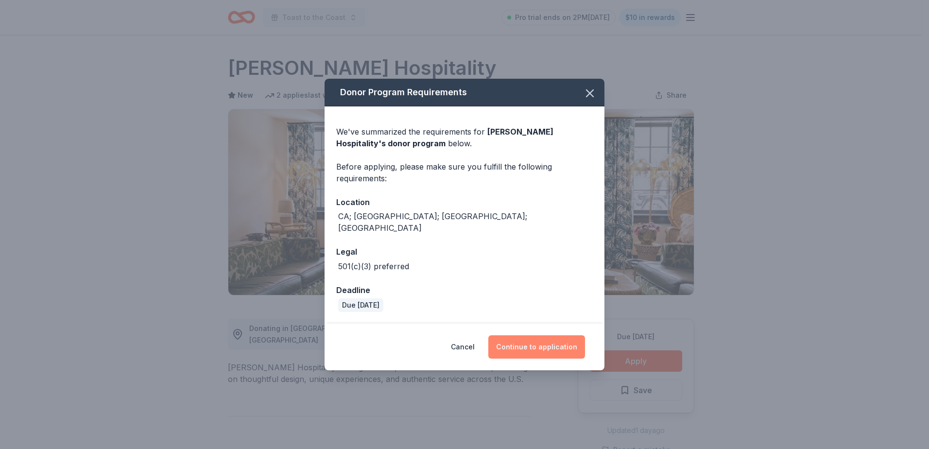
click at [540, 341] on button "Continue to application" at bounding box center [536, 346] width 97 height 23
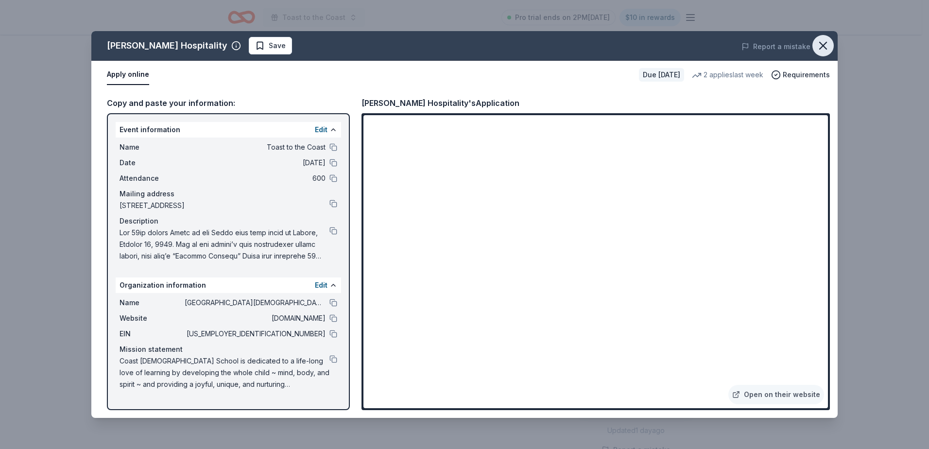
click at [825, 41] on icon "button" at bounding box center [823, 46] width 14 height 14
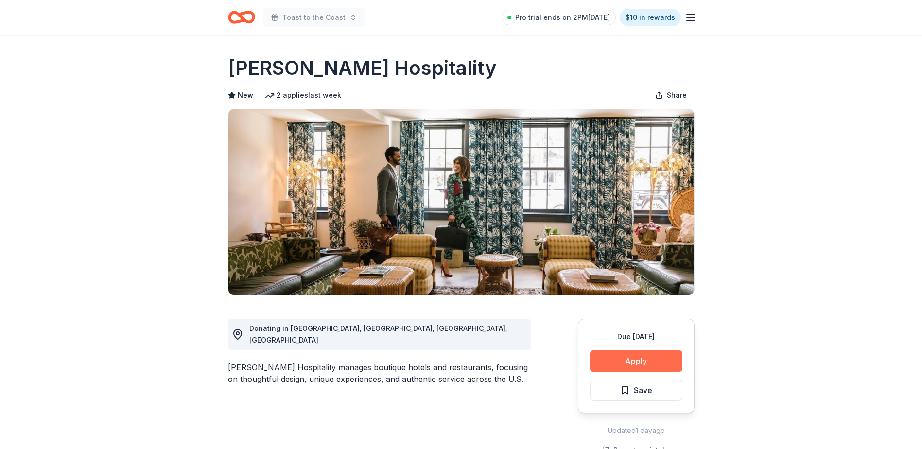
click at [653, 357] on button "Apply" at bounding box center [636, 360] width 92 height 21
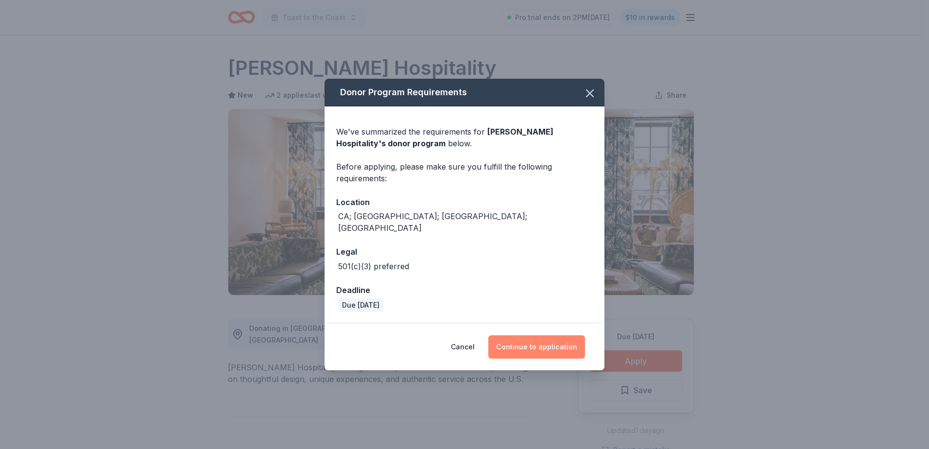
click at [530, 340] on button "Continue to application" at bounding box center [536, 346] width 97 height 23
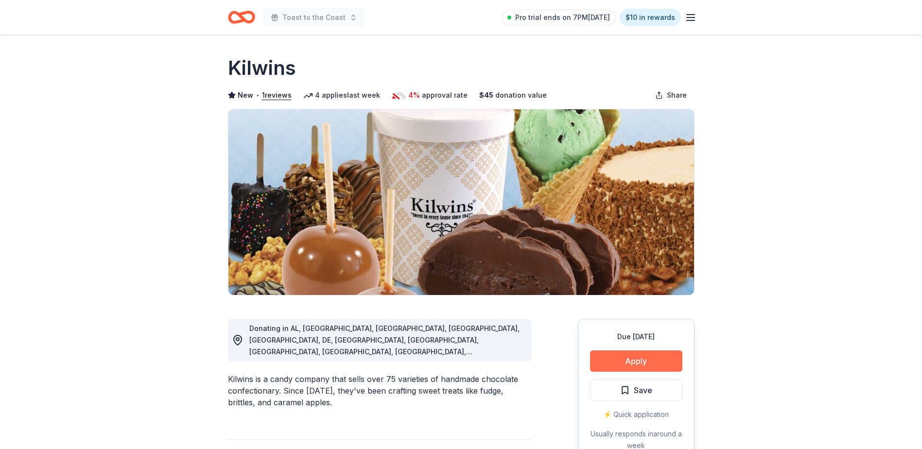
click at [633, 355] on button "Apply" at bounding box center [636, 360] width 92 height 21
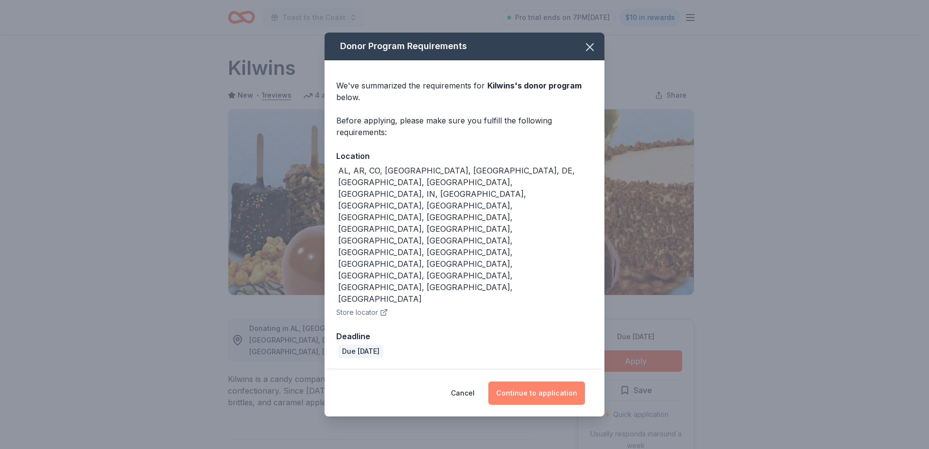
click at [547, 382] on button "Continue to application" at bounding box center [536, 393] width 97 height 23
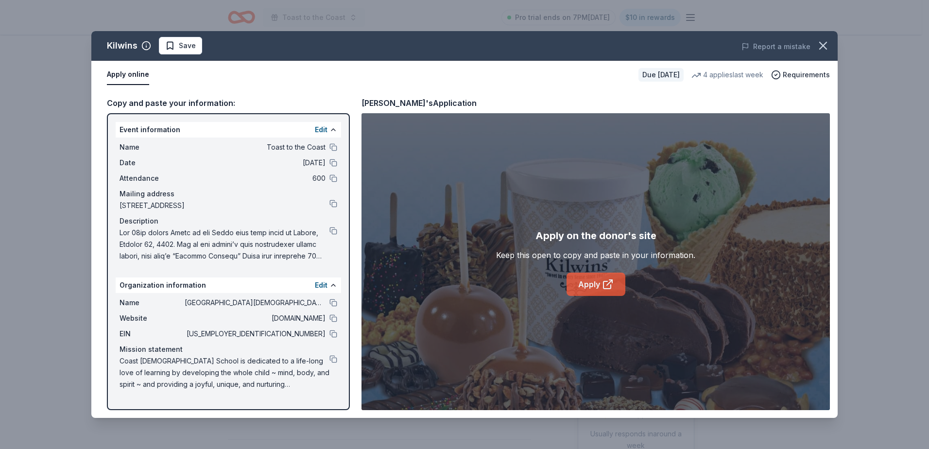
click at [585, 285] on link "Apply" at bounding box center [596, 284] width 59 height 23
click at [176, 45] on span "Save" at bounding box center [180, 46] width 31 height 12
click at [820, 47] on icon "button" at bounding box center [823, 46] width 14 height 14
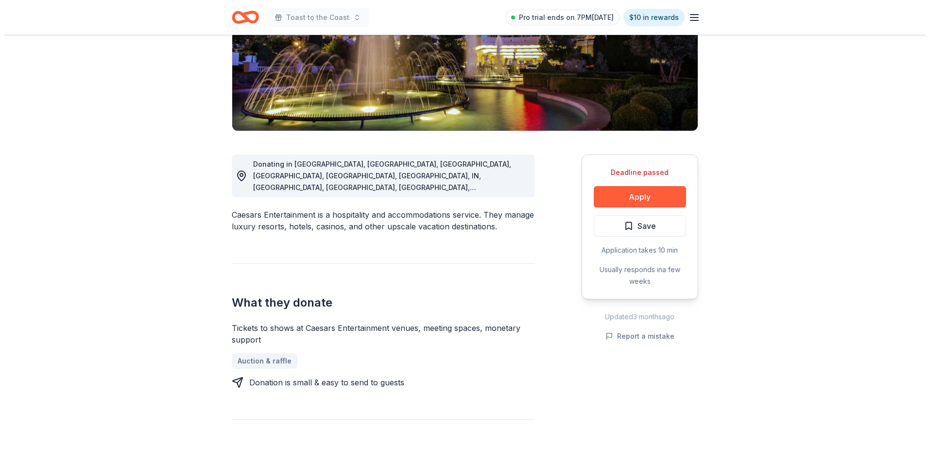
scroll to position [172, 0]
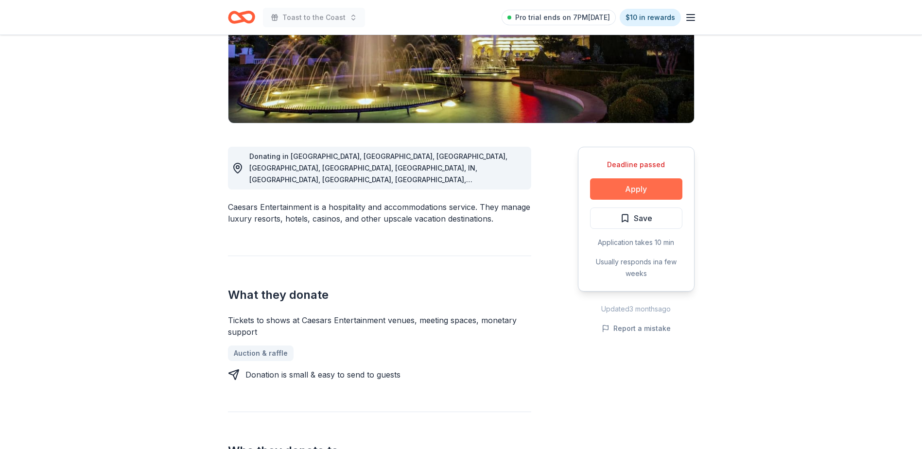
click at [656, 184] on button "Apply" at bounding box center [636, 188] width 92 height 21
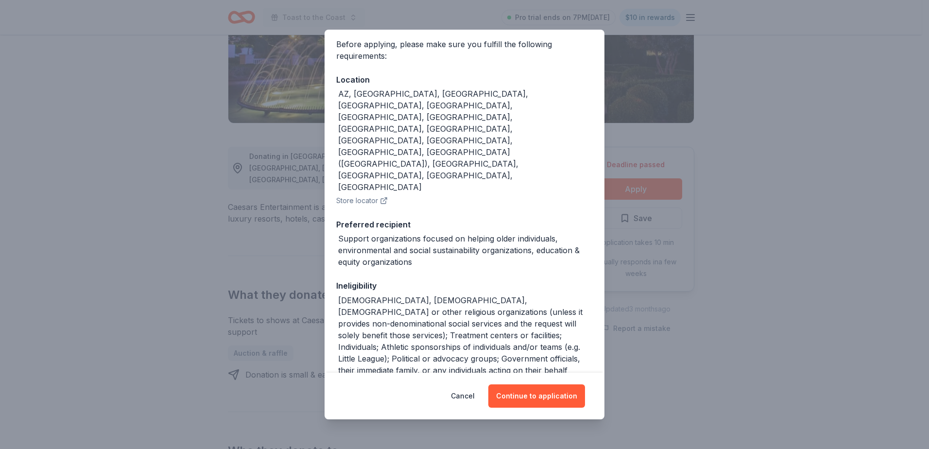
scroll to position [85, 0]
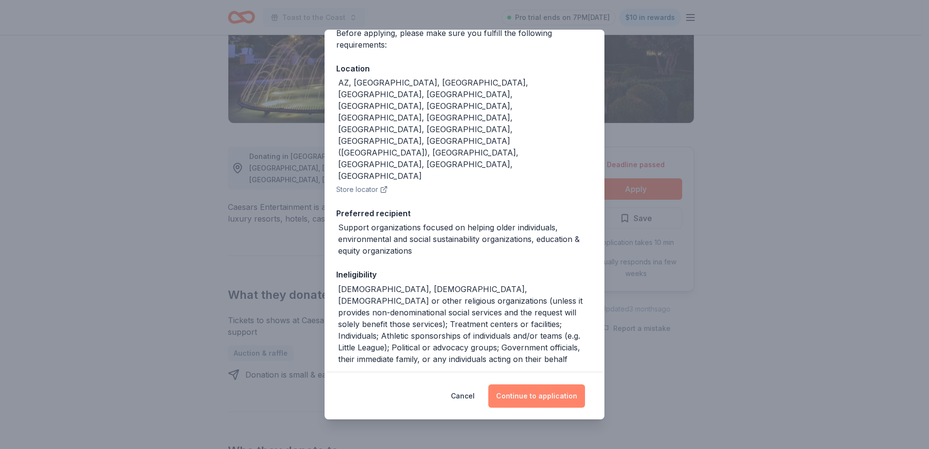
click at [535, 394] on button "Continue to application" at bounding box center [536, 395] width 97 height 23
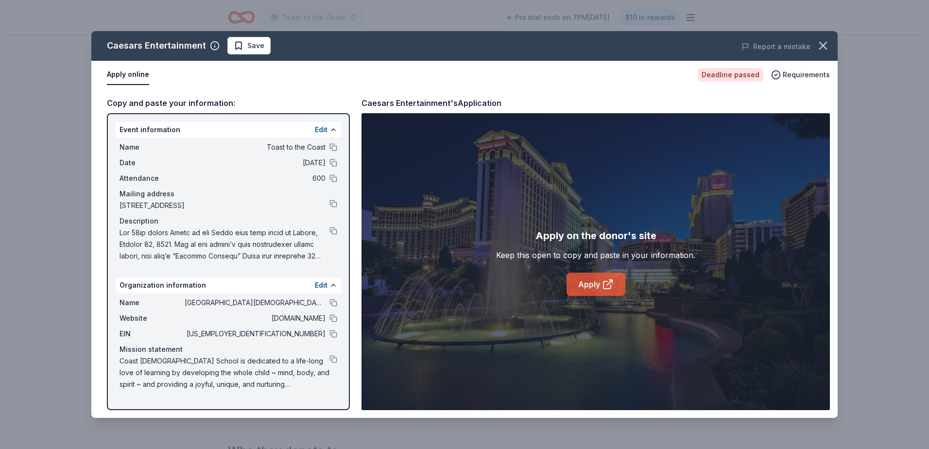
click at [607, 284] on icon at bounding box center [608, 284] width 12 height 12
click at [583, 282] on link "Apply" at bounding box center [596, 284] width 59 height 23
